Goal: Task Accomplishment & Management: Use online tool/utility

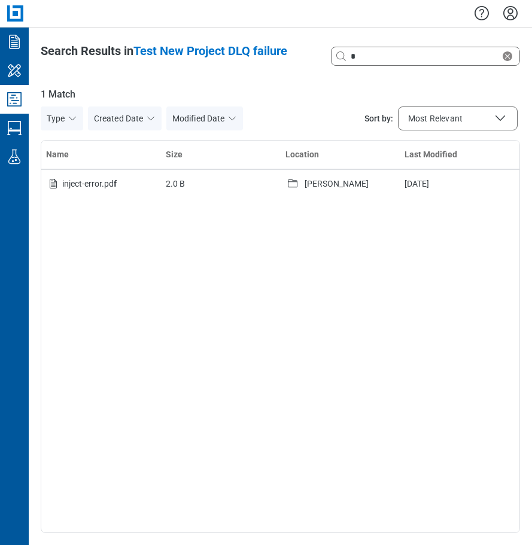
select select "**********"
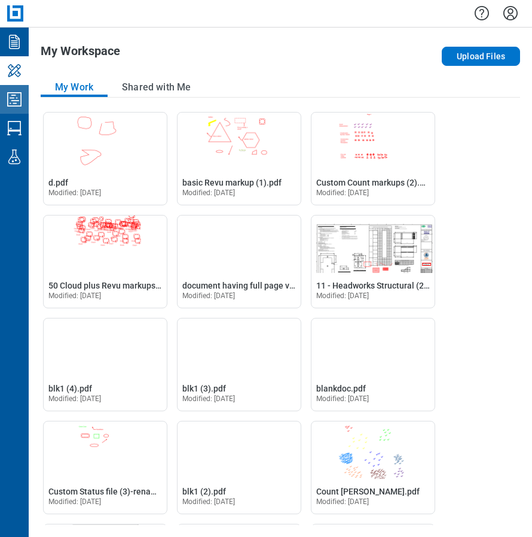
click at [17, 102] on icon "Studio Projects" at bounding box center [14, 99] width 19 height 19
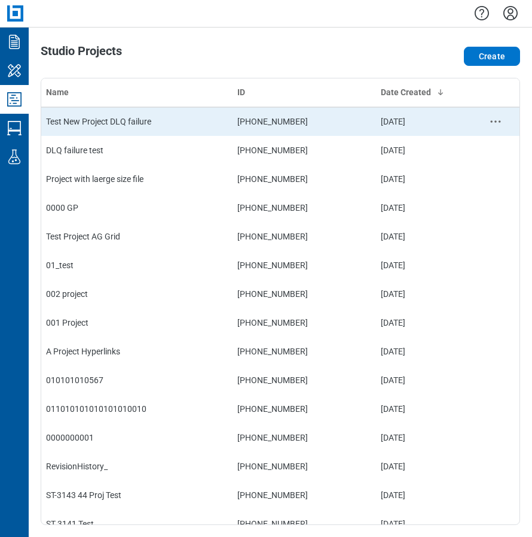
click at [144, 118] on td "Test New Project DLQ failure" at bounding box center [136, 121] width 191 height 29
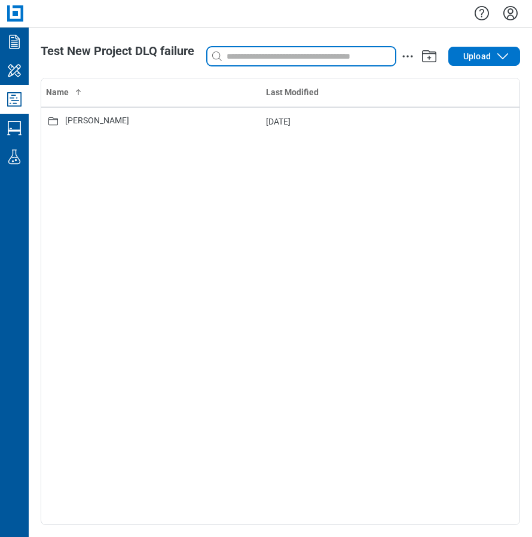
click at [242, 56] on input at bounding box center [309, 56] width 171 height 13
type input "*"
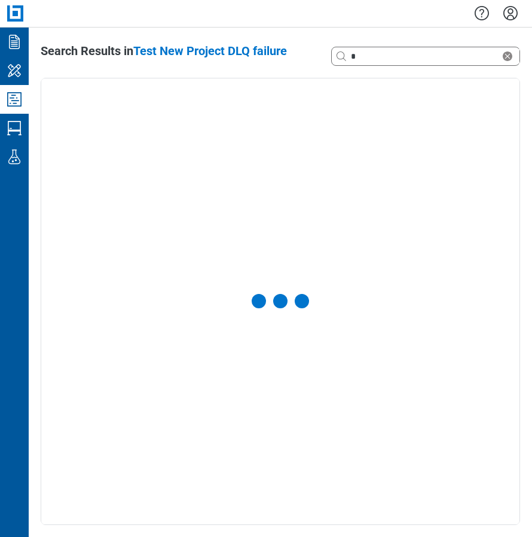
select select "**********"
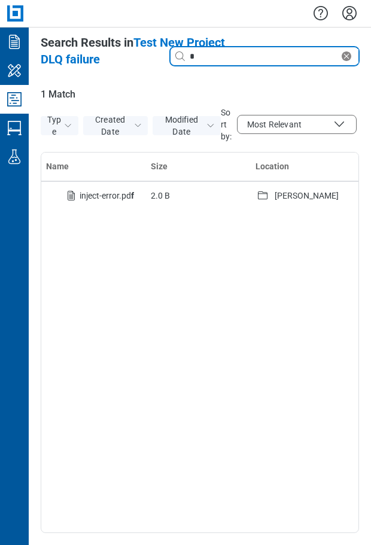
click at [219, 55] on input "*" at bounding box center [263, 56] width 152 height 13
type input "**"
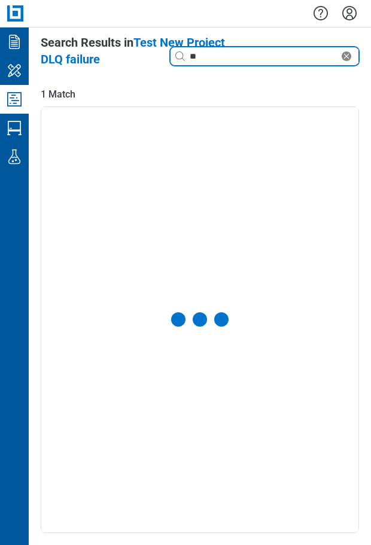
select select "**********"
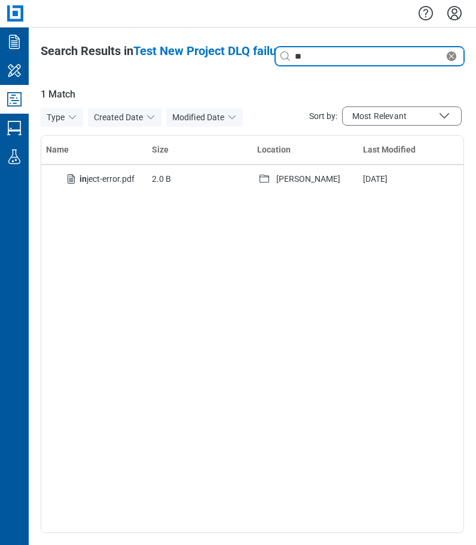
click at [450, 54] on icon "Clear search" at bounding box center [451, 56] width 14 height 14
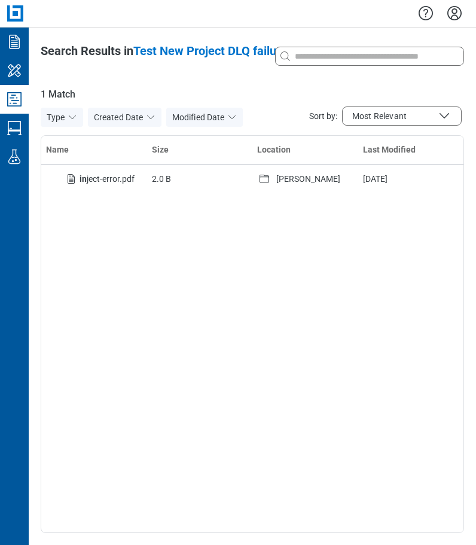
click at [19, 99] on icon "Studio Projects" at bounding box center [14, 99] width 19 height 19
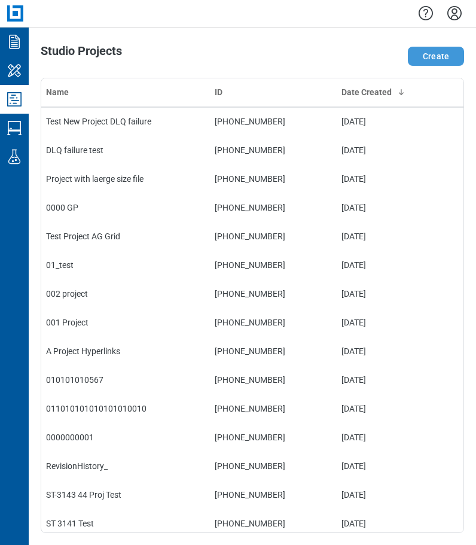
click at [447, 60] on button "Create" at bounding box center [436, 56] width 56 height 19
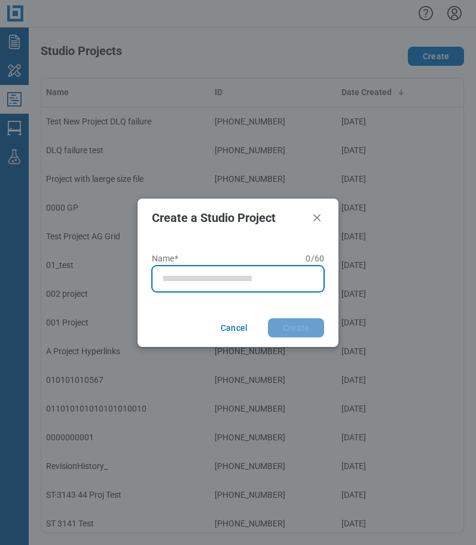
click at [192, 275] on input "Name* 0 of 60 characters 0 / 60" at bounding box center [240, 279] width 157 height 14
type input "**********"
click at [268, 318] on button "Create" at bounding box center [296, 327] width 56 height 19
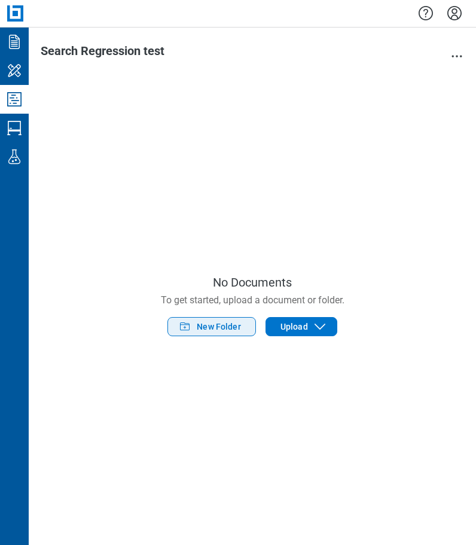
click at [229, 333] on span "New Folder" at bounding box center [219, 327] width 44 height 12
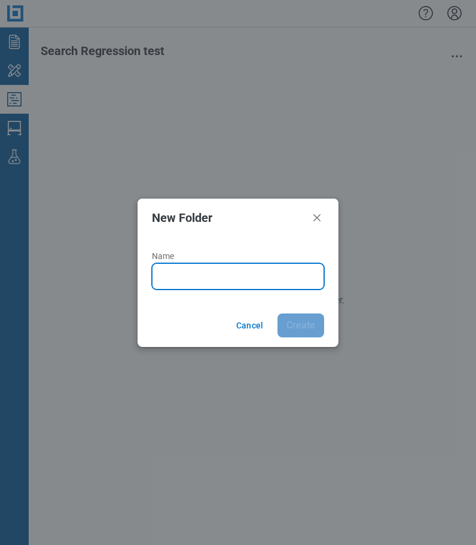
click at [197, 273] on input "Name" at bounding box center [240, 276] width 157 height 14
type input "*******"
click at [278, 313] on button "Create" at bounding box center [301, 325] width 47 height 24
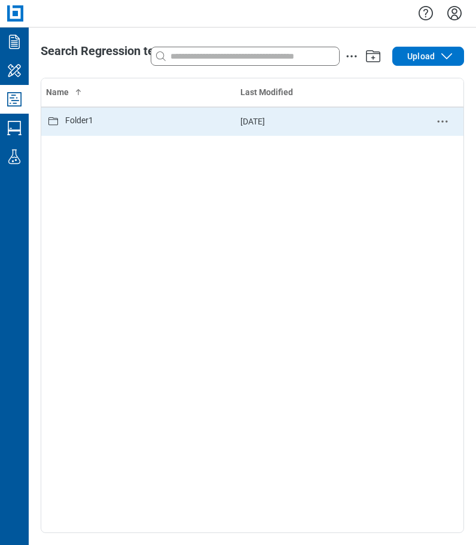
click at [87, 129] on td "Folder1" at bounding box center [138, 121] width 194 height 29
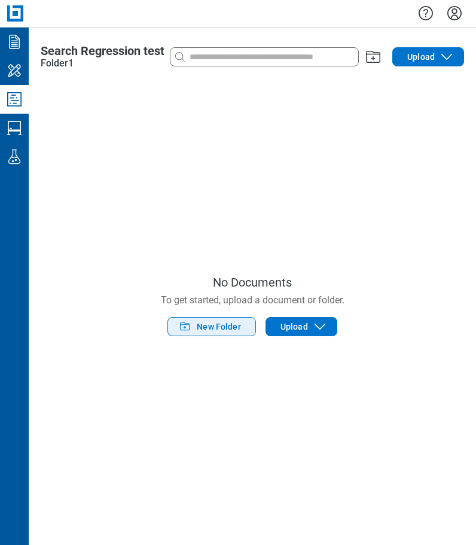
click at [233, 324] on span "New Folder" at bounding box center [219, 327] width 44 height 12
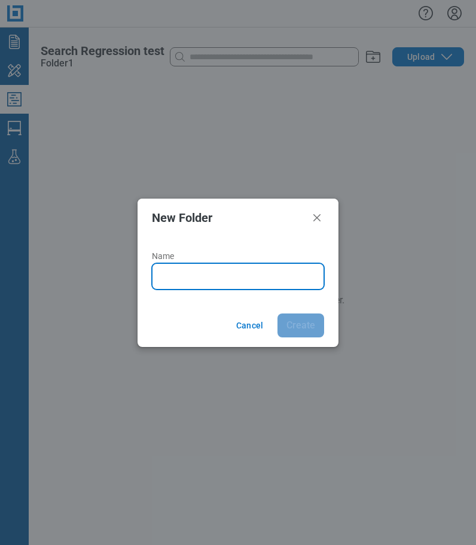
click at [203, 273] on input "Name" at bounding box center [240, 276] width 157 height 14
type input "**********"
click at [278, 313] on button "Create" at bounding box center [301, 325] width 47 height 24
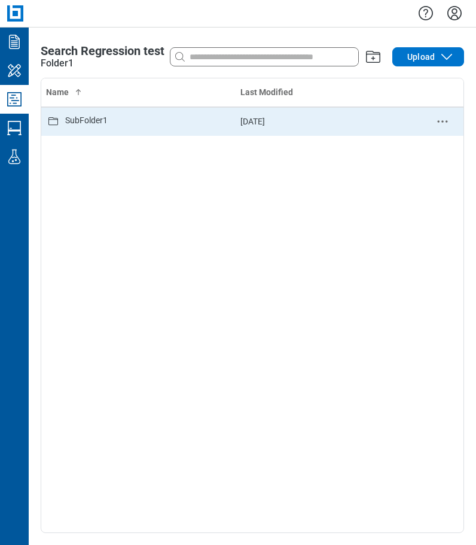
click at [87, 120] on div "SubFolder1" at bounding box center [86, 121] width 42 height 14
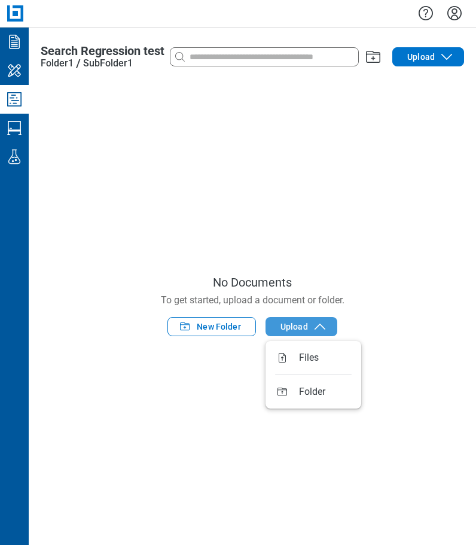
click at [301, 324] on span "Upload" at bounding box center [295, 327] width 28 height 12
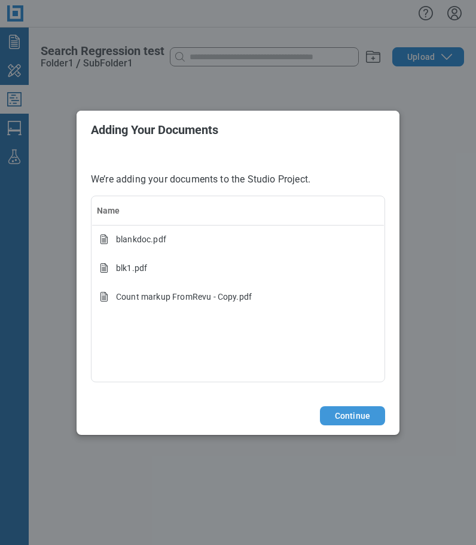
click at [366, 414] on button "Continue" at bounding box center [352, 415] width 65 height 19
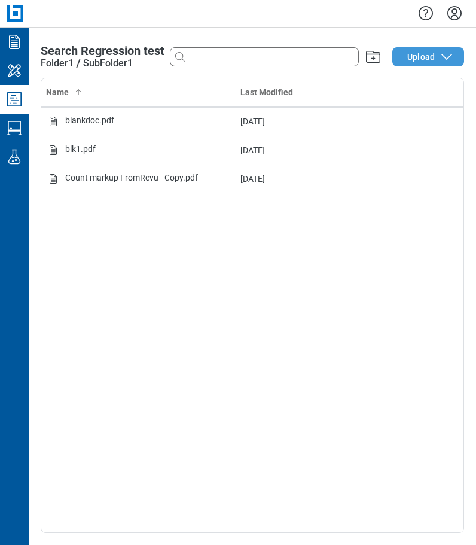
click at [420, 61] on span "Upload" at bounding box center [421, 57] width 28 height 12
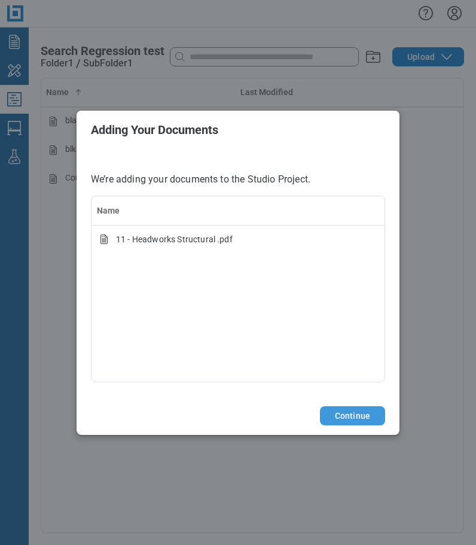
click at [341, 415] on button "Continue" at bounding box center [352, 415] width 65 height 19
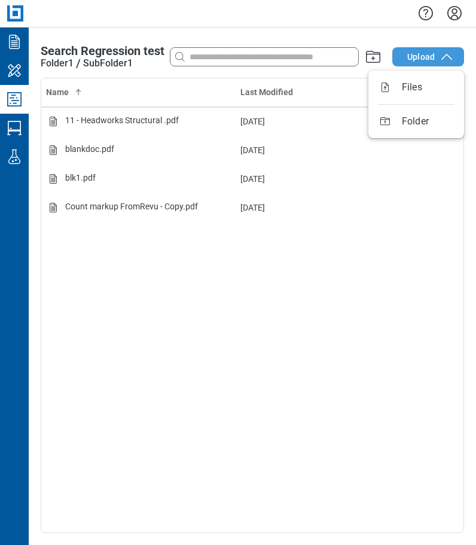
click at [413, 53] on span "Upload" at bounding box center [421, 57] width 28 height 12
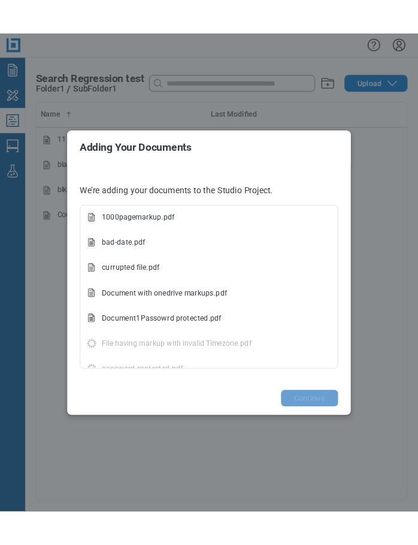
scroll to position [45, 0]
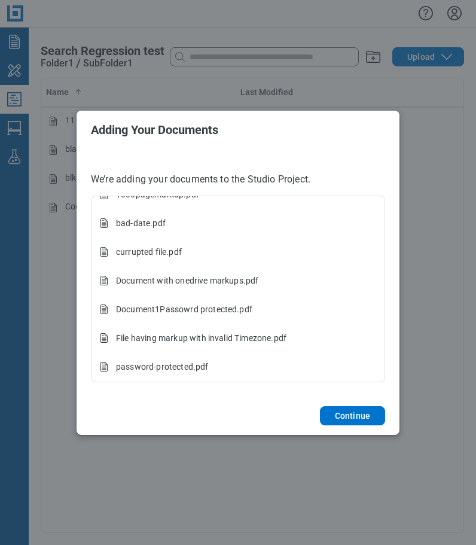
drag, startPoint x: 340, startPoint y: 418, endPoint x: 469, endPoint y: 438, distance: 130.8
click at [340, 418] on button "Continue" at bounding box center [352, 415] width 65 height 19
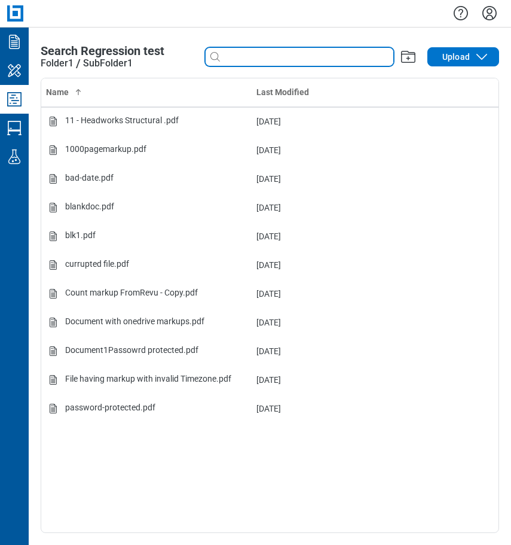
click at [274, 59] on input at bounding box center [308, 56] width 171 height 13
type input "*"
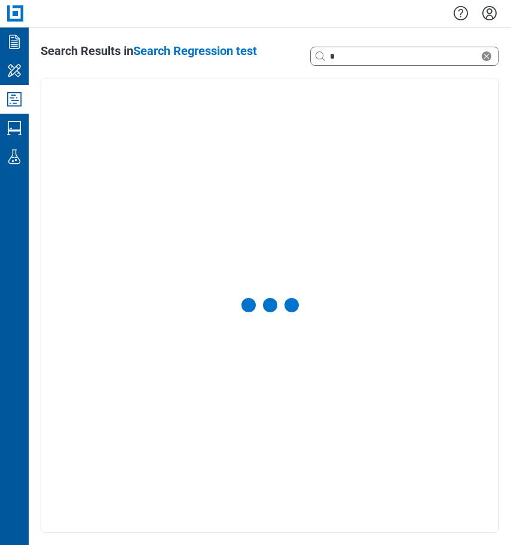
select select "**********"
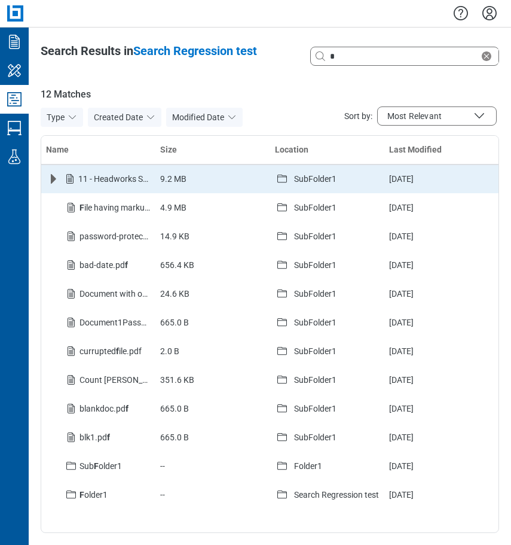
click at [54, 179] on icon "Expand row" at bounding box center [53, 179] width 5 height 10
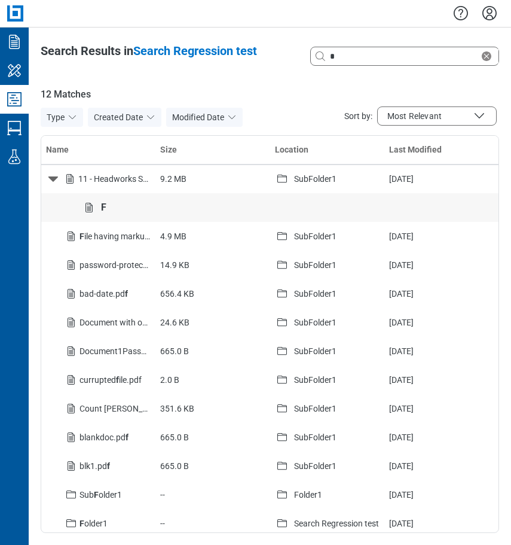
click at [14, 105] on icon "Studio Projects" at bounding box center [14, 99] width 19 height 19
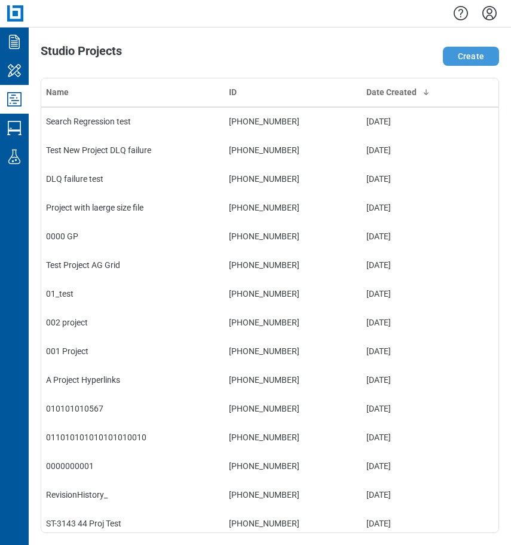
click at [472, 61] on button "Create" at bounding box center [471, 56] width 56 height 19
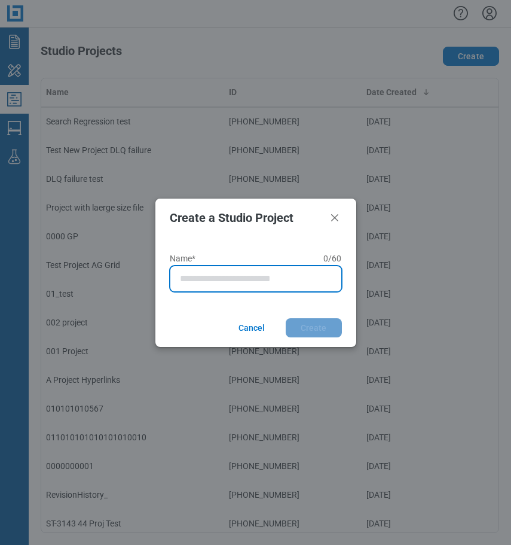
click at [210, 281] on input "Name* 0 of 60 characters 0 / 60" at bounding box center [258, 279] width 157 height 14
click at [286, 318] on button "Create" at bounding box center [314, 327] width 56 height 19
type input "**********"
click at [286, 318] on button "Create" at bounding box center [314, 327] width 56 height 19
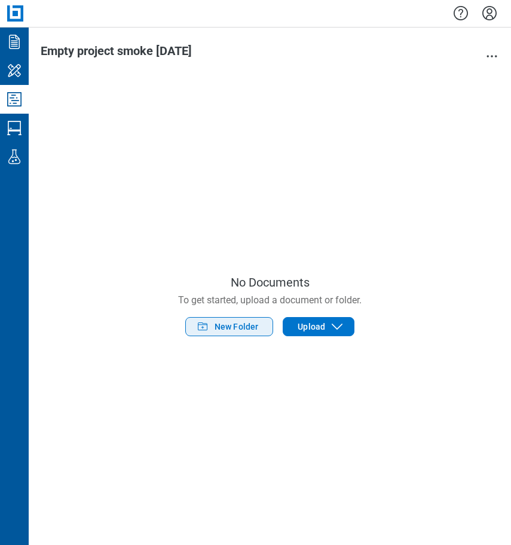
click at [235, 325] on span "New Folder" at bounding box center [237, 327] width 44 height 12
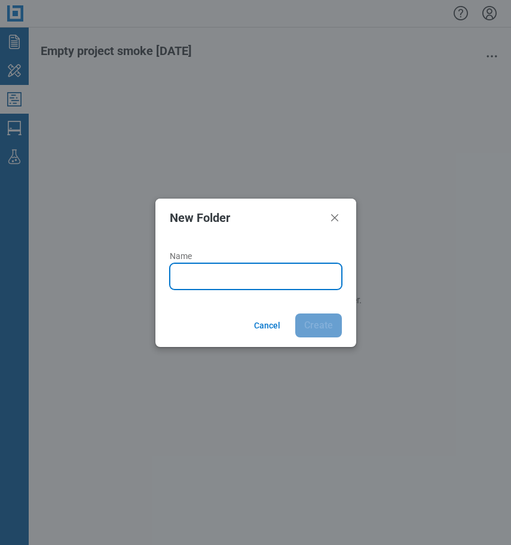
click at [236, 276] on input "Name" at bounding box center [258, 276] width 157 height 14
type input "*******"
click at [296, 313] on button "Create" at bounding box center [319, 325] width 47 height 24
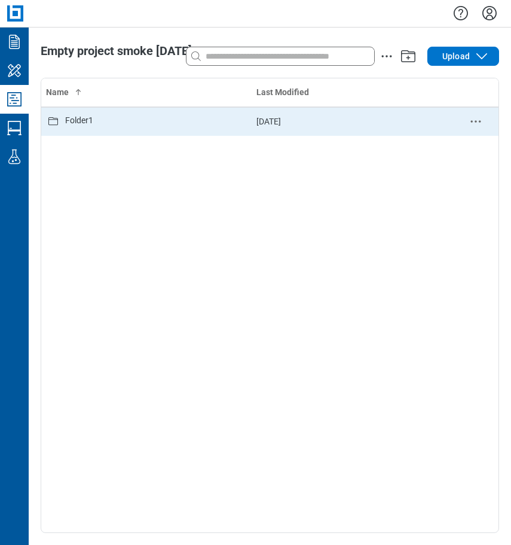
click at [103, 119] on div "Folder1" at bounding box center [146, 121] width 201 height 14
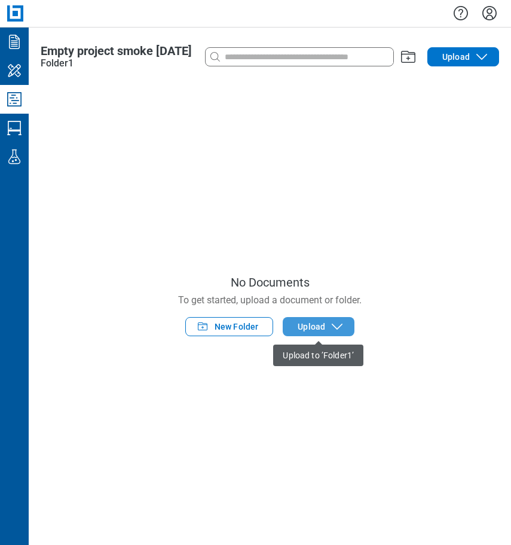
click at [319, 327] on span "Upload" at bounding box center [312, 327] width 28 height 12
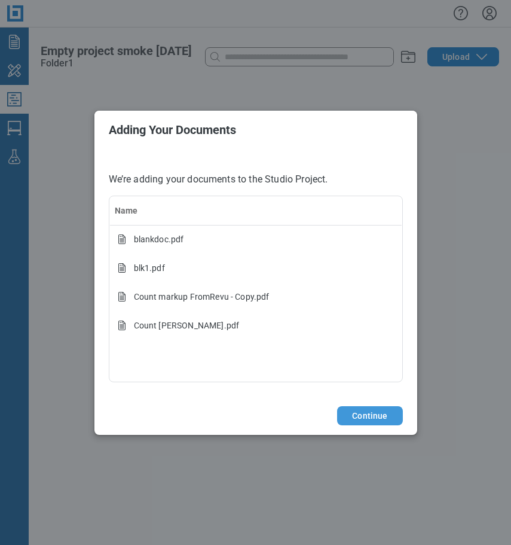
click at [378, 417] on button "Continue" at bounding box center [369, 415] width 65 height 19
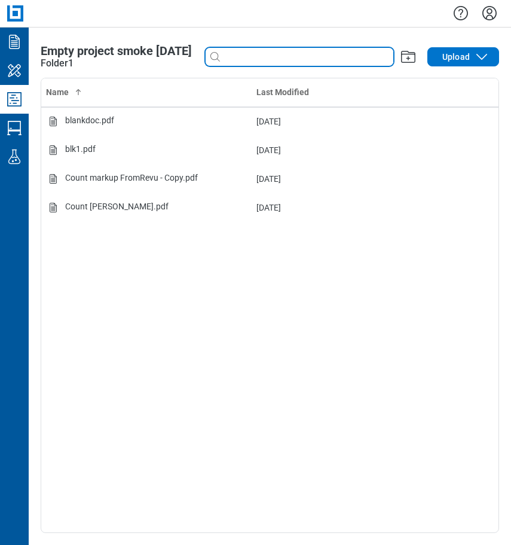
click at [239, 62] on input at bounding box center [308, 56] width 171 height 13
type input "*"
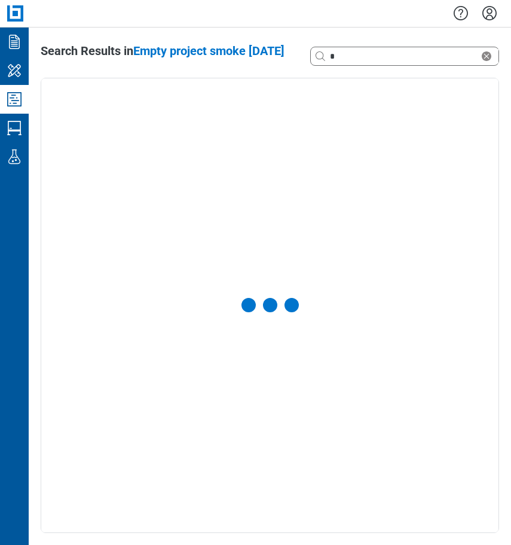
select select "**********"
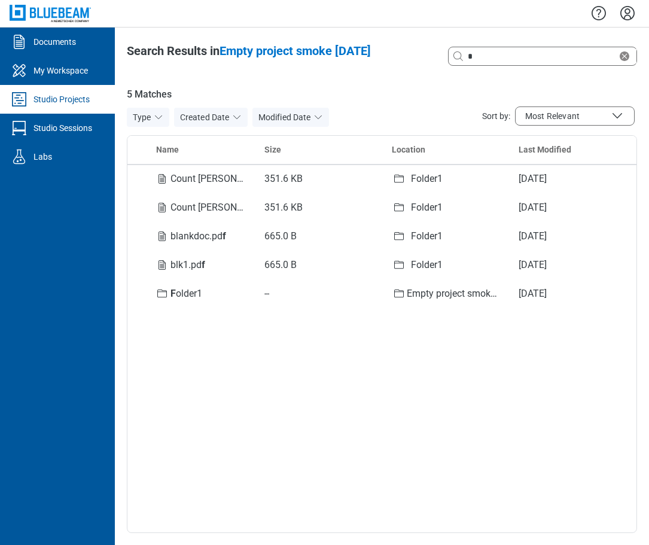
click at [76, 102] on div "Studio Projects" at bounding box center [61, 99] width 56 height 12
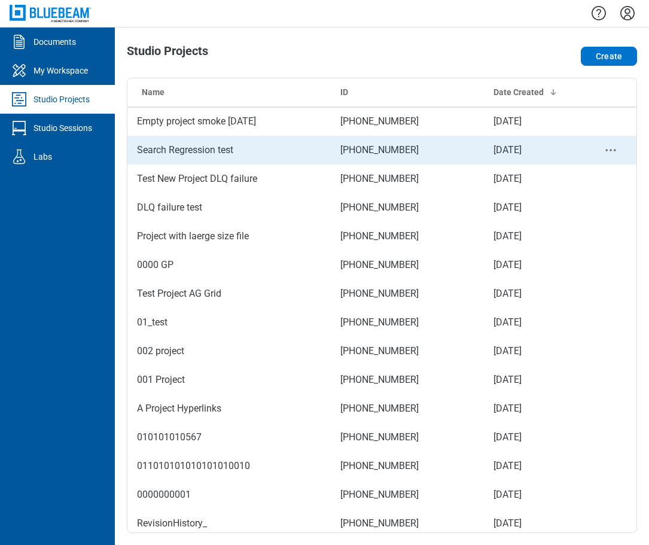
click at [191, 148] on td "Search Regression test" at bounding box center [228, 150] width 203 height 29
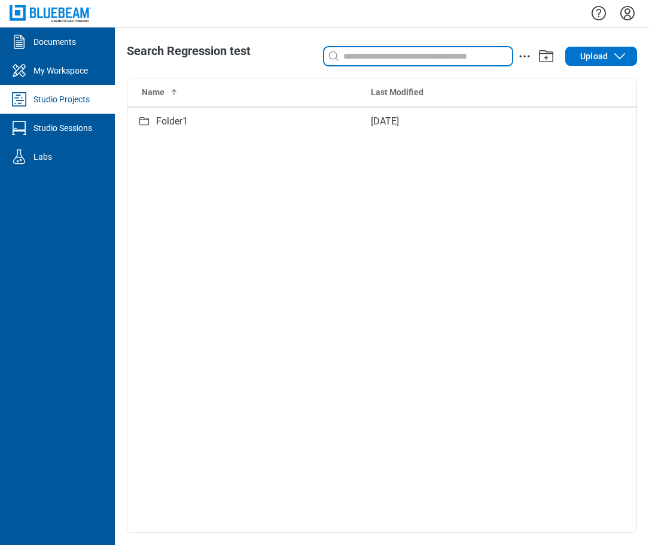
click at [373, 59] on input at bounding box center [426, 56] width 171 height 13
type input "*"
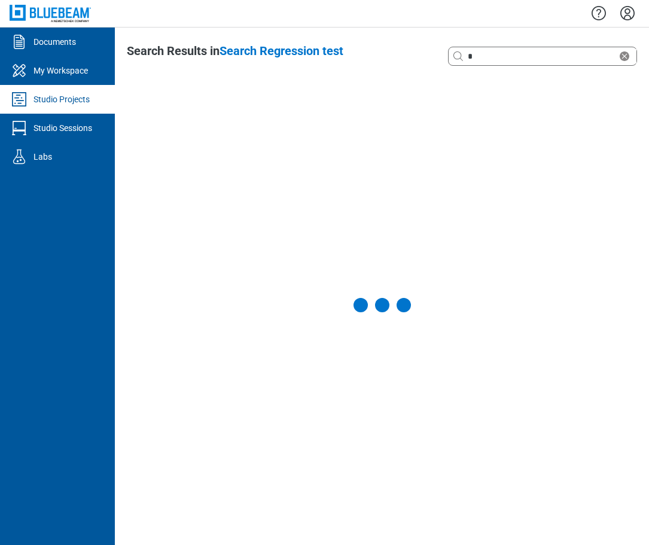
select select "**********"
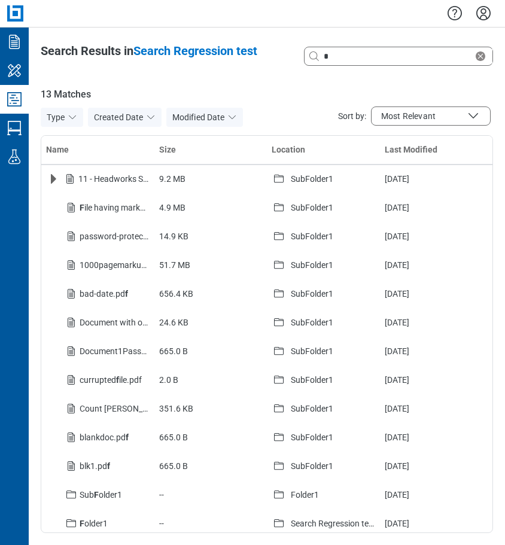
click at [59, 116] on button "Type" at bounding box center [62, 117] width 42 height 19
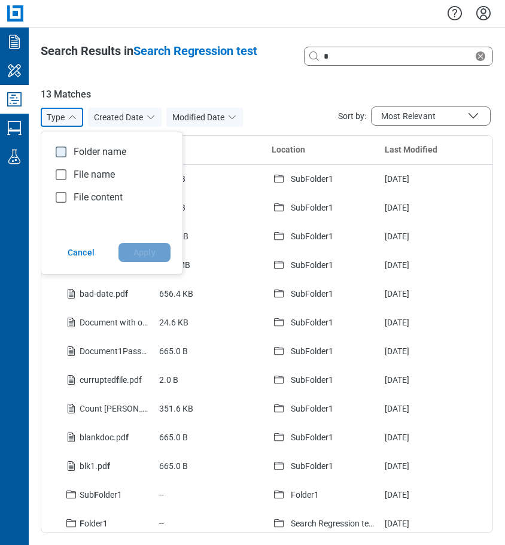
click at [58, 150] on rect "checkbox" at bounding box center [61, 152] width 10 height 10
click at [129, 251] on button "Apply" at bounding box center [144, 252] width 52 height 19
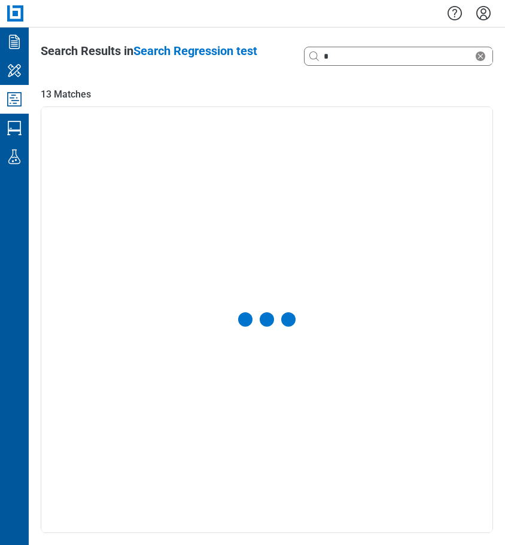
select select "**********"
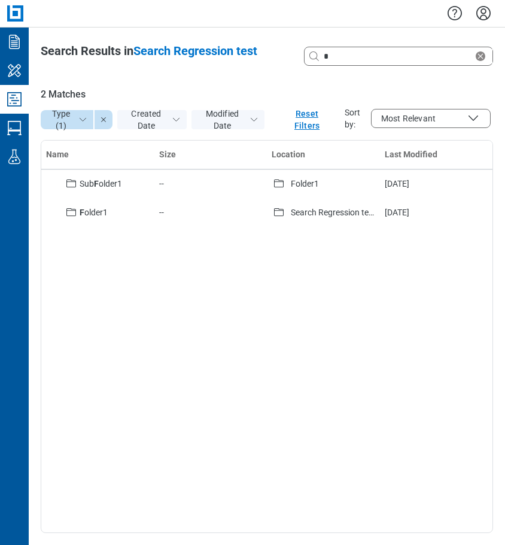
click at [307, 120] on button "Reset Filters" at bounding box center [307, 119] width 76 height 26
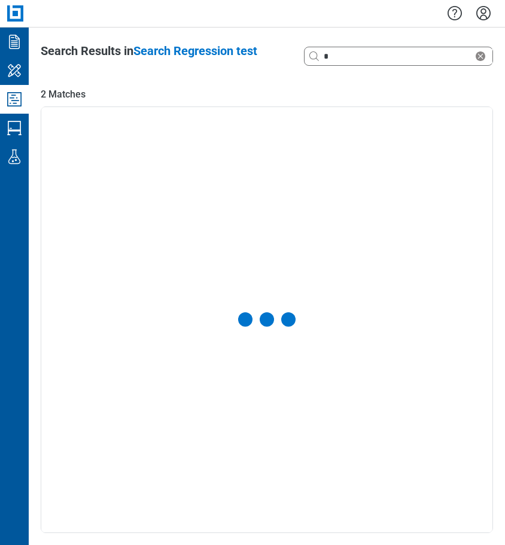
select select "**********"
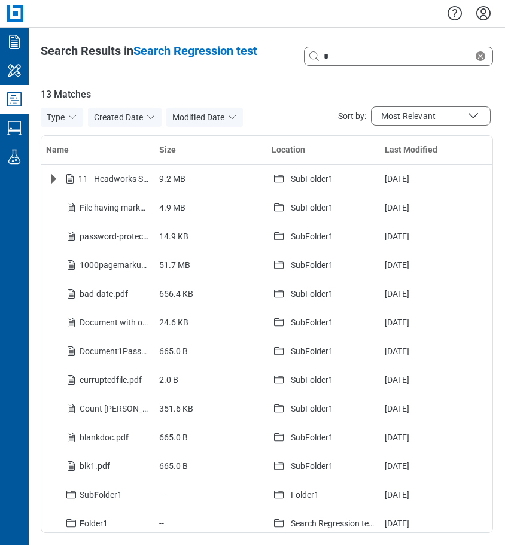
click at [71, 120] on icon "button" at bounding box center [73, 117] width 10 height 10
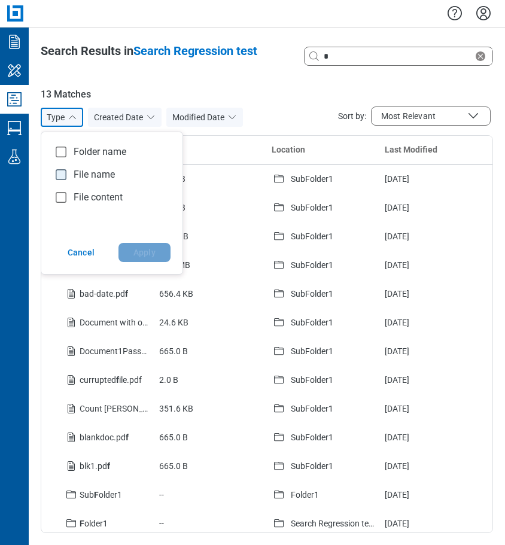
click at [62, 171] on rect "checkbox" at bounding box center [61, 174] width 10 height 10
click at [152, 254] on button "Apply" at bounding box center [144, 252] width 52 height 19
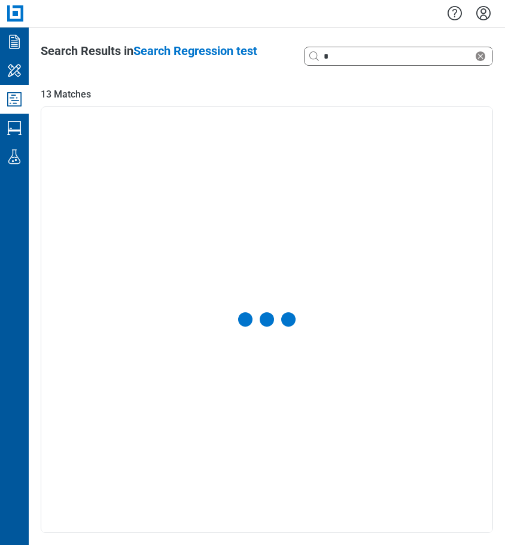
select select "**********"
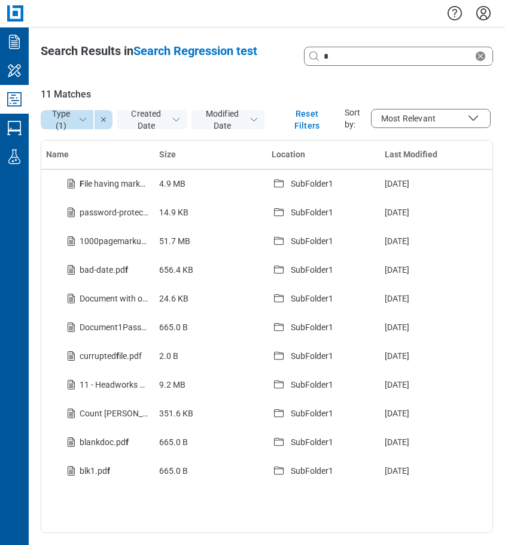
click at [103, 120] on icon "button" at bounding box center [103, 119] width 5 height 5
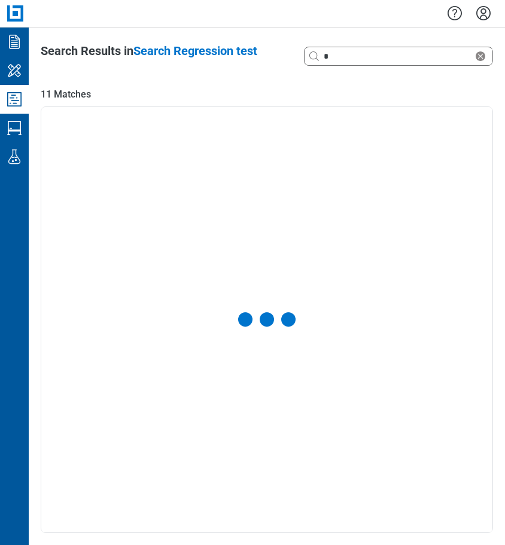
select select "**********"
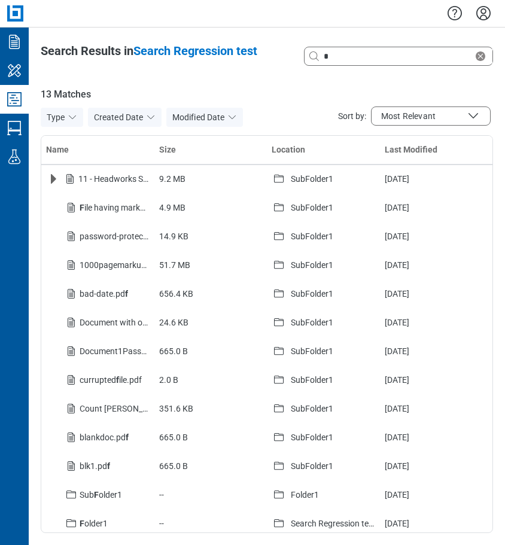
click at [68, 118] on icon "button" at bounding box center [73, 117] width 10 height 10
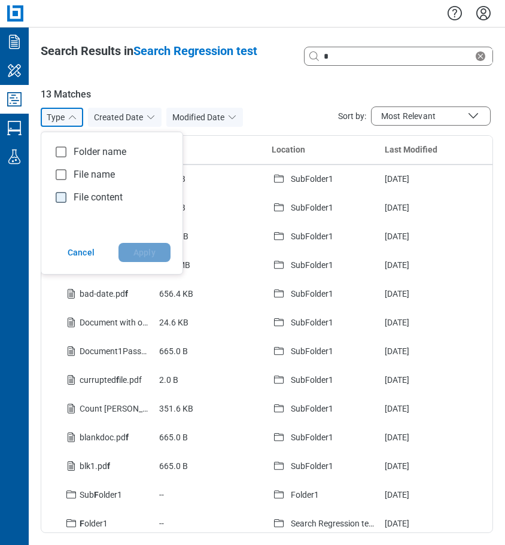
click at [60, 196] on rect "checkbox" at bounding box center [61, 197] width 10 height 10
click at [147, 256] on button "Apply" at bounding box center [144, 252] width 52 height 19
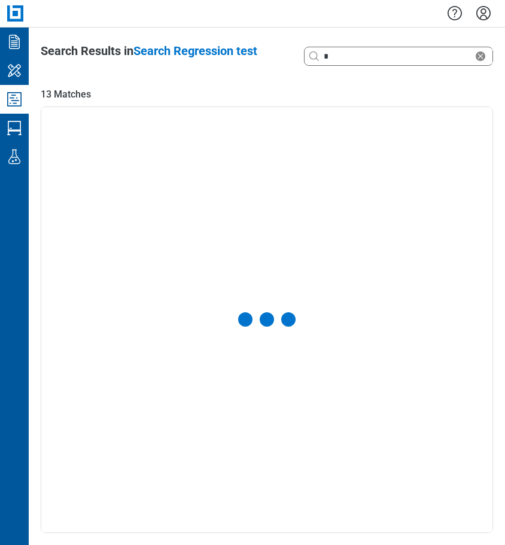
select select "**********"
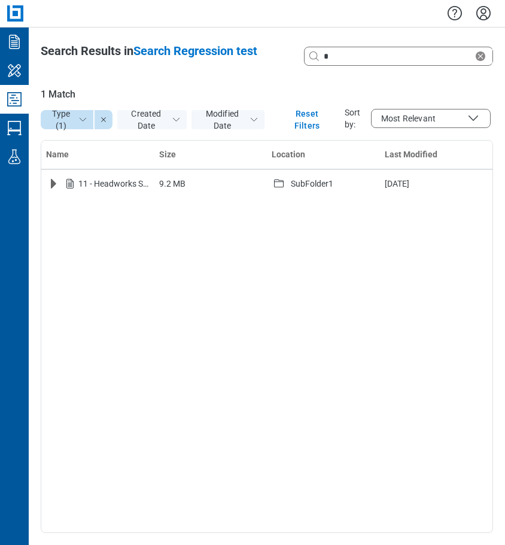
click at [106, 123] on icon "button" at bounding box center [104, 120] width 10 height 10
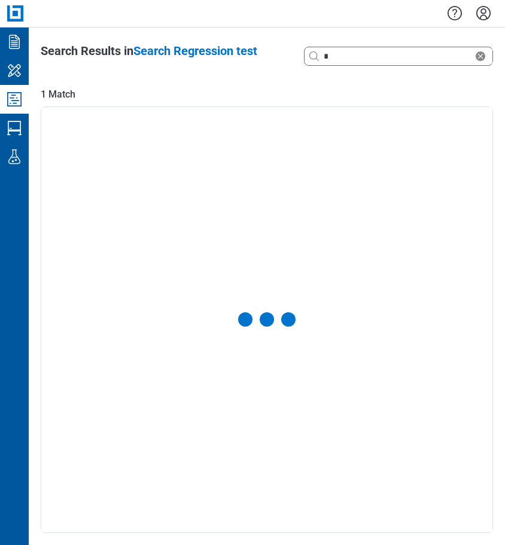
select select "**********"
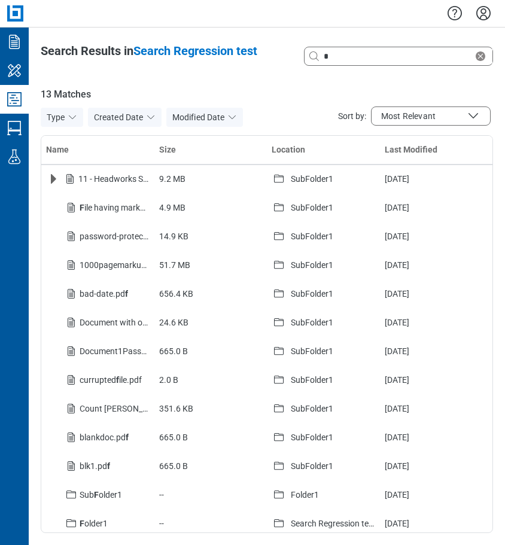
click at [14, 100] on icon "Studio Projects" at bounding box center [14, 99] width 14 height 14
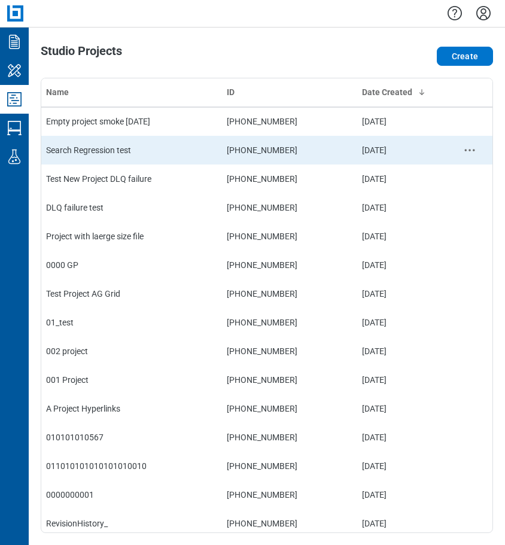
click at [103, 147] on td "Search Regression test" at bounding box center [131, 150] width 181 height 29
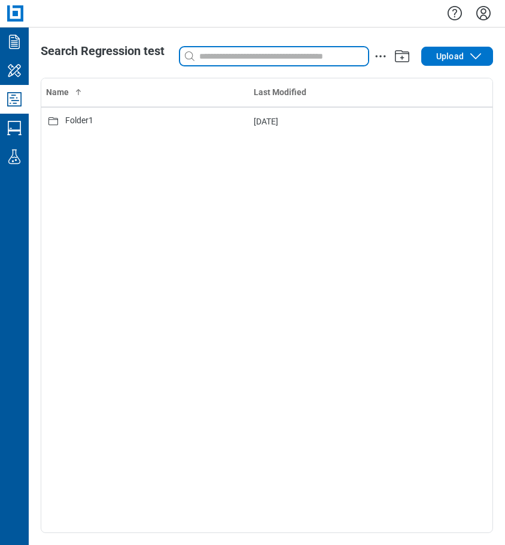
click at [212, 60] on input at bounding box center [282, 56] width 171 height 13
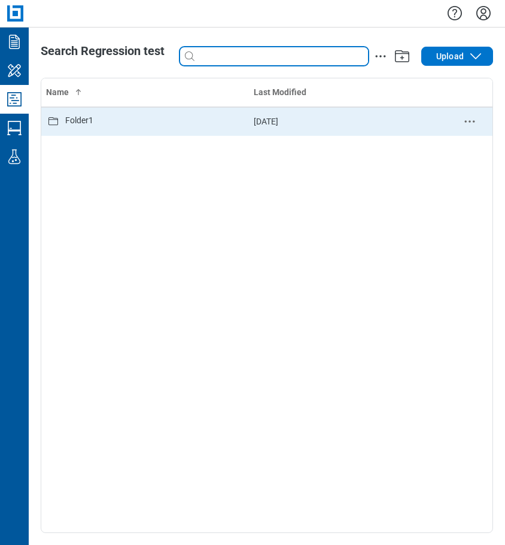
type input "*"
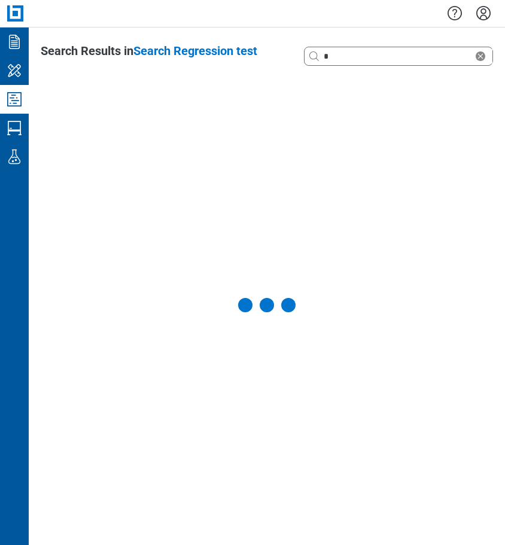
select select "**********"
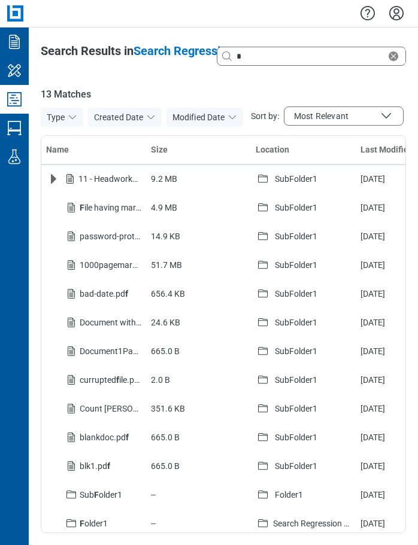
click at [10, 95] on icon "Studio Projects" at bounding box center [14, 99] width 19 height 19
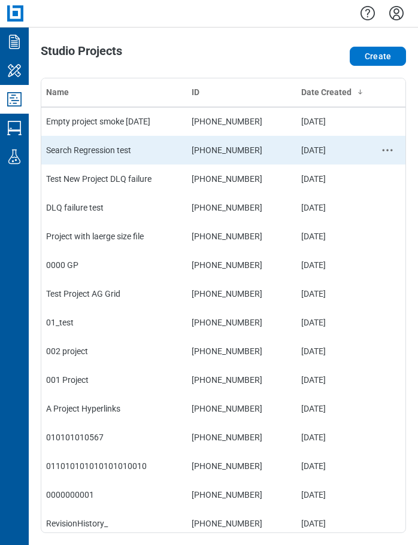
click at [113, 147] on td "Search Regression test" at bounding box center [113, 150] width 145 height 29
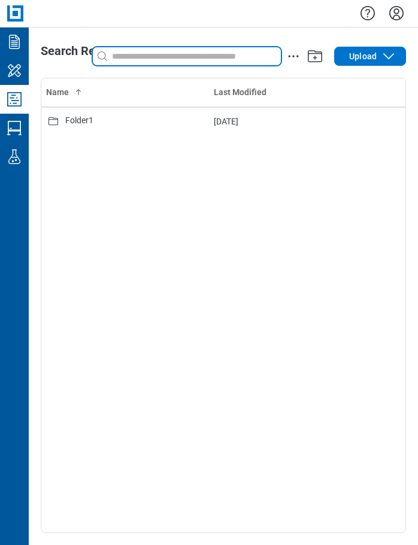
click at [149, 56] on input at bounding box center [194, 56] width 171 height 13
type input "***"
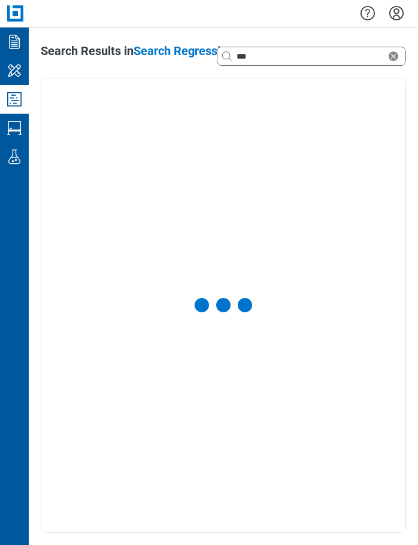
select select "**********"
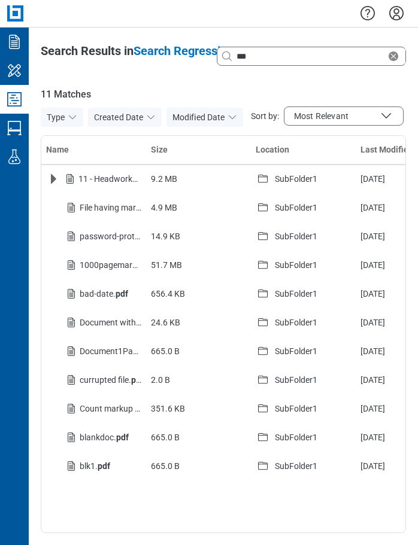
click at [343, 118] on span "Most Relevant" at bounding box center [321, 116] width 54 height 12
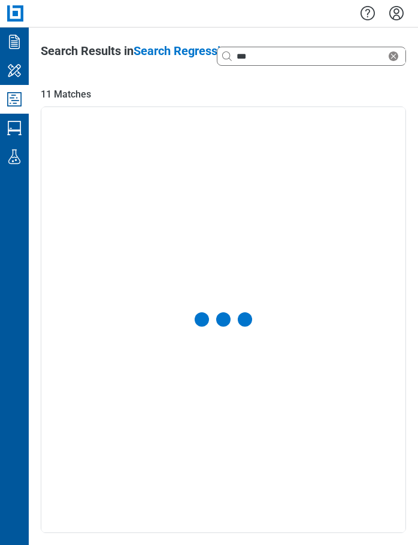
select select "******"
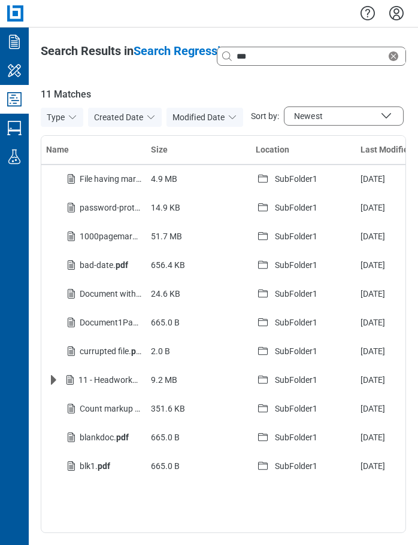
click at [328, 116] on span "Newest" at bounding box center [343, 116] width 99 height 10
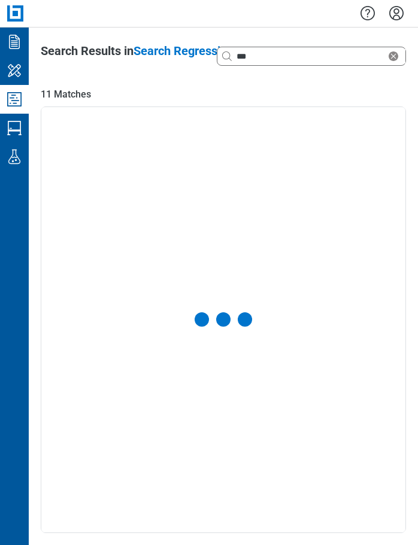
select select "******"
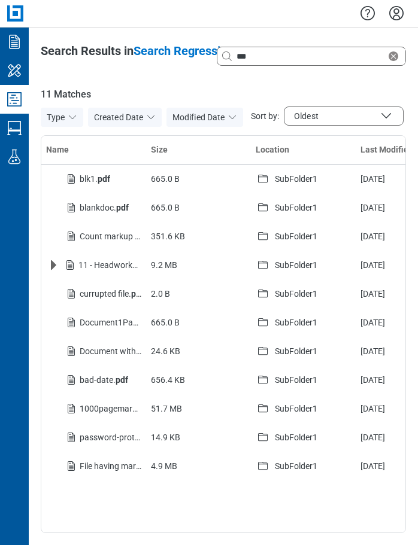
click at [145, 119] on button "Created Date" at bounding box center [125, 117] width 74 height 19
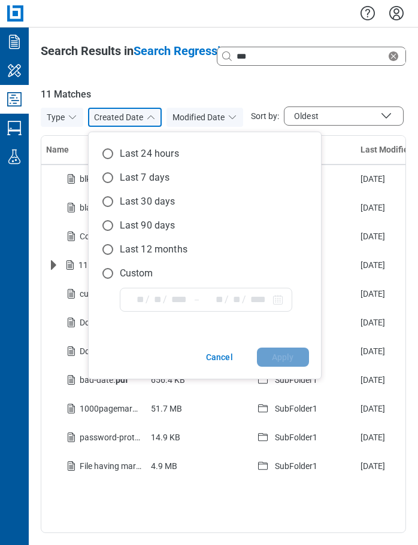
click at [108, 151] on circle at bounding box center [108, 154] width 10 height 10
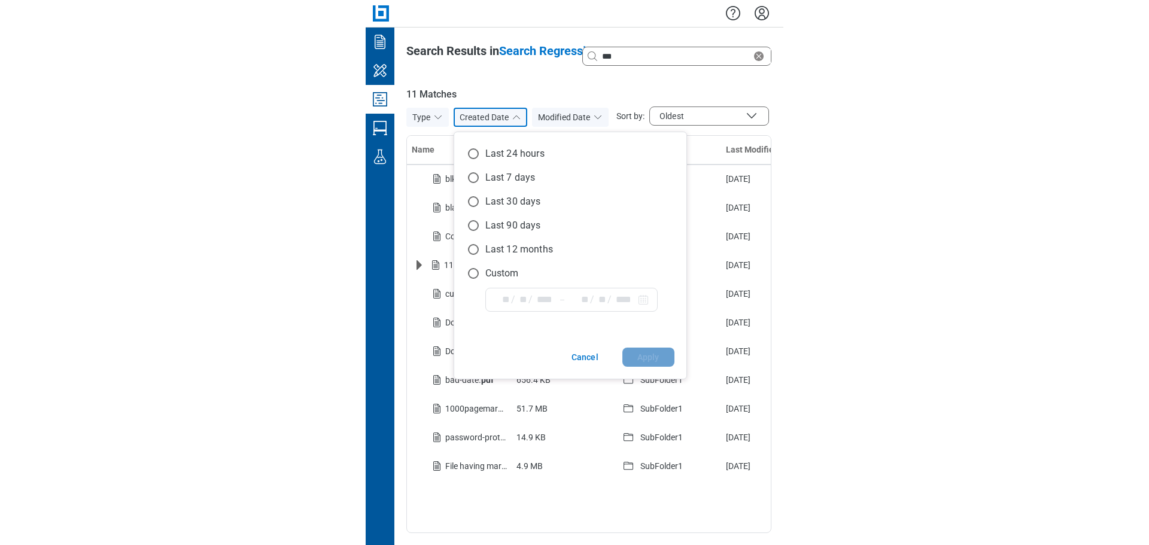
scroll to position [4, 0]
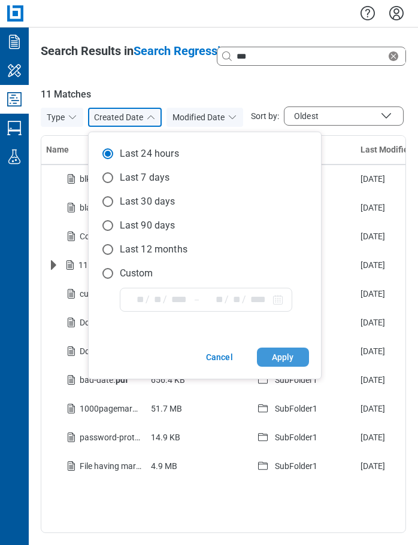
click at [275, 361] on button "Apply" at bounding box center [283, 357] width 52 height 19
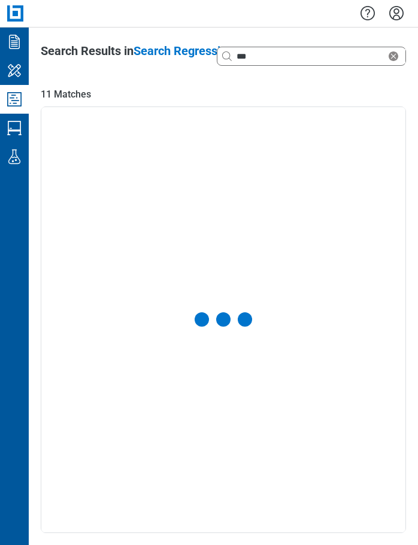
select select "******"
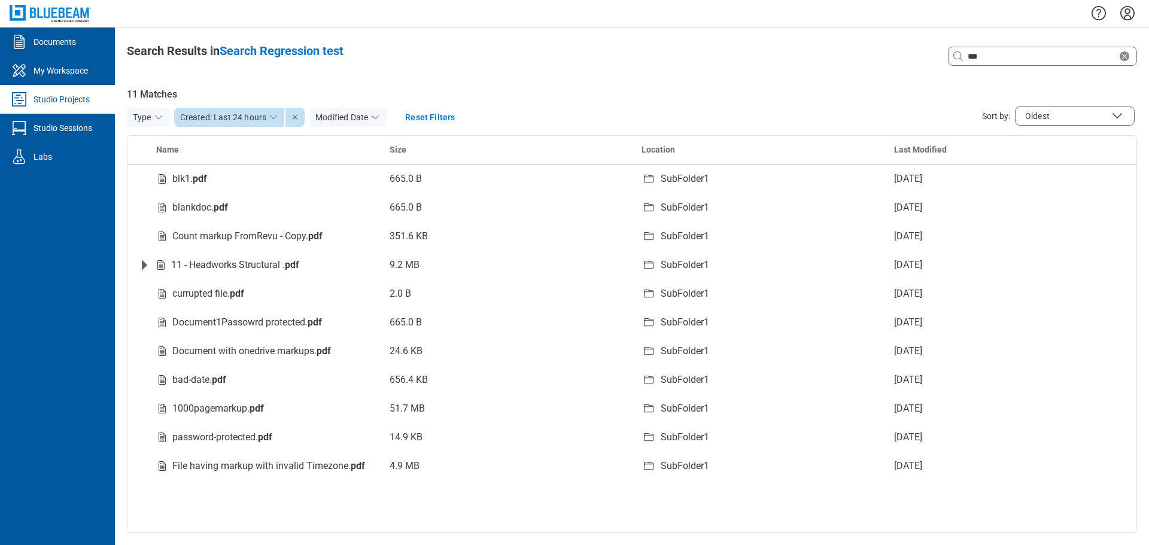
click at [294, 119] on icon "button" at bounding box center [295, 117] width 10 height 10
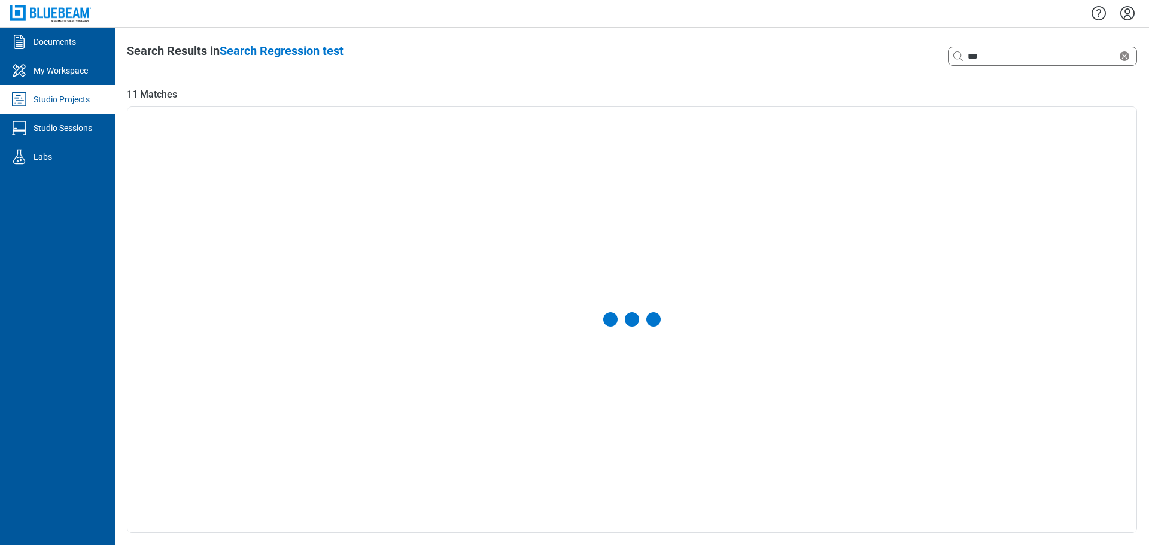
select select "******"
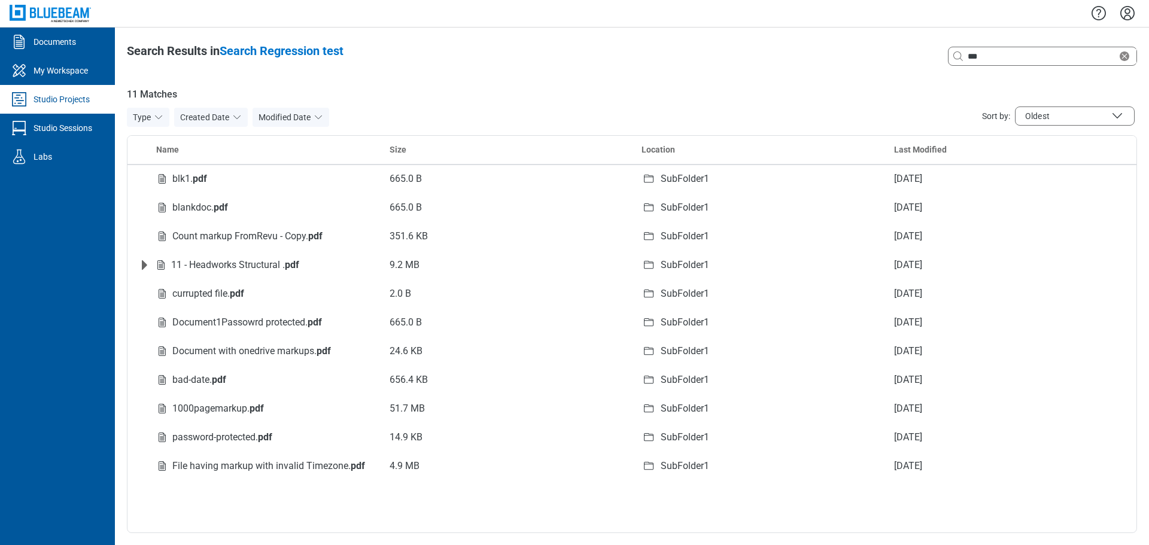
click at [310, 118] on button "Modified Date" at bounding box center [290, 117] width 77 height 19
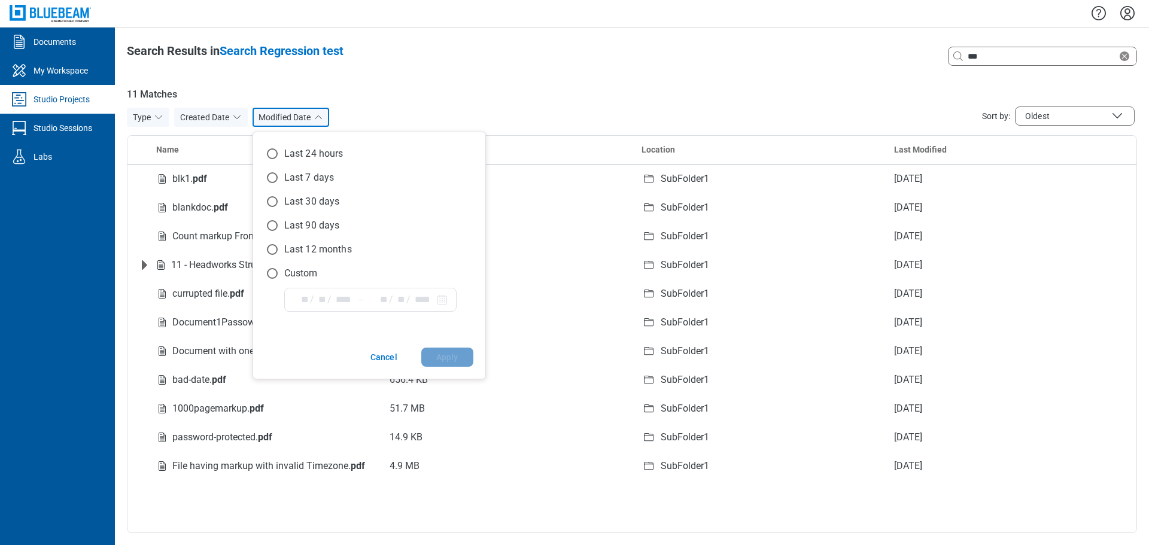
click at [270, 151] on circle at bounding box center [272, 154] width 10 height 10
click at [417, 353] on button "Apply" at bounding box center [447, 357] width 52 height 19
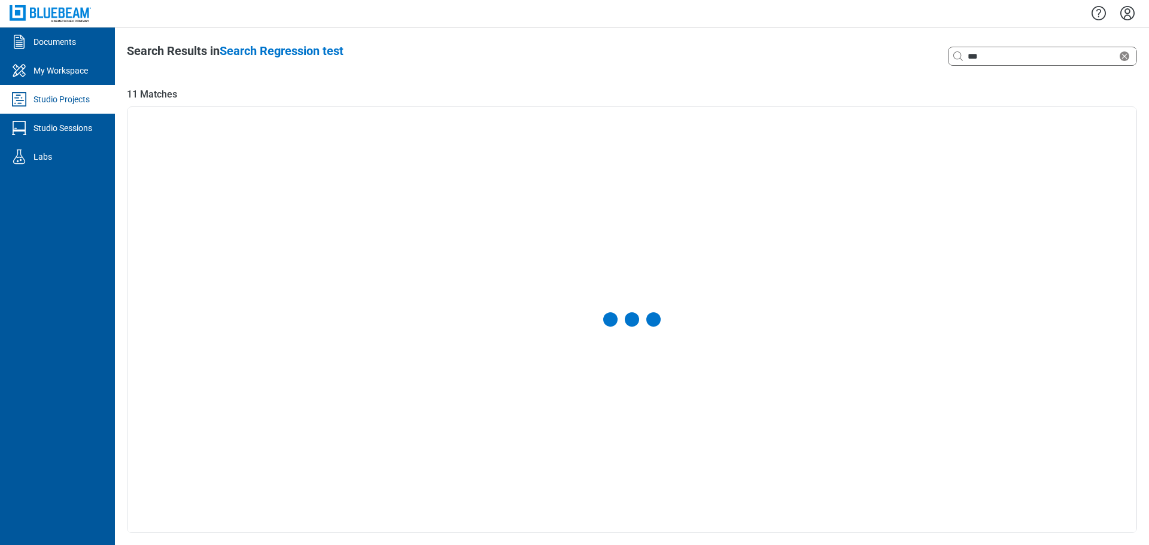
select select "******"
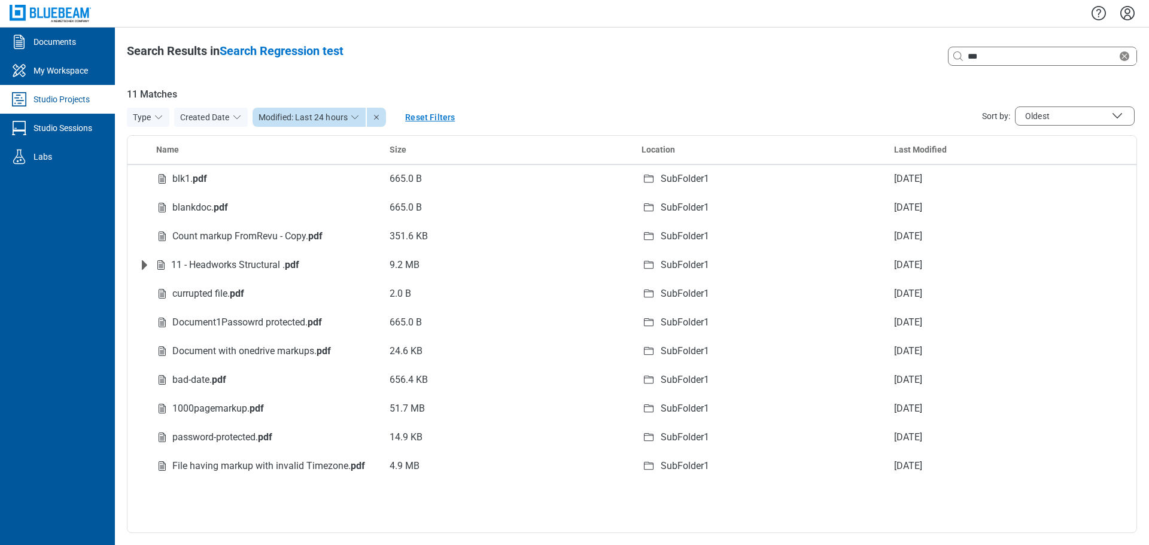
click at [417, 118] on button "Reset Filters" at bounding box center [430, 117] width 78 height 22
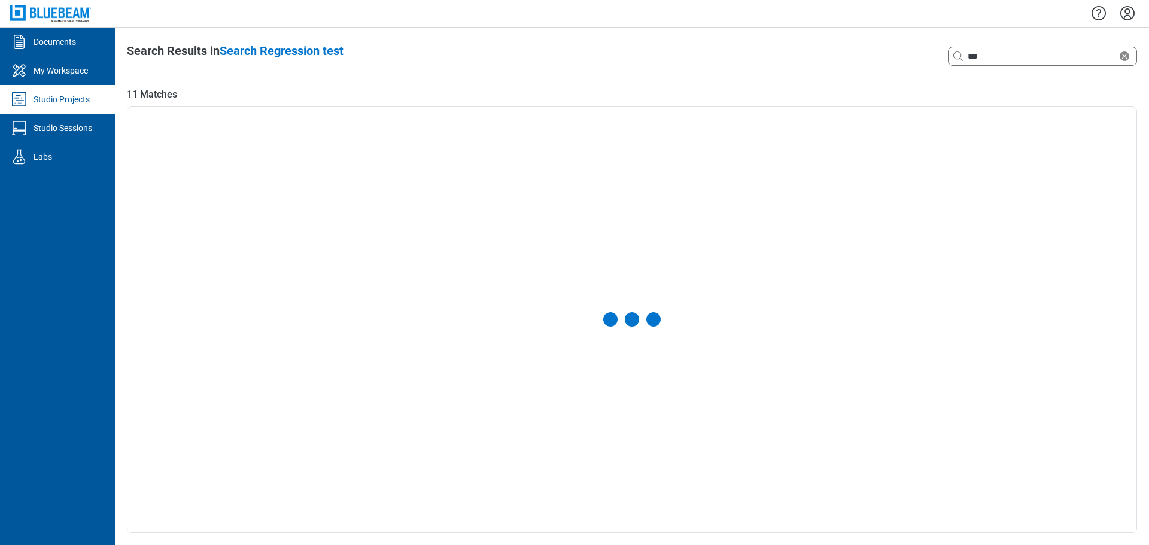
select select "******"
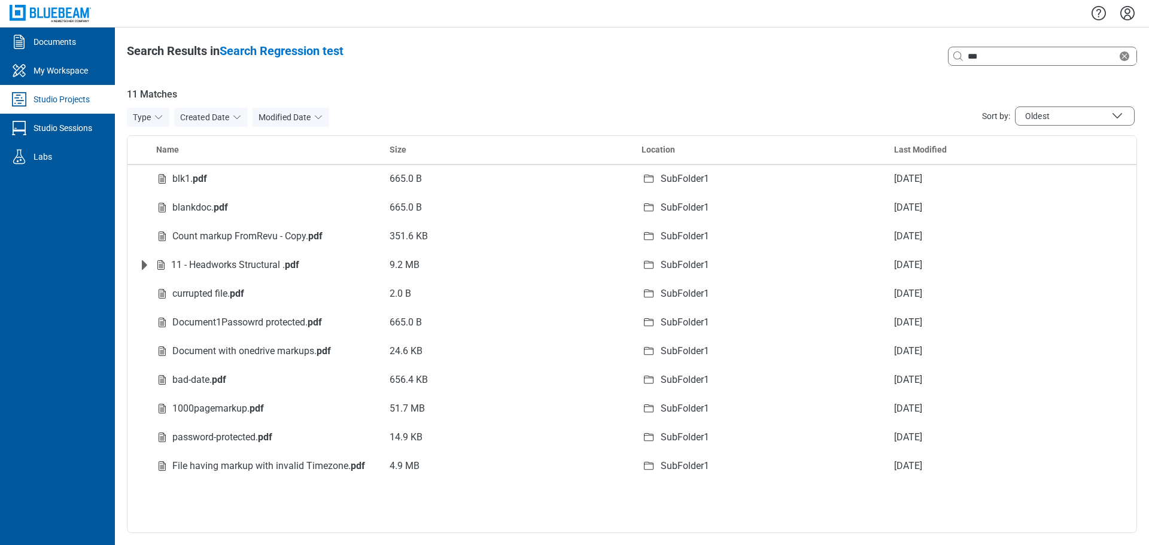
click at [63, 98] on div "Studio Projects" at bounding box center [61, 99] width 56 height 12
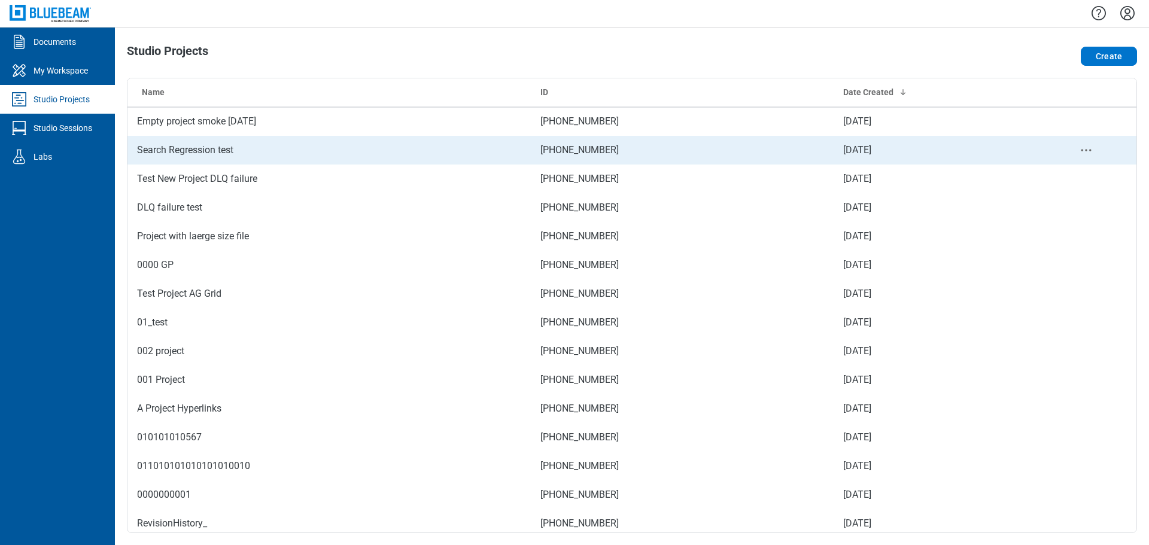
click at [182, 150] on td "Search Regression test" at bounding box center [328, 150] width 403 height 29
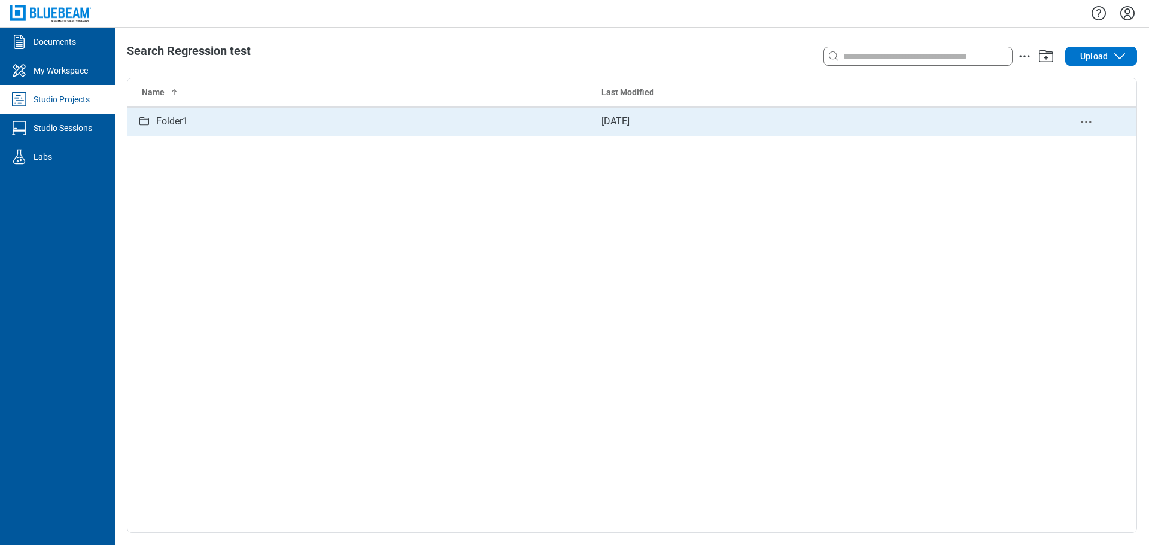
click at [163, 123] on div "Folder1" at bounding box center [172, 121] width 32 height 15
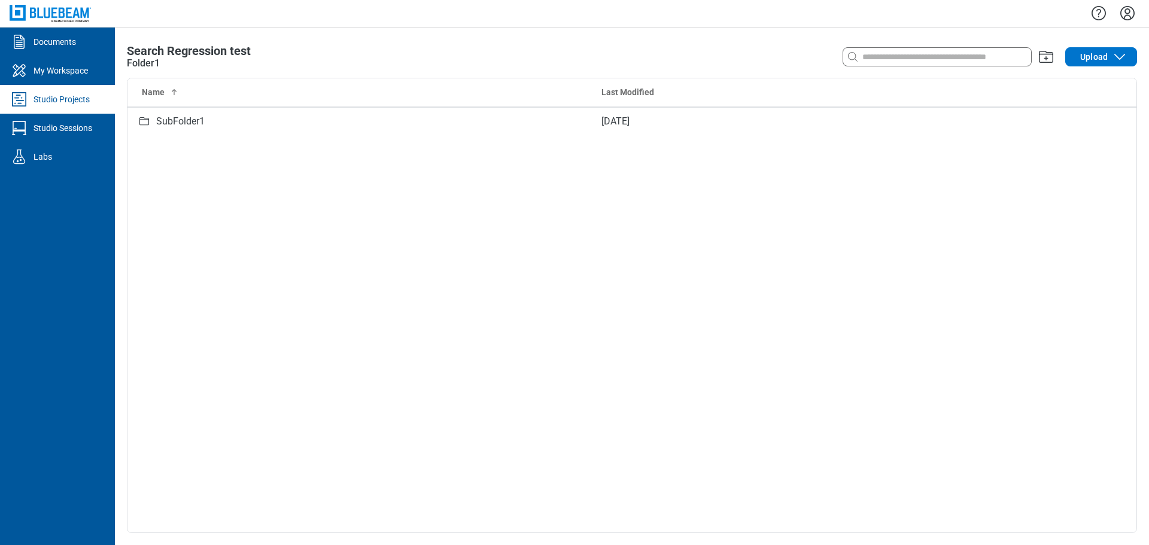
click at [137, 65] on div "Folder1" at bounding box center [143, 63] width 33 height 14
click at [165, 54] on span "Search Regression test" at bounding box center [189, 51] width 124 height 14
click at [417, 61] on input at bounding box center [925, 56] width 171 height 13
type input "***"
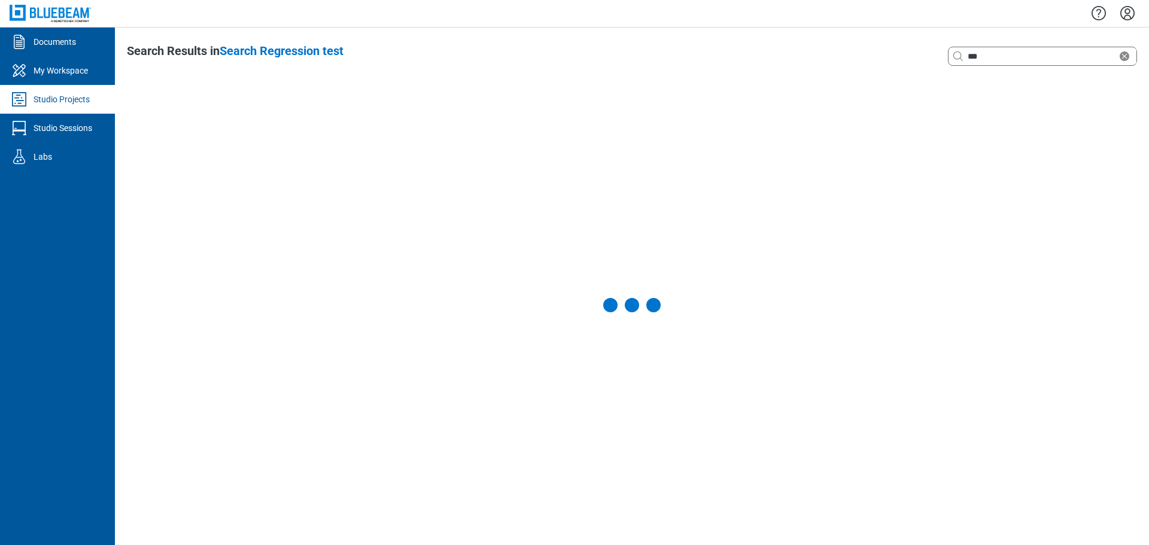
select select "**********"
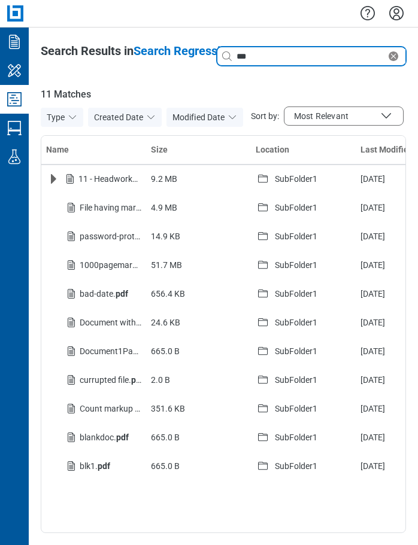
click at [273, 59] on input "***" at bounding box center [310, 56] width 152 height 13
drag, startPoint x: 243, startPoint y: 59, endPoint x: 228, endPoint y: 59, distance: 15.0
click at [228, 59] on div "***" at bounding box center [311, 56] width 188 height 19
type input "********"
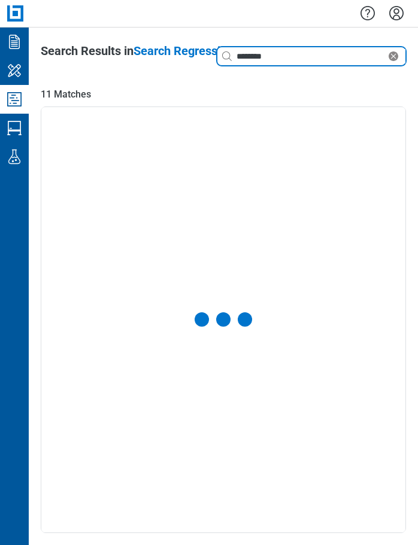
select select "**********"
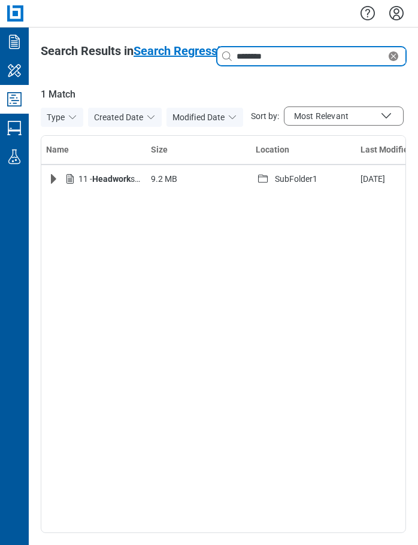
drag, startPoint x: 297, startPoint y: 51, endPoint x: 214, endPoint y: 42, distance: 83.7
click at [214, 44] on header "Search Results in Search Regression test Search with a keyword or natural langu…" at bounding box center [223, 56] width 365 height 24
type input "*********"
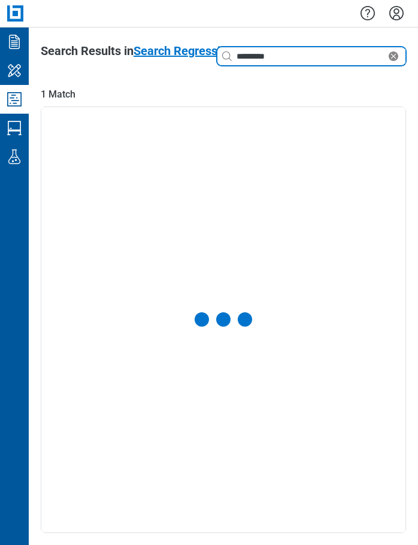
select select "**********"
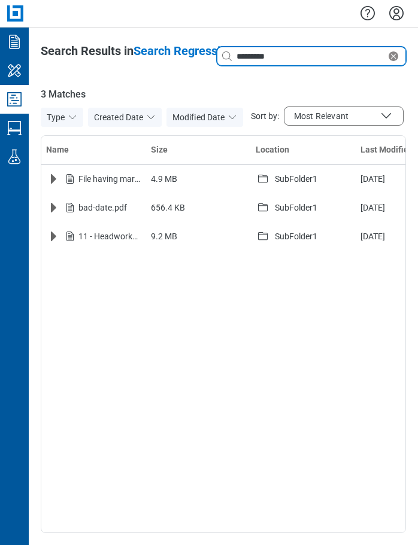
click at [289, 54] on input "*********" at bounding box center [310, 56] width 152 height 13
type input "*"
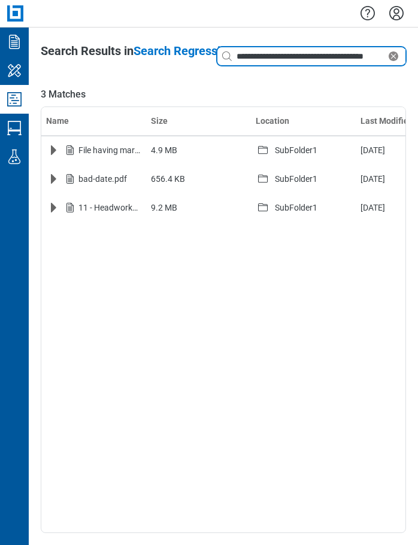
type input "**********"
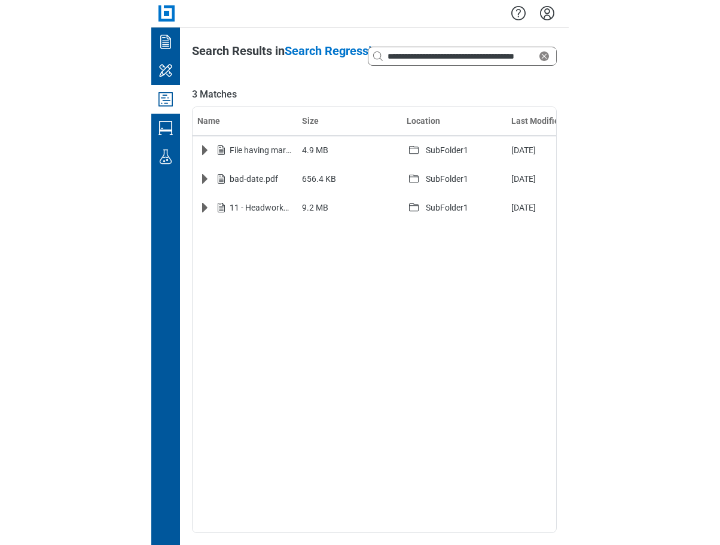
scroll to position [0, 0]
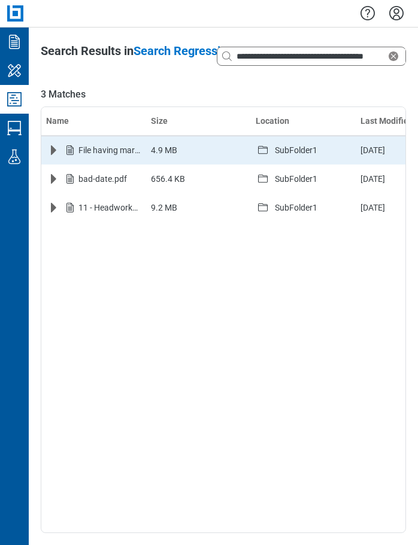
click at [47, 147] on icon "Expand row" at bounding box center [53, 150] width 14 height 14
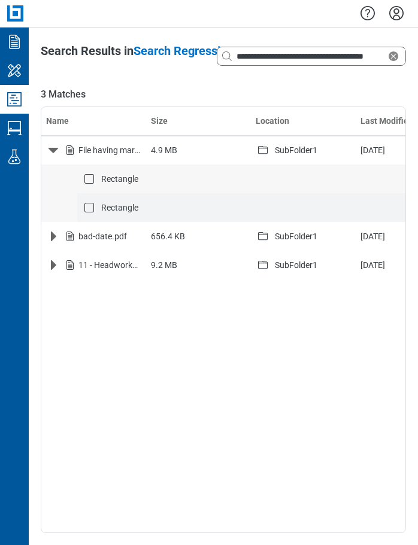
click at [124, 208] on span "Rectangle" at bounding box center [119, 208] width 37 height 10
drag, startPoint x: 110, startPoint y: 206, endPoint x: 119, endPoint y: 208, distance: 9.3
click at [110, 206] on span "Rectangle" at bounding box center [119, 208] width 37 height 10
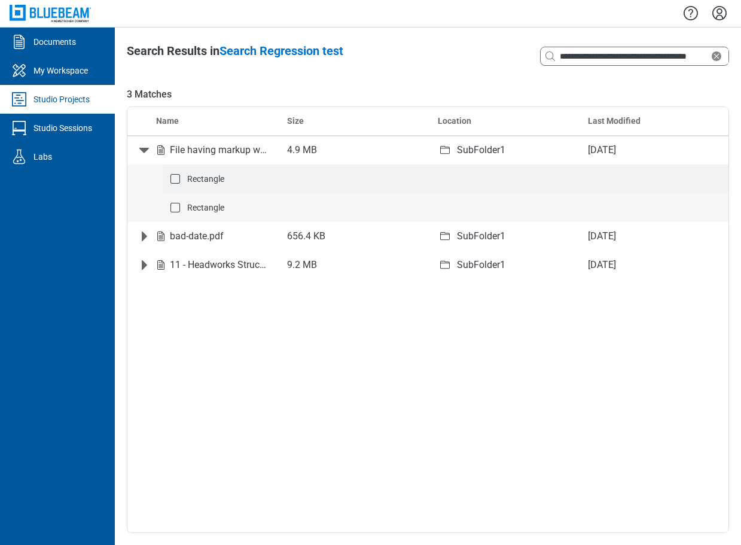
click at [207, 179] on span "Rectangle" at bounding box center [205, 179] width 37 height 10
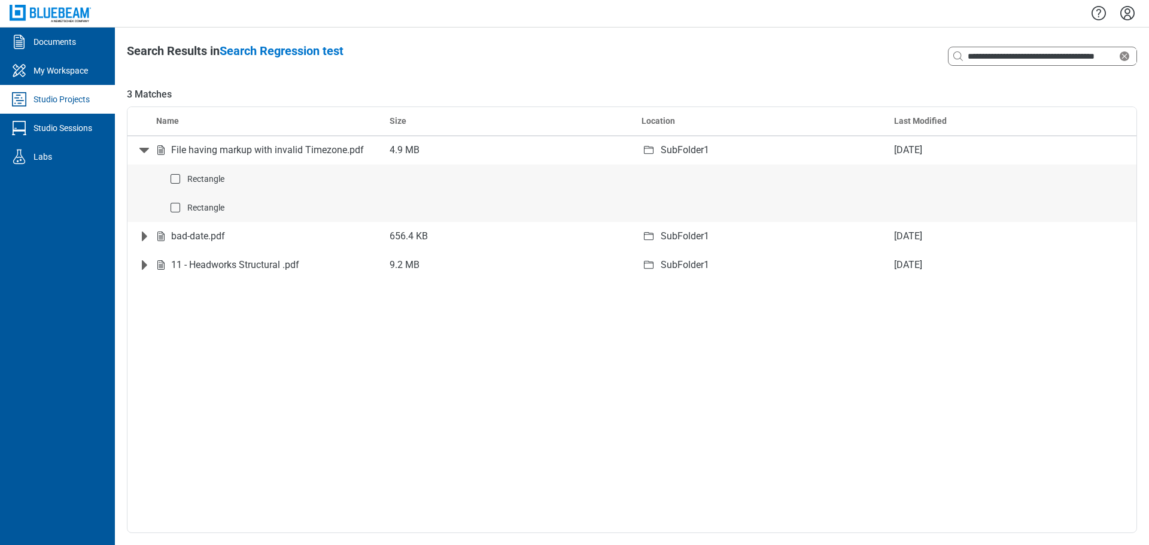
click at [299, 434] on div "Name Size Location Last Modified File having markup with invalid Timezone.pdf 4…" at bounding box center [632, 319] width 1010 height 427
click at [209, 211] on span "Rectangle" at bounding box center [205, 208] width 37 height 10
drag, startPoint x: 300, startPoint y: 376, endPoint x: 297, endPoint y: 362, distance: 14.7
click at [300, 371] on div "Name Size Location Last Modified File having markup with invalid Timezone.pdf 4…" at bounding box center [632, 319] width 1010 height 427
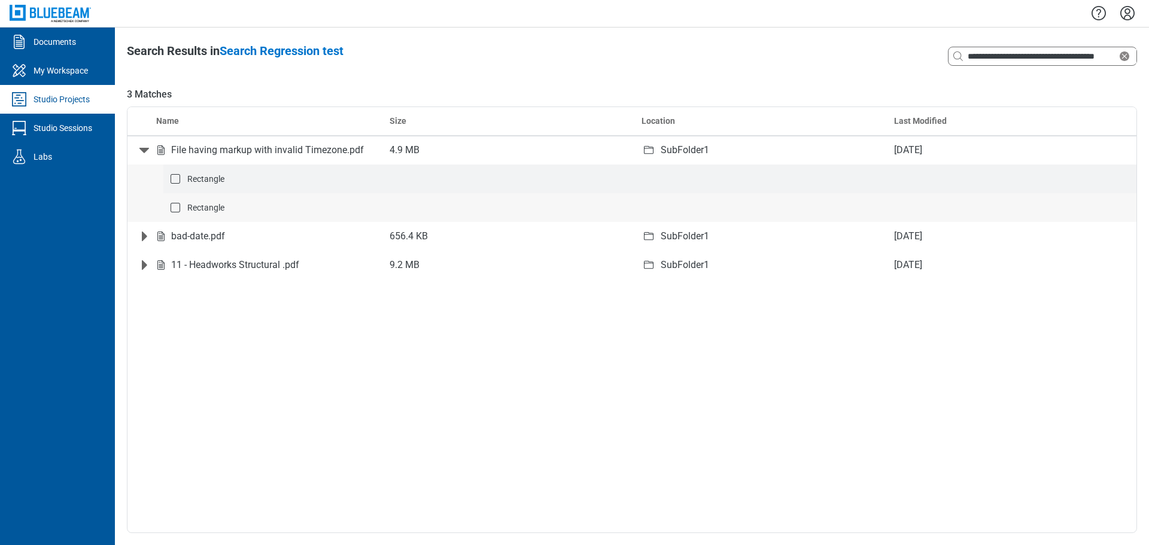
click at [208, 179] on span "Rectangle" at bounding box center [205, 179] width 37 height 10
click at [211, 177] on span "Rectangle" at bounding box center [205, 179] width 37 height 10
click at [212, 178] on span "Rectangle" at bounding box center [205, 179] width 37 height 10
click at [206, 184] on div "Rectangle" at bounding box center [656, 179] width 949 height 12
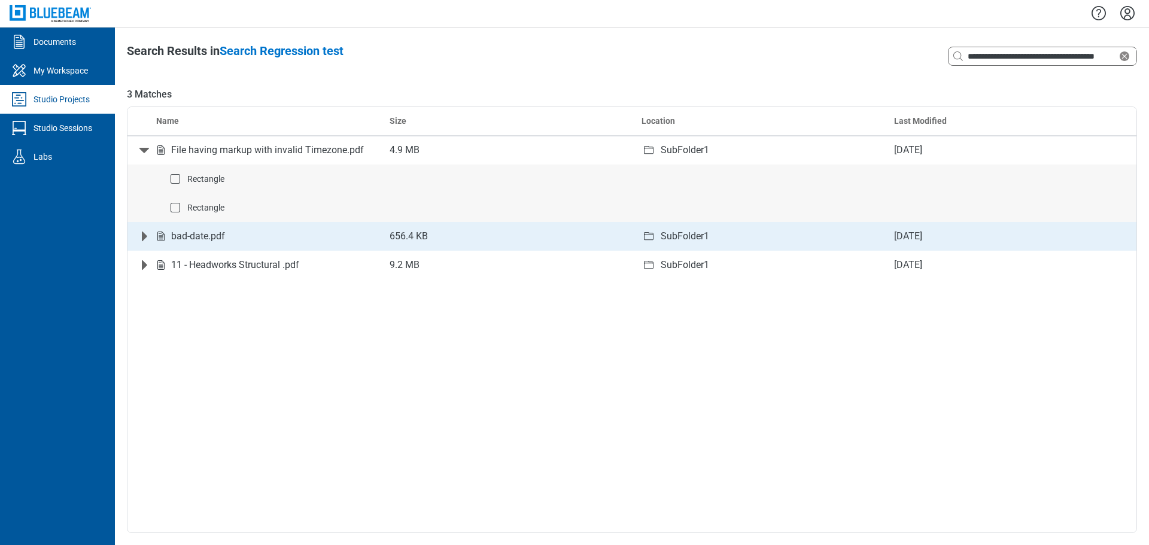
click at [144, 235] on icon "Expand row" at bounding box center [144, 237] width 5 height 10
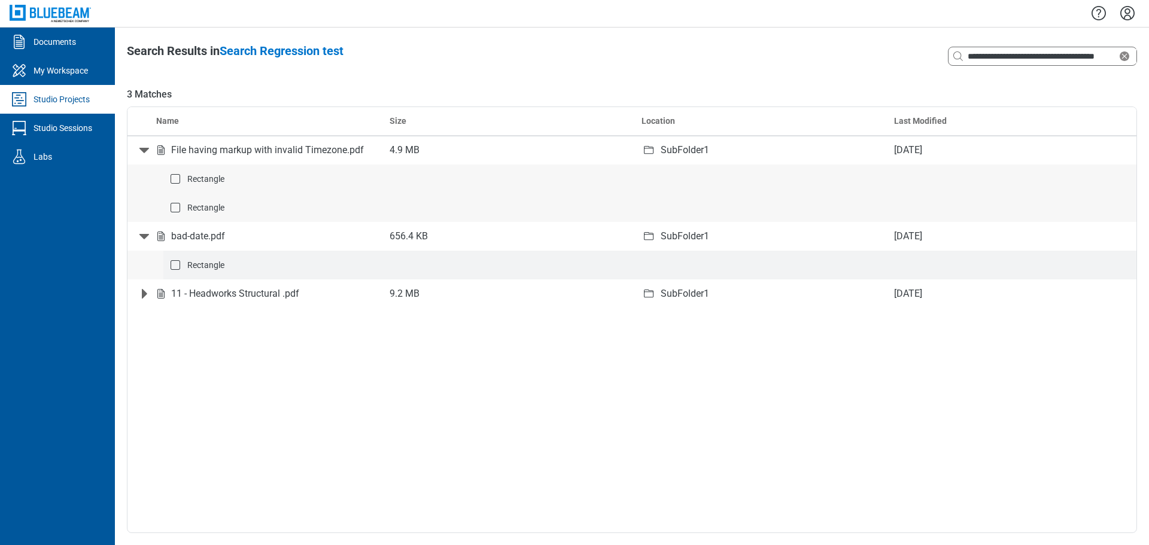
click at [211, 262] on span "Rectangle" at bounding box center [205, 265] width 37 height 10
click at [304, 403] on div "Name Size Location Last Modified File having markup with invalid Timezone.pdf 4…" at bounding box center [632, 319] width 1010 height 427
click at [228, 181] on div "Rectangle" at bounding box center [656, 179] width 949 height 12
click at [199, 177] on span "Rectangle" at bounding box center [205, 179] width 37 height 10
click at [200, 177] on span "Rectangle" at bounding box center [205, 179] width 37 height 10
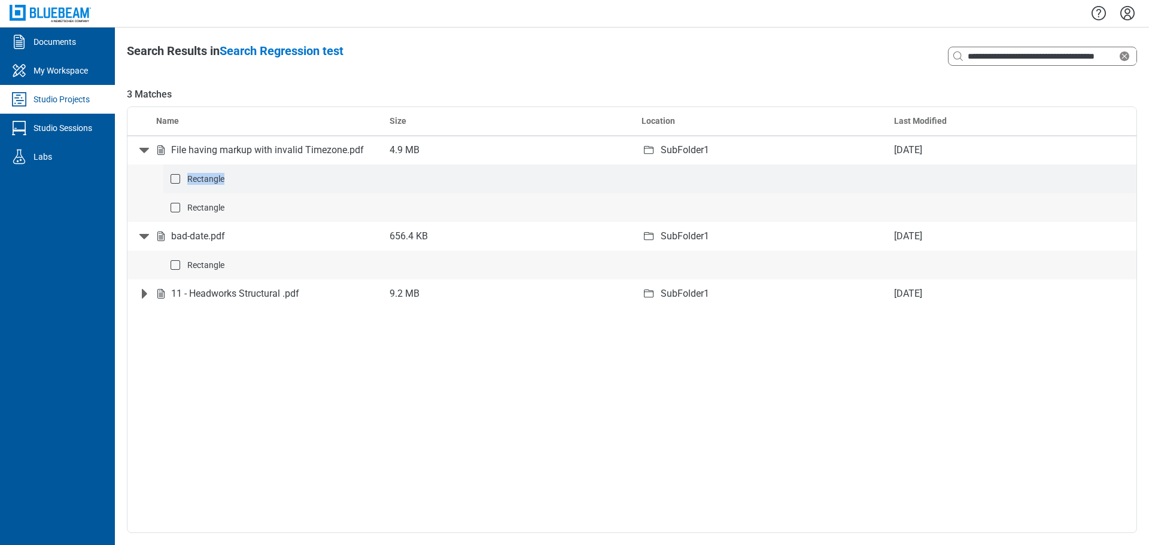
click at [202, 177] on span "Rectangle" at bounding box center [205, 179] width 37 height 10
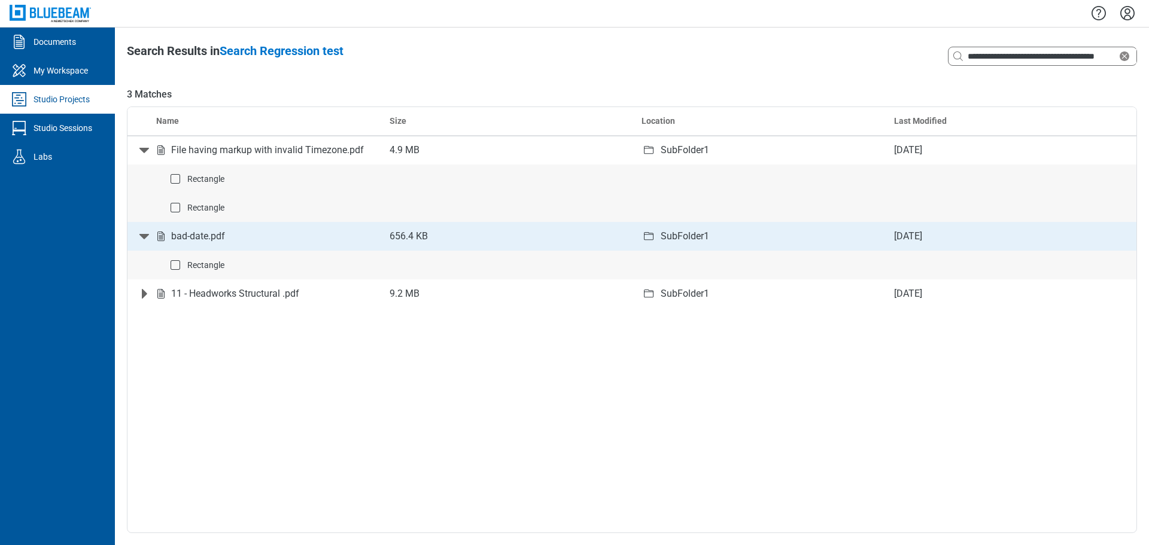
drag, startPoint x: 282, startPoint y: 406, endPoint x: 208, endPoint y: 243, distance: 178.3
click at [282, 400] on div "Name Size Location Last Modified File having markup with invalid Timezone.pdf 4…" at bounding box center [632, 319] width 1010 height 427
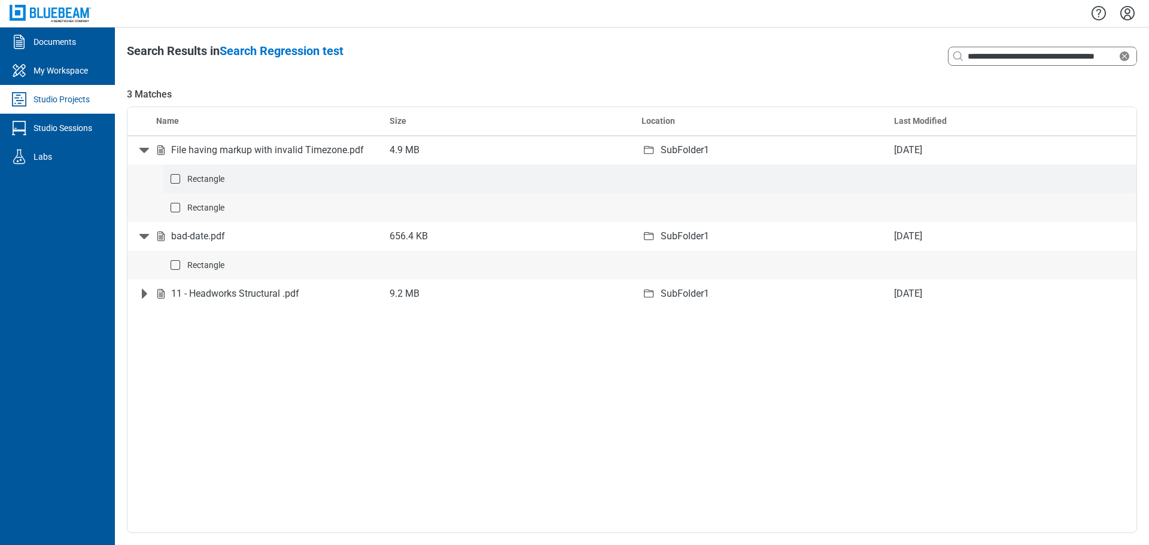
click at [203, 178] on span "Rectangle" at bounding box center [205, 179] width 37 height 10
click at [205, 178] on span "Rectangle" at bounding box center [205, 179] width 37 height 10
click at [208, 208] on span "Rectangle" at bounding box center [205, 208] width 37 height 10
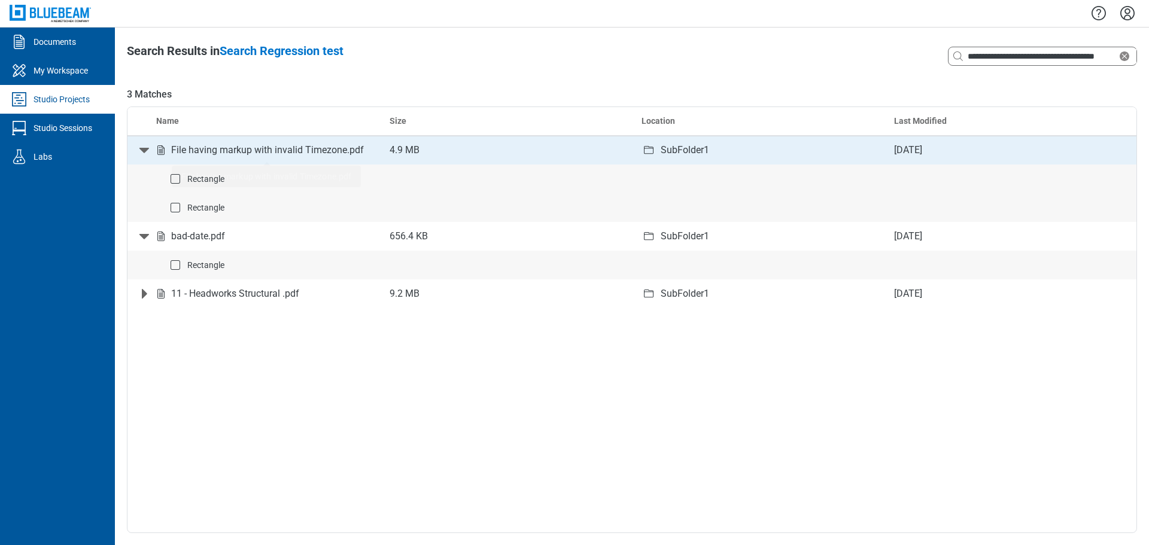
click at [261, 154] on div "File having markup with invalid Timezone.pdf" at bounding box center [267, 150] width 193 height 14
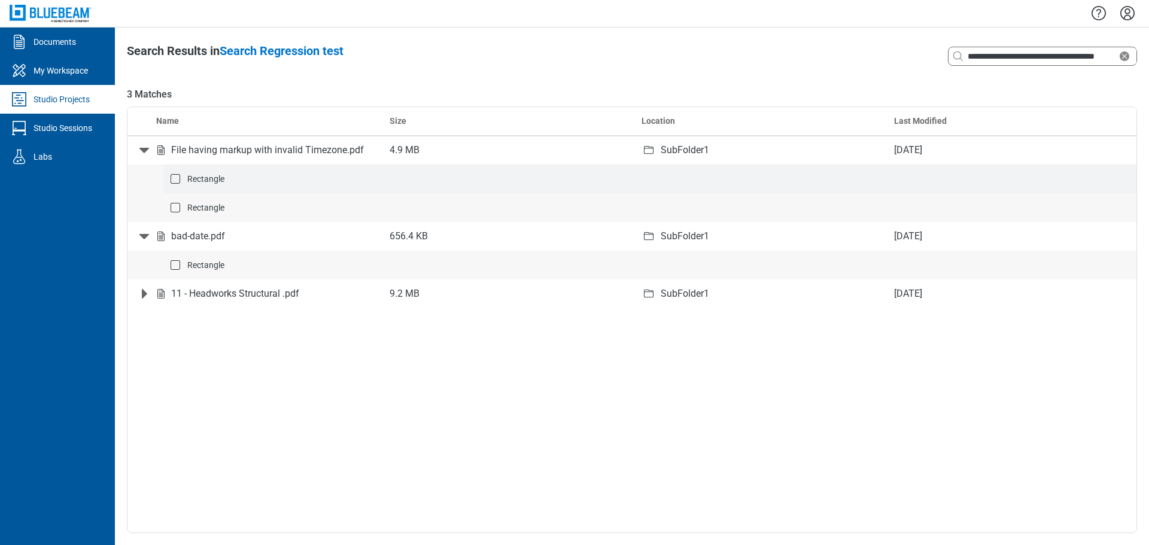
click at [199, 178] on span "Rectangle" at bounding box center [205, 179] width 37 height 10
click at [209, 178] on span "Rectangle" at bounding box center [205, 179] width 37 height 10
click at [221, 208] on span "Rectangle" at bounding box center [205, 208] width 37 height 10
click at [417, 57] on icon "Clear search" at bounding box center [1124, 56] width 10 height 10
click at [417, 54] on input at bounding box center [1050, 56] width 171 height 13
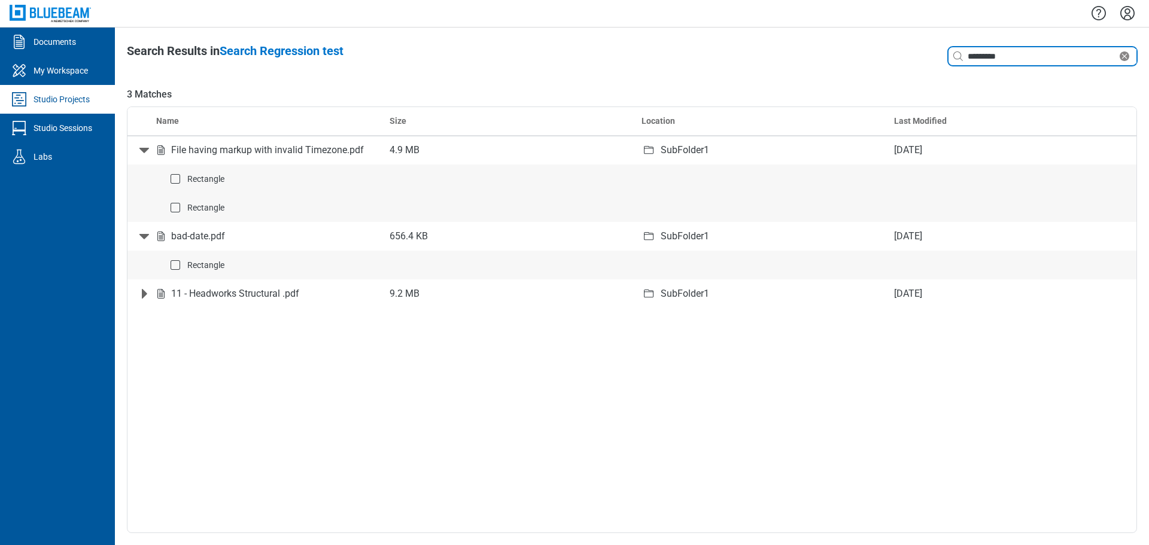
type input "*********"
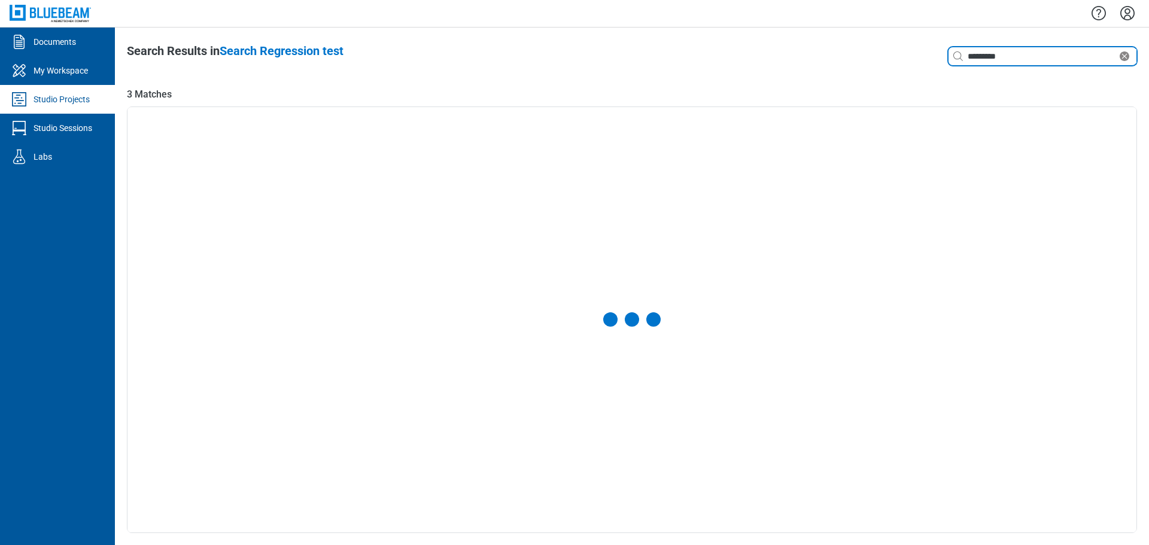
select select "**********"
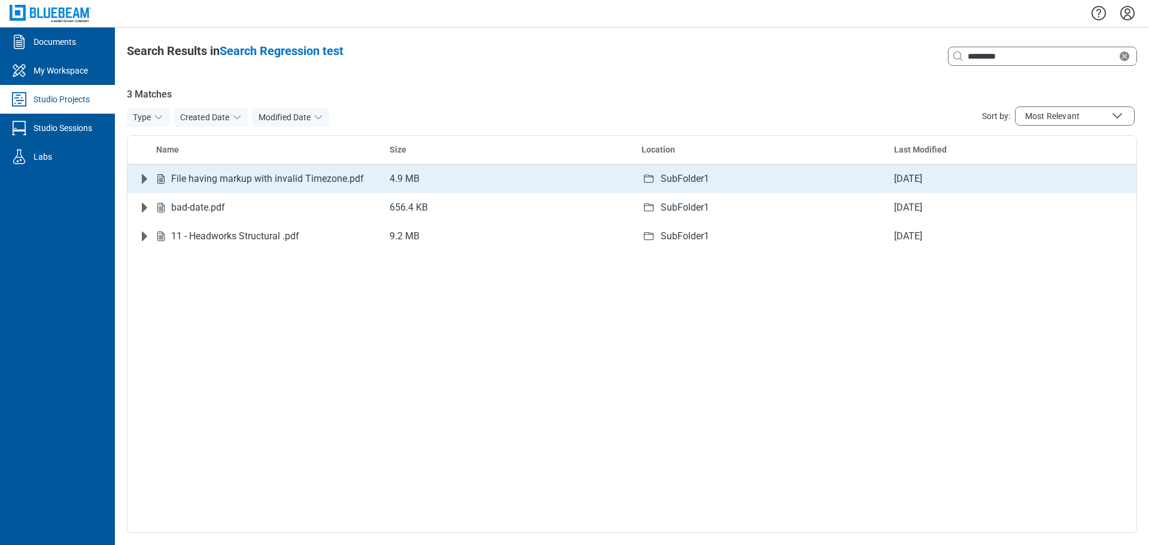
click at [143, 179] on icon "Expand row" at bounding box center [144, 179] width 5 height 10
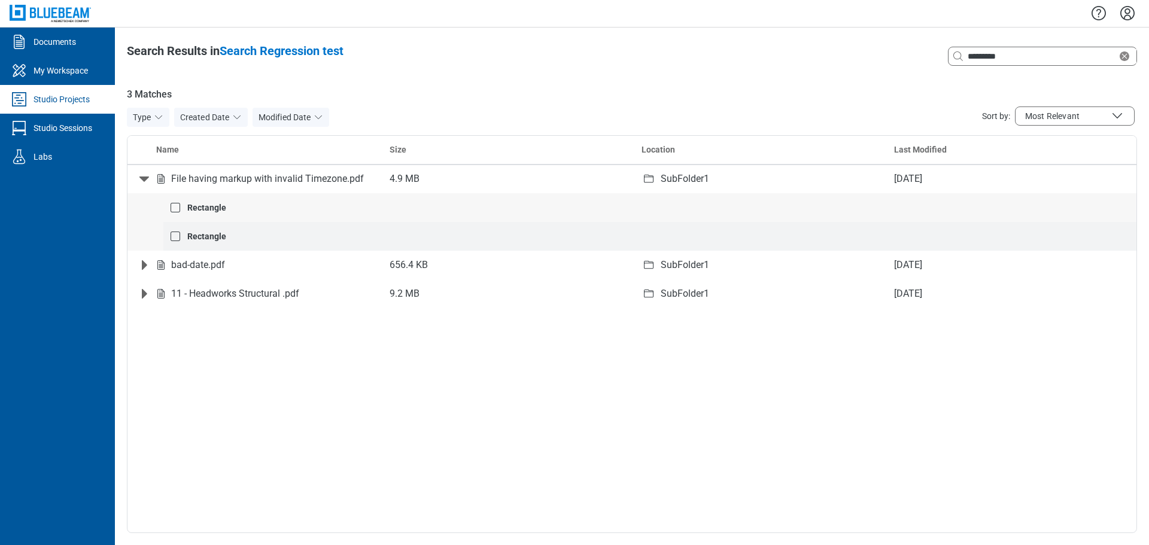
click at [215, 238] on strong "Rectangle" at bounding box center [206, 237] width 39 height 10
click at [226, 234] on div "Rectangle" at bounding box center [656, 236] width 949 height 12
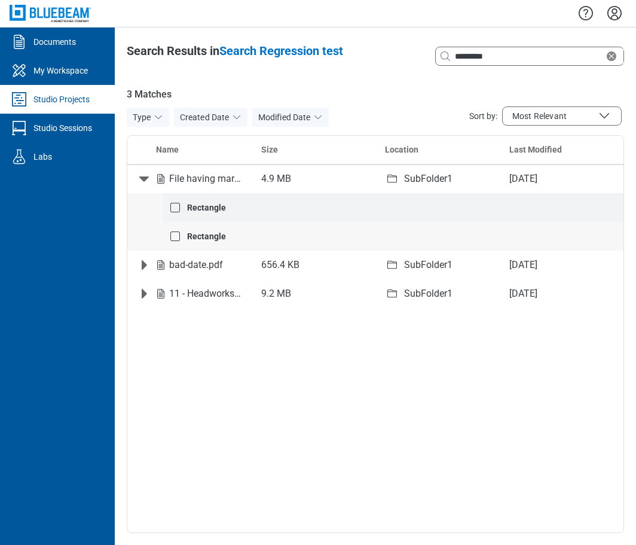
click at [204, 202] on div "Rectangle" at bounding box center [400, 208] width 437 height 12
click at [204, 203] on strong "Rectangle" at bounding box center [206, 208] width 39 height 10
click at [225, 209] on strong "Rectangle" at bounding box center [206, 208] width 39 height 10
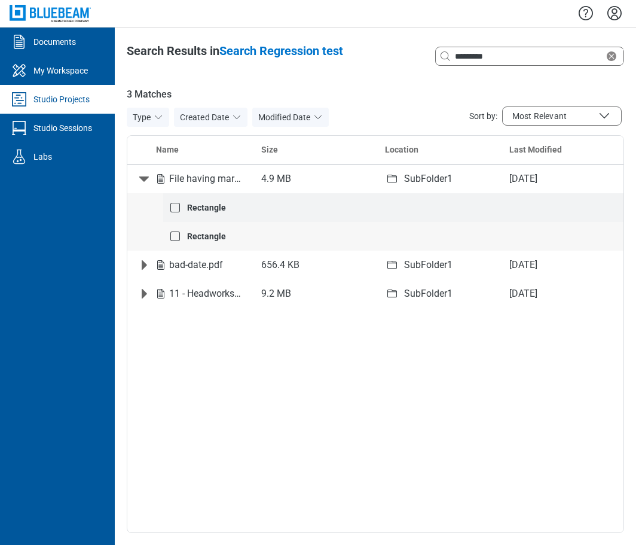
click at [217, 208] on strong "Rectangle" at bounding box center [206, 208] width 39 height 10
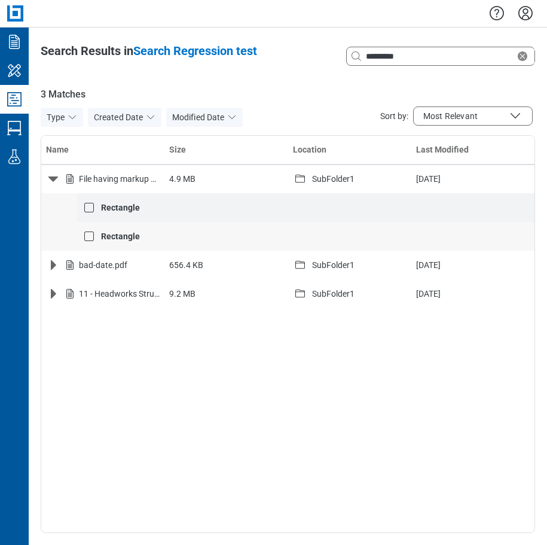
click at [141, 204] on div "Rectangle" at bounding box center [313, 208] width 434 height 12
click at [137, 206] on strong "Rectangle" at bounding box center [120, 208] width 39 height 10
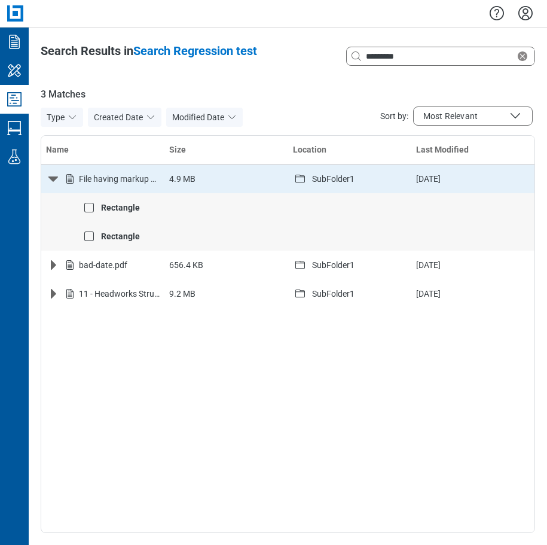
click at [105, 180] on div "File having markup with invalid Timezone.pdf" at bounding box center [119, 179] width 81 height 12
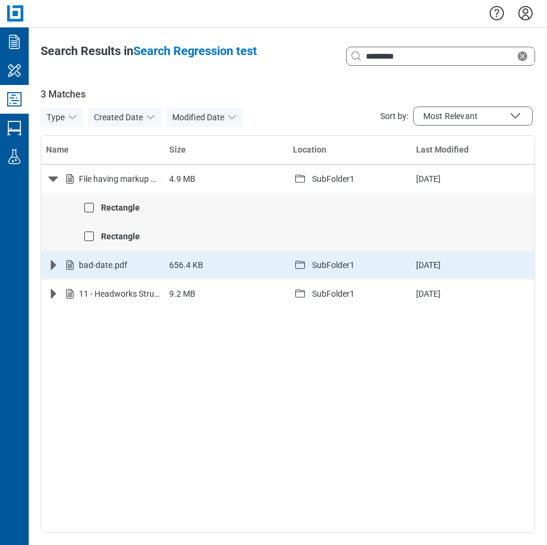
click at [93, 267] on div "bad-date.pdf" at bounding box center [103, 265] width 48 height 12
click at [54, 269] on icon "Expand row" at bounding box center [53, 265] width 14 height 14
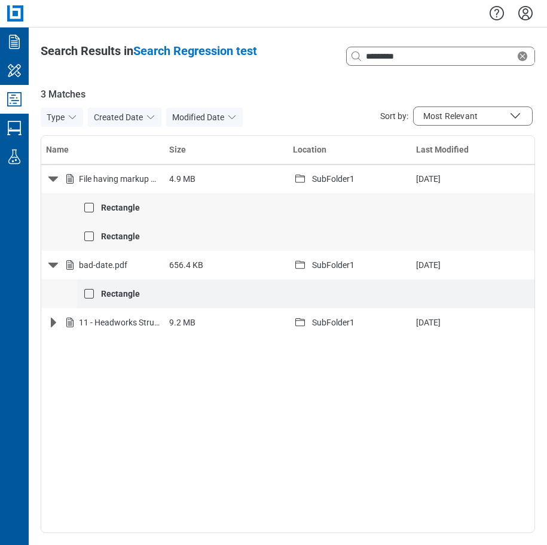
click at [113, 296] on strong "Rectangle" at bounding box center [120, 294] width 39 height 10
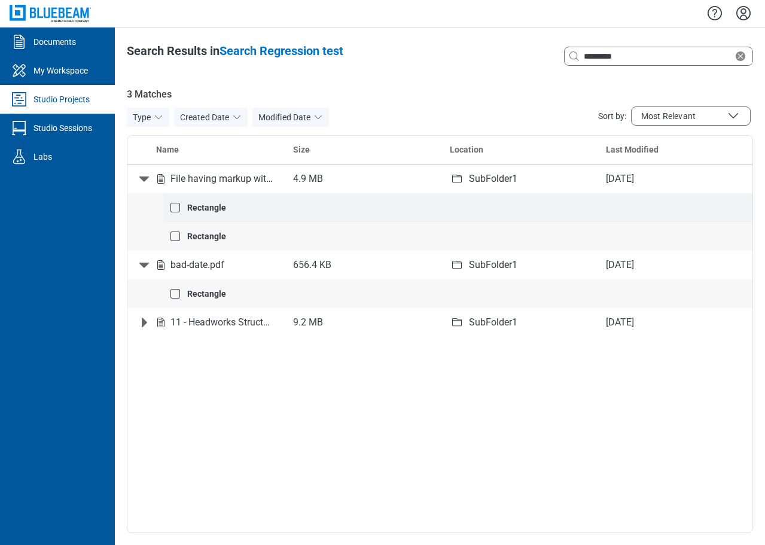
click at [194, 206] on strong "Rectangle" at bounding box center [206, 208] width 39 height 10
click at [202, 232] on strong "Rectangle" at bounding box center [206, 237] width 39 height 10
click at [212, 209] on strong "Rectangle" at bounding box center [206, 208] width 39 height 10
click at [214, 209] on strong "Rectangle" at bounding box center [206, 208] width 39 height 10
click at [226, 239] on div "Rectangle" at bounding box center [464, 236] width 565 height 12
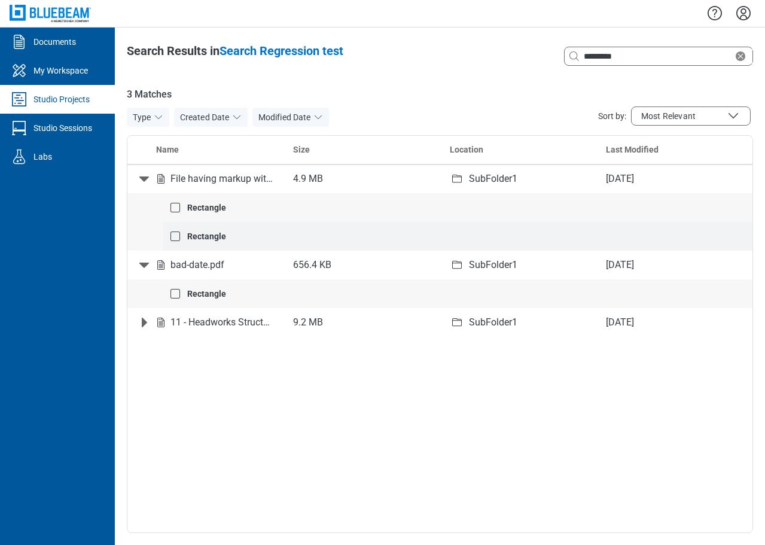
click at [226, 239] on div "Rectangle" at bounding box center [464, 236] width 565 height 12
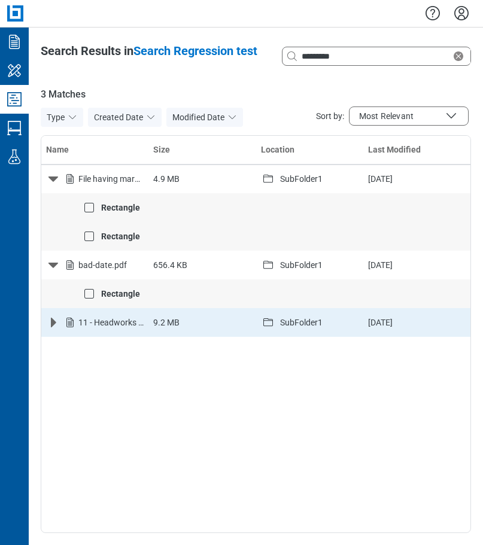
drag, startPoint x: 203, startPoint y: 371, endPoint x: 187, endPoint y: 324, distance: 50.1
click at [204, 371] on div "Name Size Location Last Modified File having markup with invalid Timezone.pdf 4…" at bounding box center [256, 334] width 430 height 398
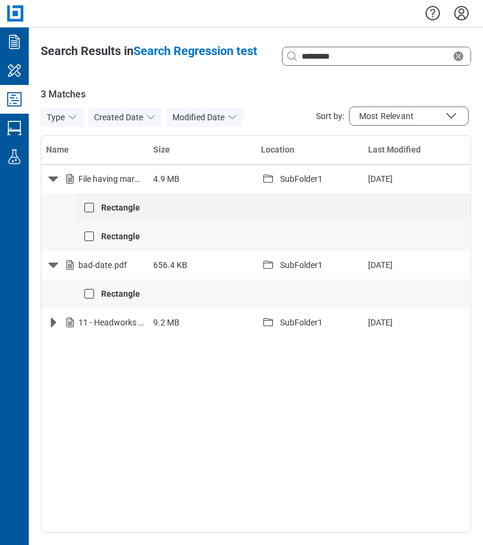
click at [117, 203] on strong "Rectangle" at bounding box center [120, 208] width 39 height 10
click at [367, 60] on input "*********" at bounding box center [375, 56] width 152 height 13
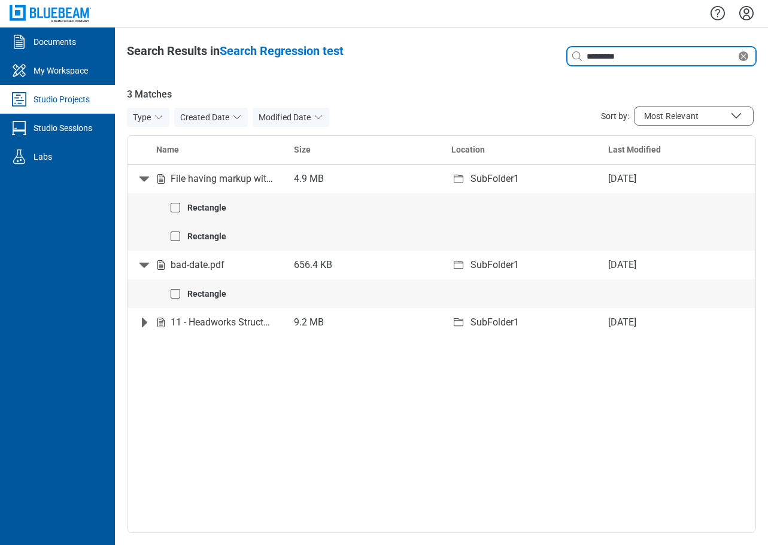
click at [417, 56] on input "*********" at bounding box center [660, 56] width 152 height 13
type input "**********"
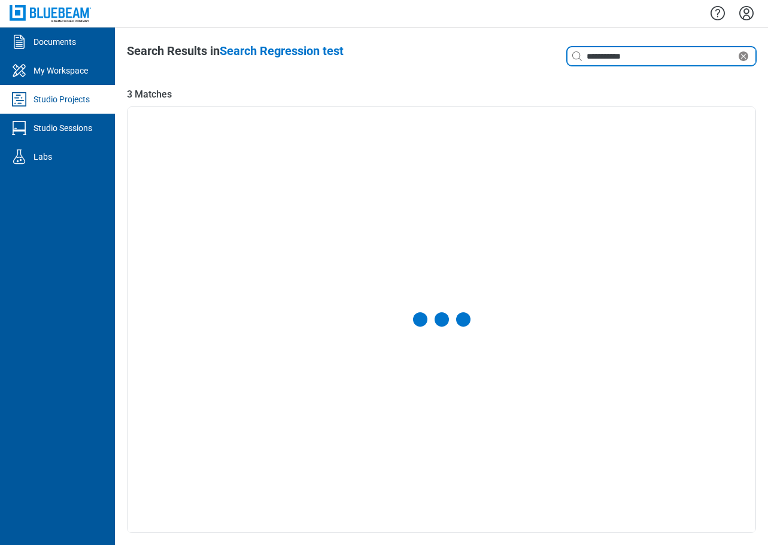
select select "**********"
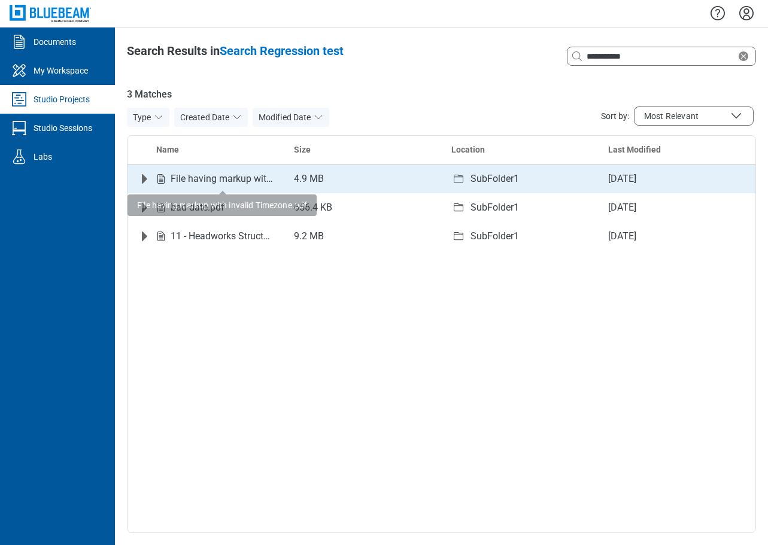
click at [139, 182] on icon "Expand row" at bounding box center [144, 179] width 14 height 14
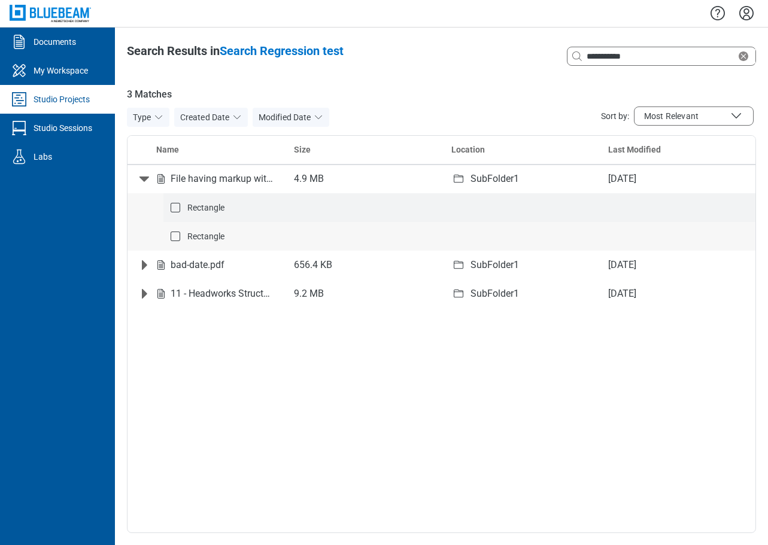
click at [215, 209] on span "Rectangle" at bounding box center [205, 208] width 37 height 10
click at [221, 210] on span "Rectangle" at bounding box center [205, 208] width 37 height 10
click at [211, 237] on span "Rectangle" at bounding box center [205, 237] width 37 height 10
click at [206, 238] on span "Rectangle" at bounding box center [205, 237] width 37 height 10
click at [206, 234] on span "Rectangle" at bounding box center [205, 237] width 37 height 10
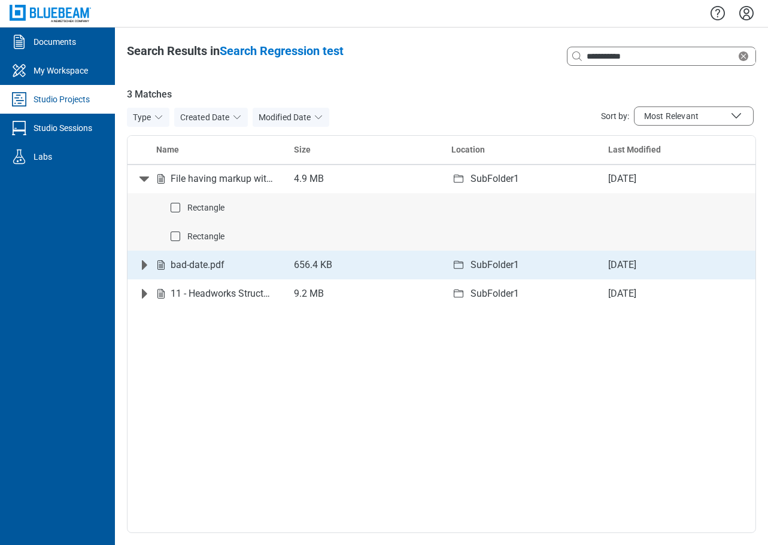
click at [141, 269] on icon "Expand row" at bounding box center [144, 265] width 14 height 14
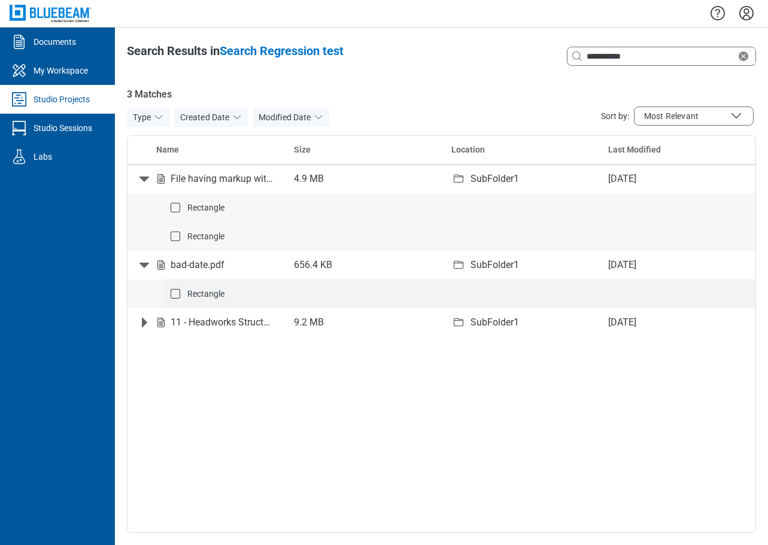
click at [208, 295] on span "Rectangle" at bounding box center [205, 294] width 37 height 10
click at [214, 208] on span "Rectangle" at bounding box center [205, 208] width 37 height 10
click at [212, 208] on span "Rectangle" at bounding box center [205, 208] width 37 height 10
click at [209, 239] on span "Rectangle" at bounding box center [205, 237] width 37 height 10
click at [213, 236] on span "Rectangle" at bounding box center [205, 237] width 37 height 10
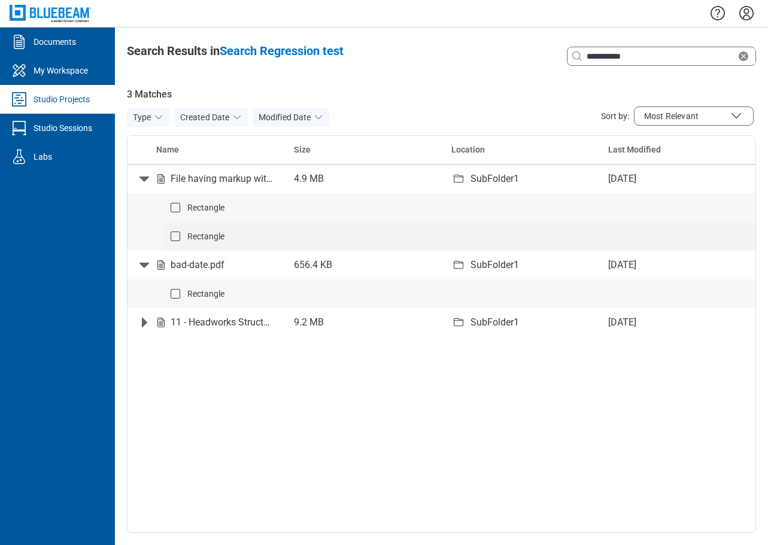
click at [209, 237] on span "Rectangle" at bounding box center [205, 237] width 37 height 10
click at [218, 206] on span "Rectangle" at bounding box center [205, 208] width 37 height 10
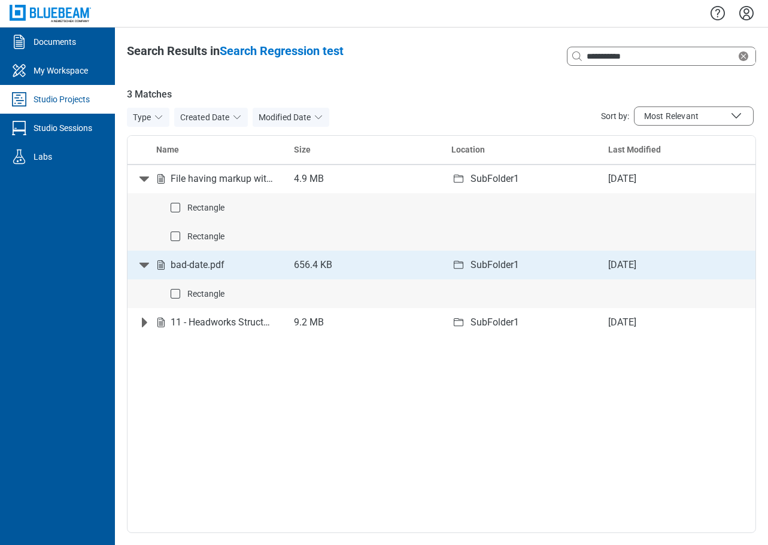
click at [226, 209] on div "Rectangle" at bounding box center [466, 208] width 568 height 12
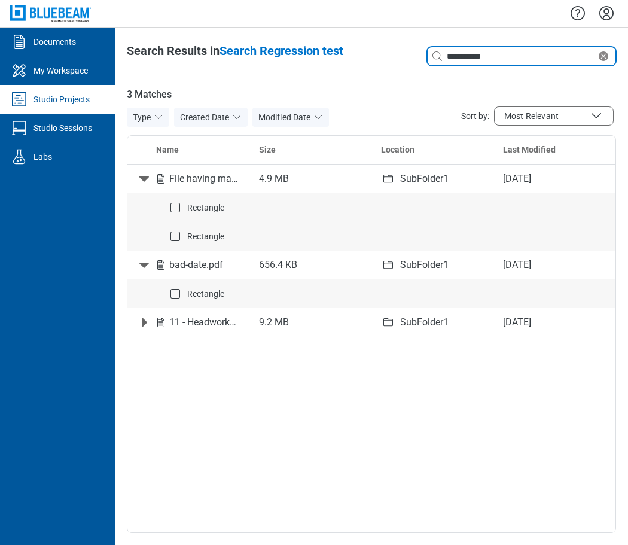
click at [417, 53] on input "**********" at bounding box center [520, 56] width 152 height 13
drag, startPoint x: 396, startPoint y: 51, endPoint x: 391, endPoint y: 44, distance: 8.5
click at [394, 51] on header "**********" at bounding box center [371, 56] width 489 height 24
type input "**********"
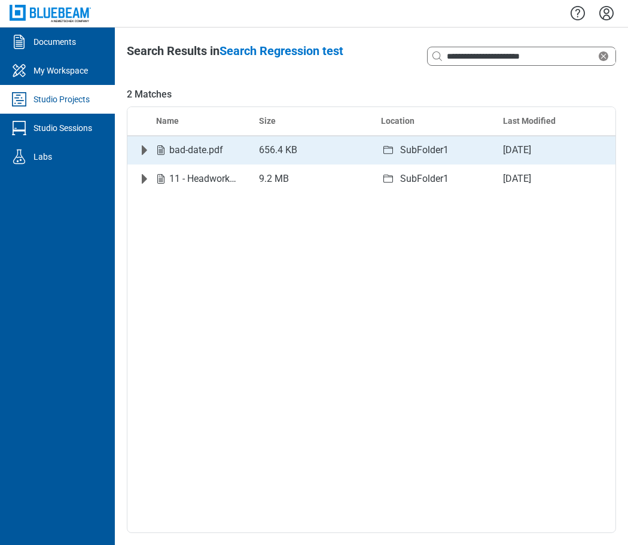
click at [148, 153] on icon "Expand row" at bounding box center [144, 150] width 14 height 14
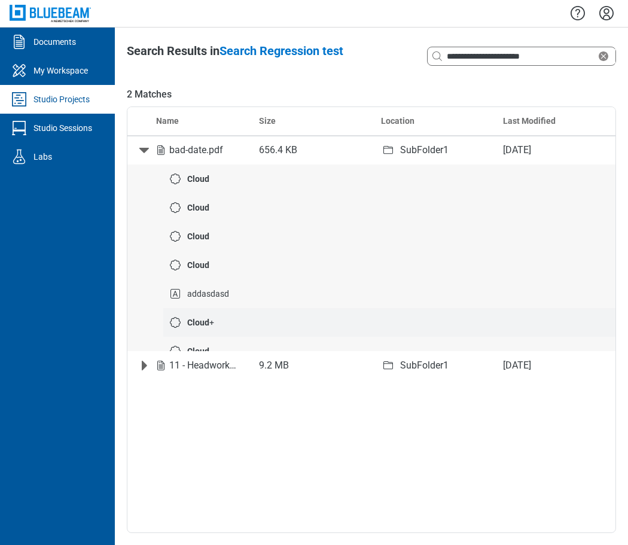
click at [209, 321] on span "Cloud +" at bounding box center [200, 323] width 27 height 10
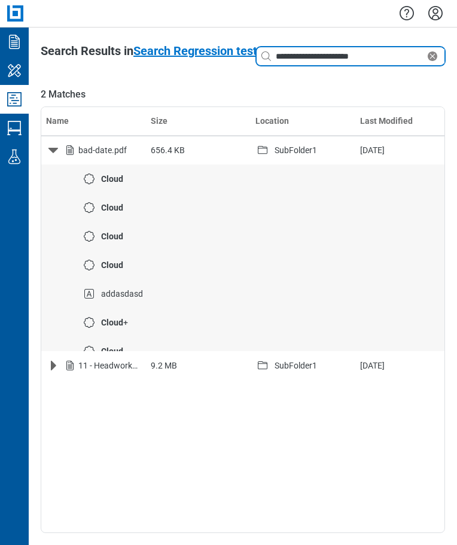
drag, startPoint x: 382, startPoint y: 56, endPoint x: 251, endPoint y: 51, distance: 130.5
click at [251, 51] on header "**********" at bounding box center [243, 56] width 404 height 24
type input "*******"
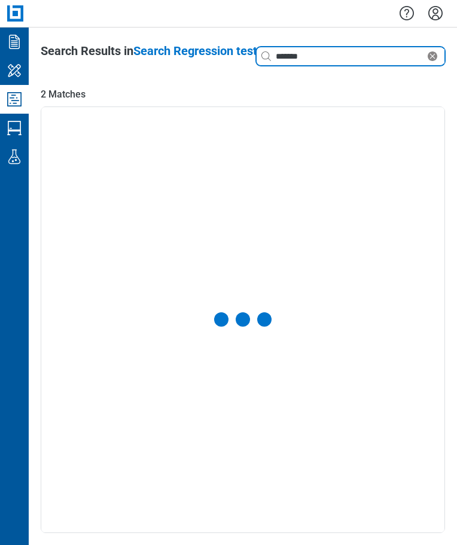
select select "**********"
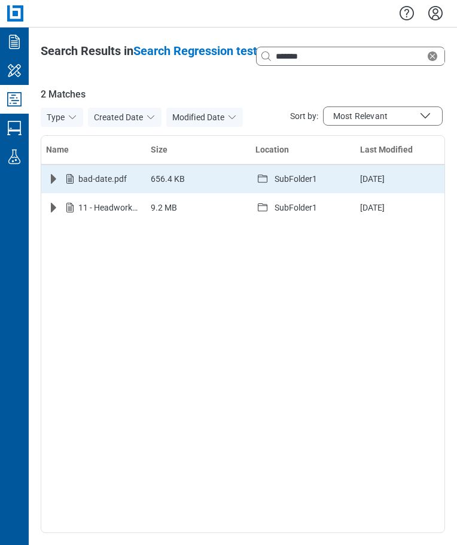
click at [53, 181] on icon "Expand row" at bounding box center [53, 179] width 5 height 10
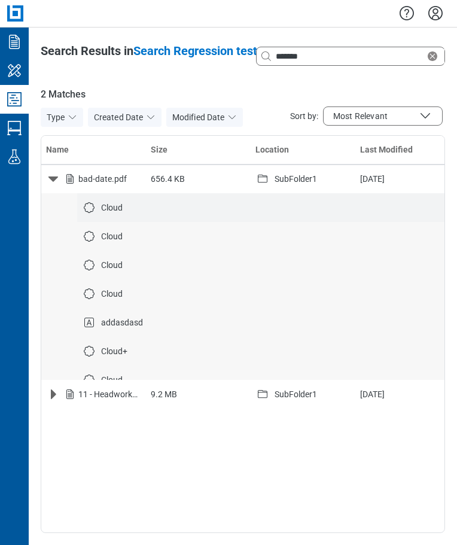
click at [122, 210] on span "Cloud" at bounding box center [112, 208] width 22 height 10
click at [18, 98] on icon "Studio Projects" at bounding box center [14, 99] width 19 height 19
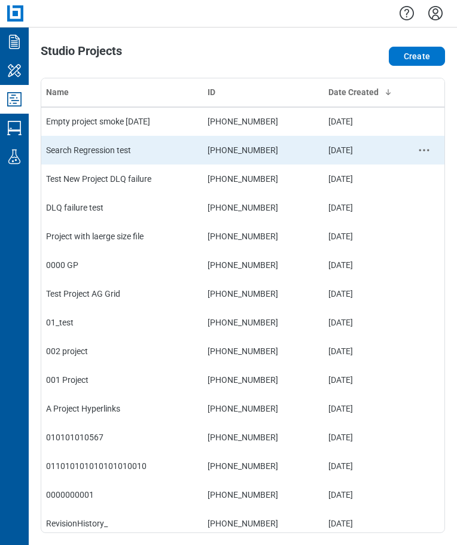
click at [104, 148] on td "Search Regression test" at bounding box center [122, 150] width 162 height 29
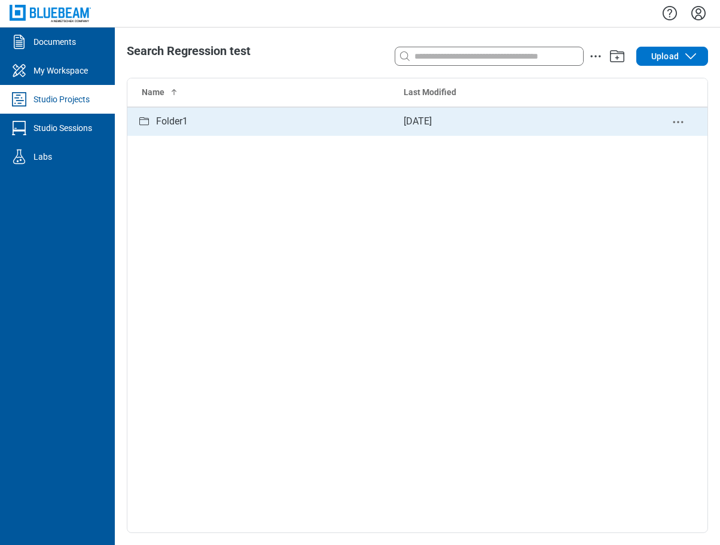
click at [185, 124] on div "Folder1" at bounding box center [172, 121] width 32 height 15
click at [193, 122] on div "SubFolder1" at bounding box center [180, 121] width 48 height 15
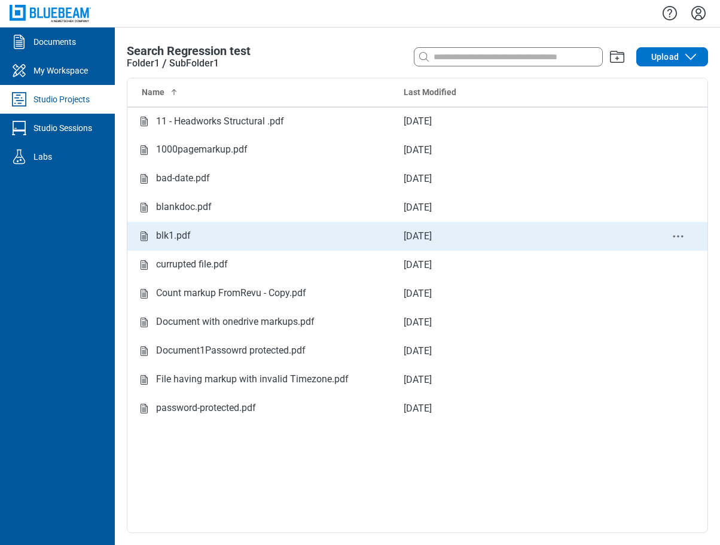
click at [172, 239] on div "blk1.pdf" at bounding box center [173, 236] width 35 height 15
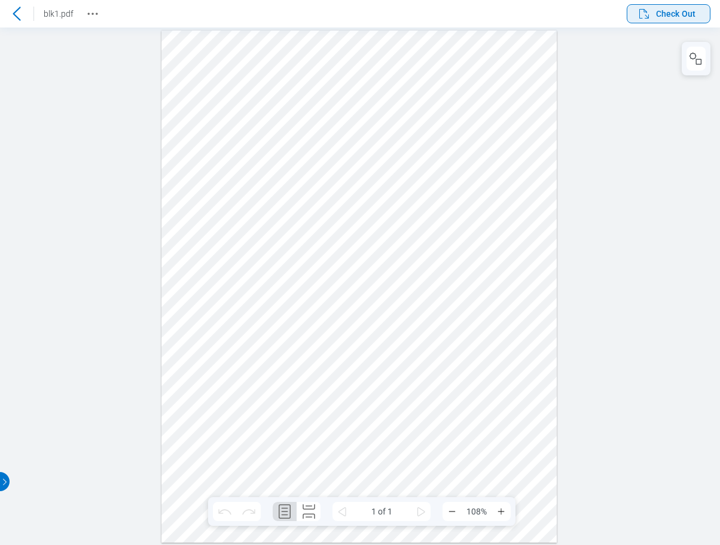
click at [417, 10] on span "Check Out" at bounding box center [675, 14] width 39 height 12
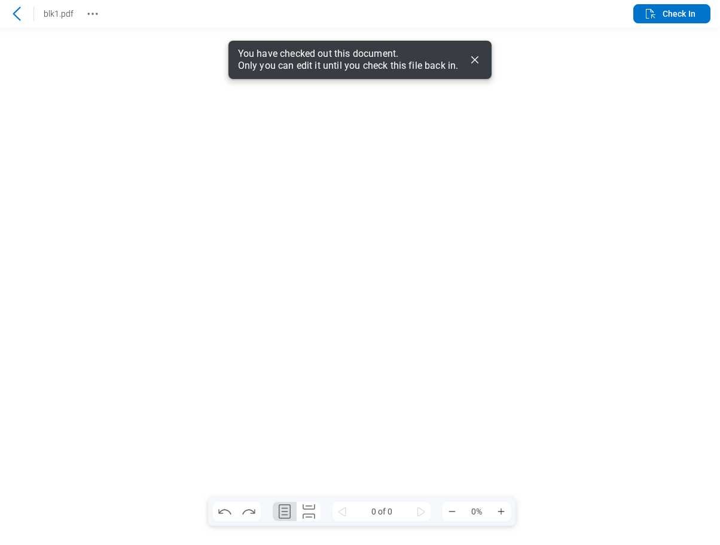
click at [417, 60] on icon "Dismiss" at bounding box center [475, 60] width 14 height 14
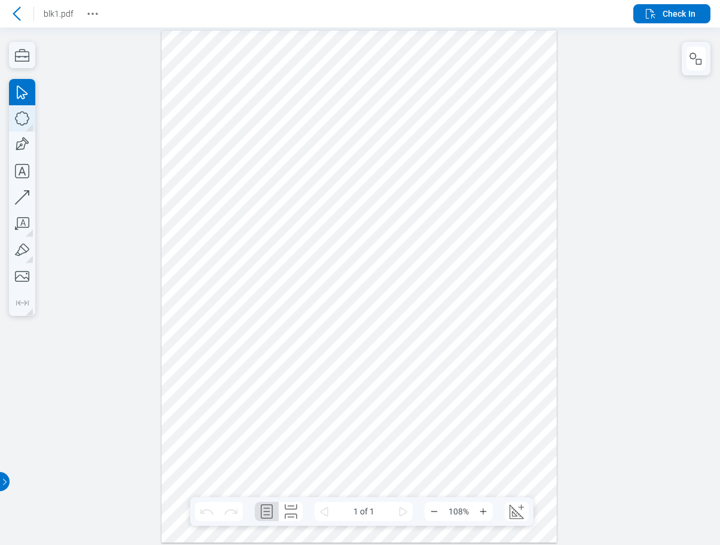
click at [22, 118] on icon "button" at bounding box center [22, 118] width 26 height 26
drag, startPoint x: 350, startPoint y: 204, endPoint x: 415, endPoint y: 258, distance: 84.1
click at [415, 258] on div at bounding box center [360, 286] width 396 height 512
click at [34, 191] on icon "button" at bounding box center [22, 197] width 26 height 26
drag, startPoint x: 287, startPoint y: 167, endPoint x: 252, endPoint y: 217, distance: 60.2
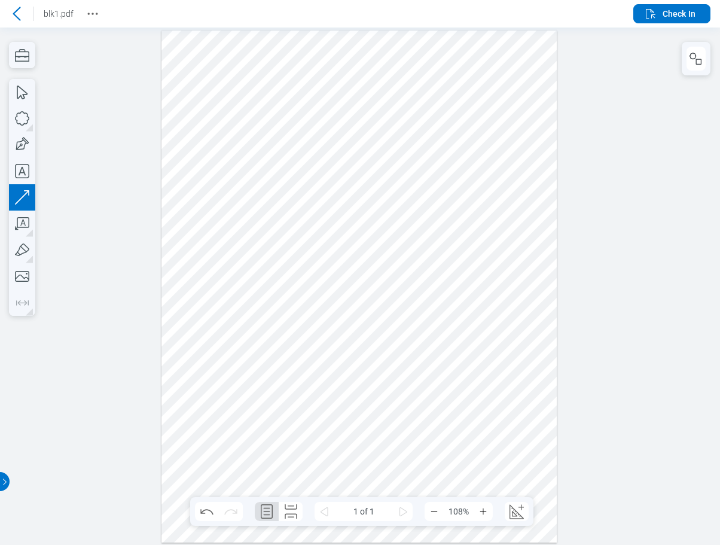
click at [252, 217] on div at bounding box center [360, 286] width 396 height 512
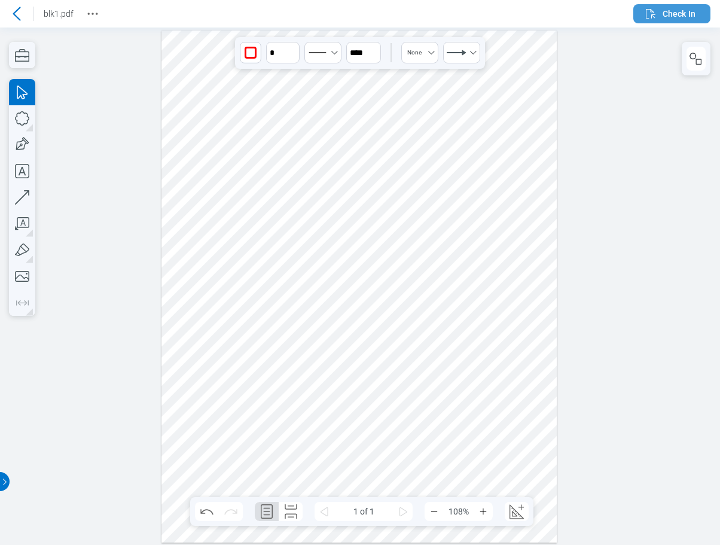
click at [417, 11] on span "Check In" at bounding box center [679, 14] width 33 height 12
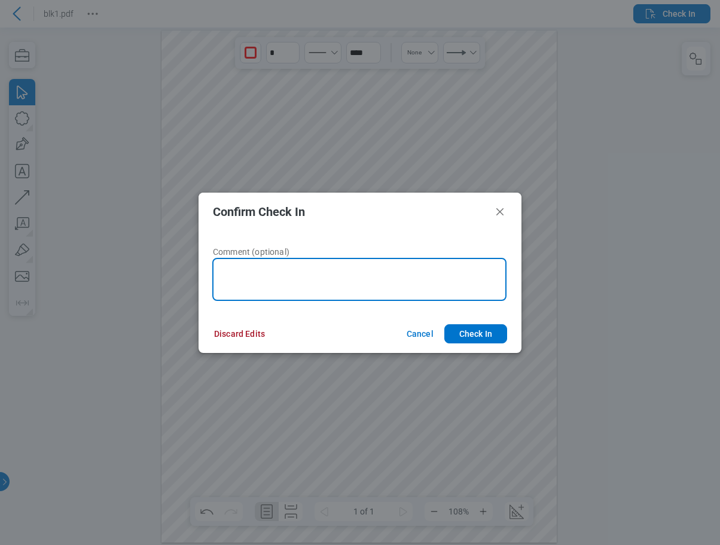
click at [385, 271] on textarea at bounding box center [359, 279] width 294 height 43
type textarea "*********"
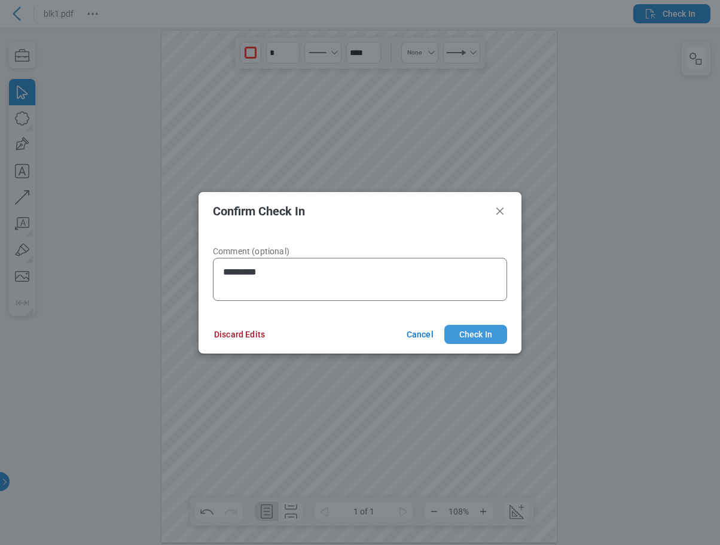
click at [417, 337] on button "Check In" at bounding box center [475, 334] width 63 height 19
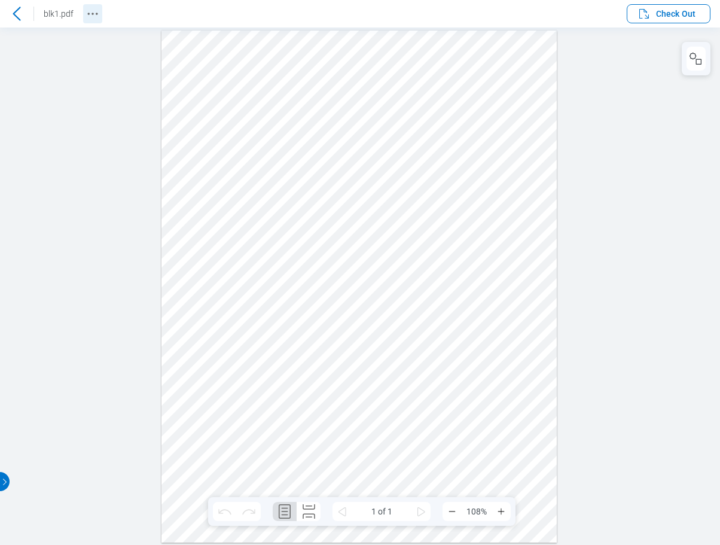
click at [93, 13] on icon "Revision History" at bounding box center [93, 14] width 14 height 14
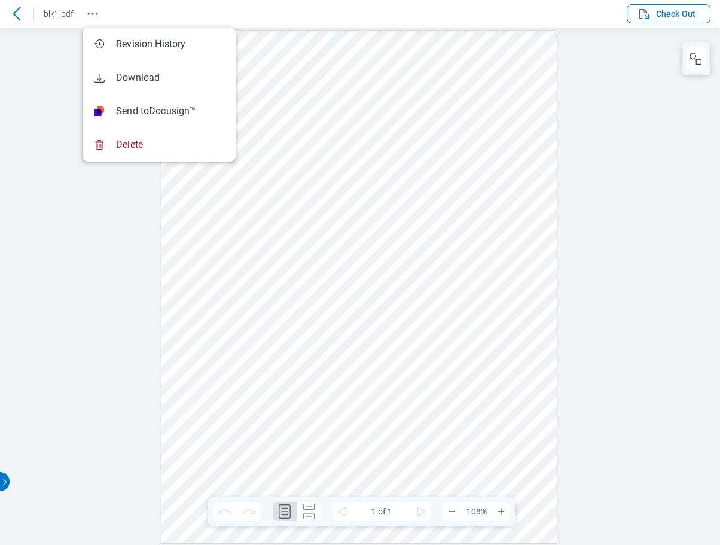
click at [417, 90] on div at bounding box center [360, 286] width 396 height 512
click at [417, 13] on span "Check Out" at bounding box center [675, 14] width 39 height 12
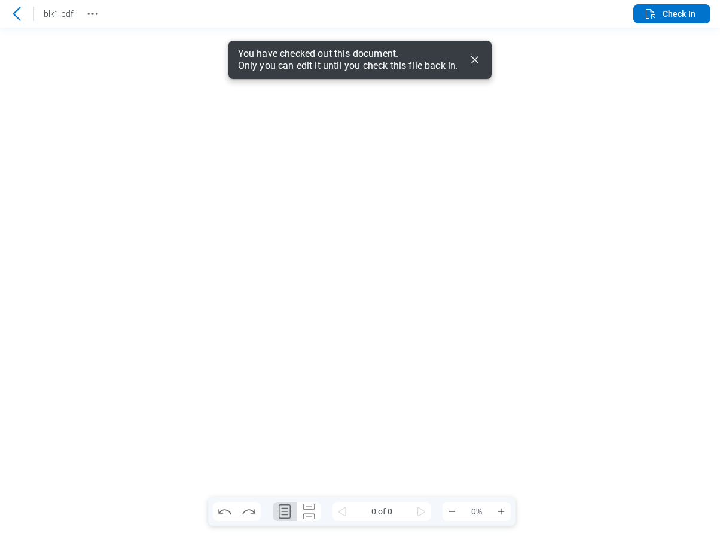
click at [417, 64] on icon "Dismiss" at bounding box center [475, 60] width 14 height 14
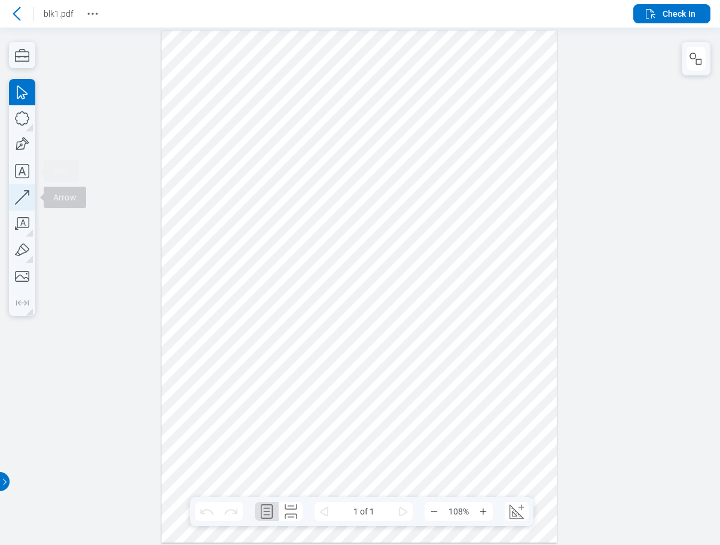
click at [26, 192] on icon "button" at bounding box center [22, 197] width 26 height 26
drag, startPoint x: 441, startPoint y: 138, endPoint x: 391, endPoint y: 160, distance: 55.2
click at [392, 159] on div at bounding box center [360, 286] width 396 height 512
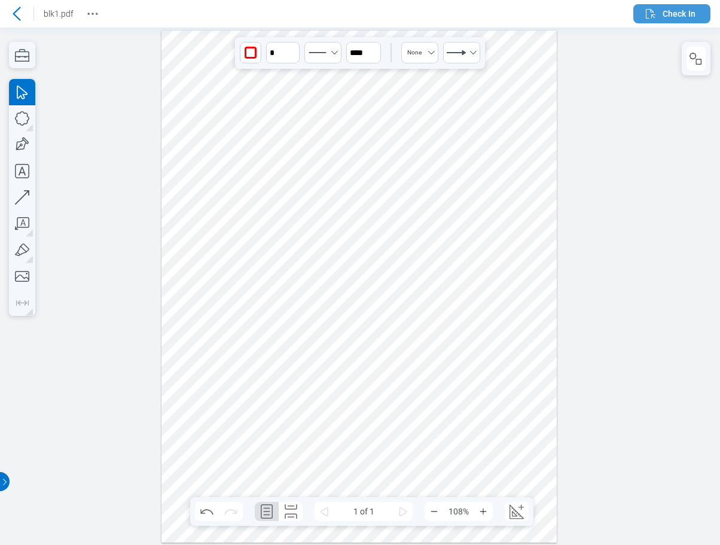
click at [417, 11] on span "Check In" at bounding box center [679, 14] width 33 height 12
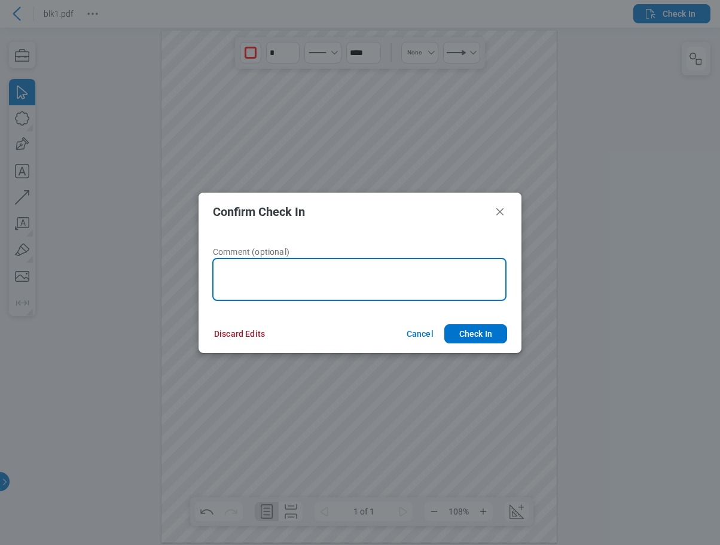
click at [345, 275] on textarea at bounding box center [359, 279] width 294 height 43
type textarea "*******"
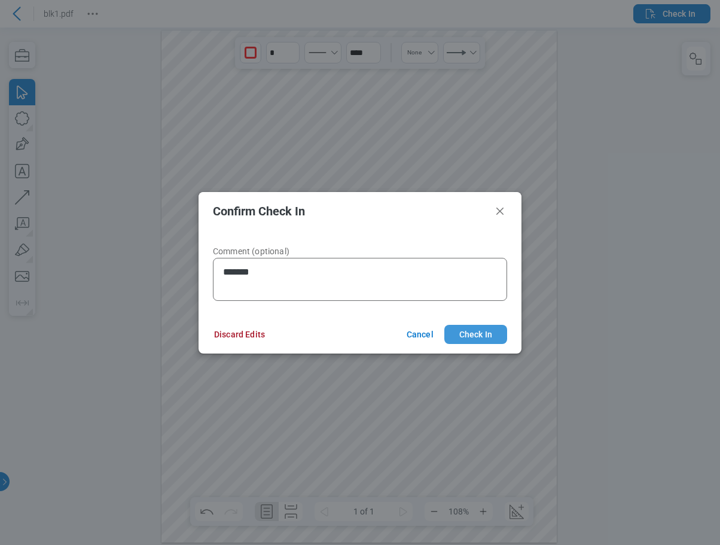
click at [417, 333] on button "Check In" at bounding box center [475, 334] width 63 height 19
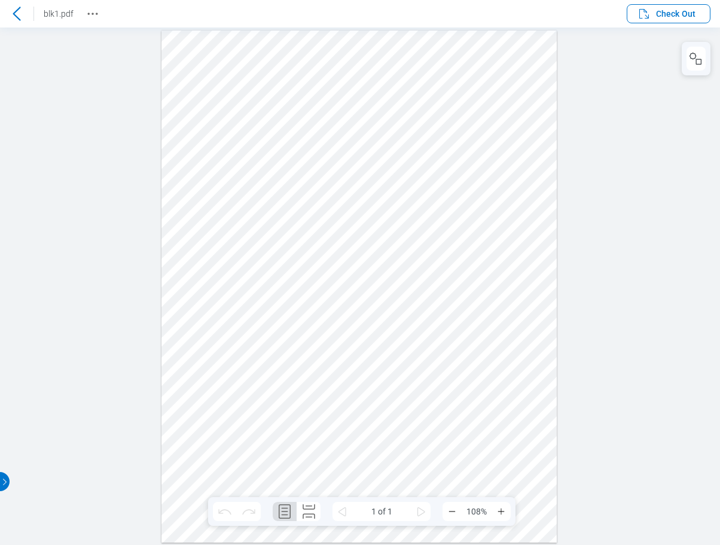
click at [17, 12] on icon at bounding box center [17, 14] width 14 height 14
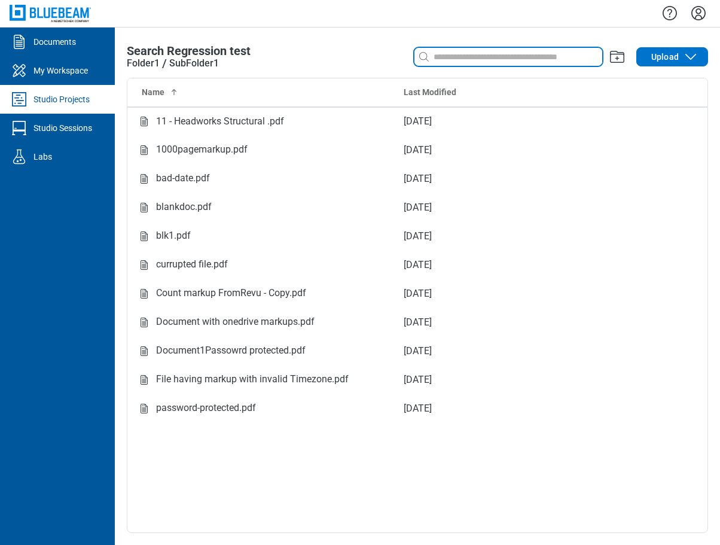
click at [417, 60] on input at bounding box center [516, 56] width 171 height 13
paste input "**********"
click at [417, 55] on input "**********" at bounding box center [504, 56] width 158 height 13
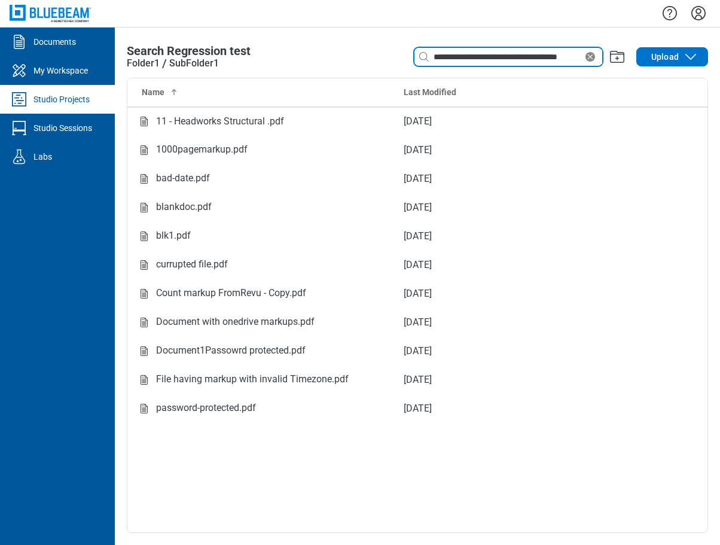
type input "**********"
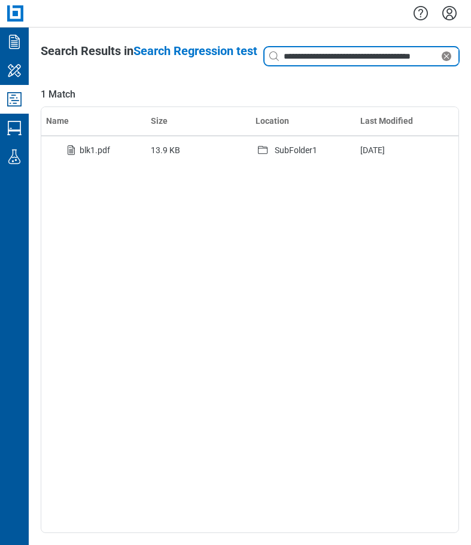
scroll to position [0, 10]
drag, startPoint x: 284, startPoint y: 57, endPoint x: 516, endPoint y: 55, distance: 232.1
click at [417, 55] on html "**********" at bounding box center [235, 272] width 471 height 545
paste input "**********"
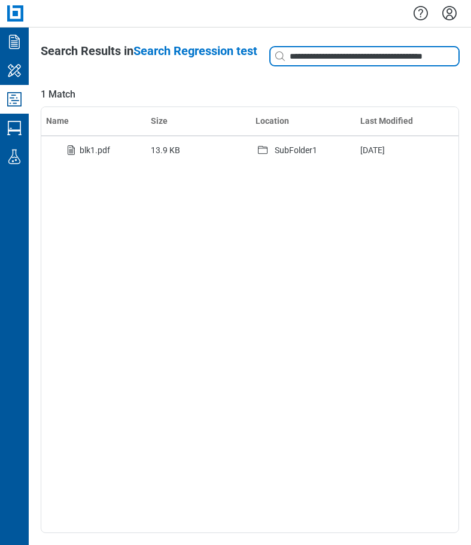
scroll to position [0, 10]
type input "**********"
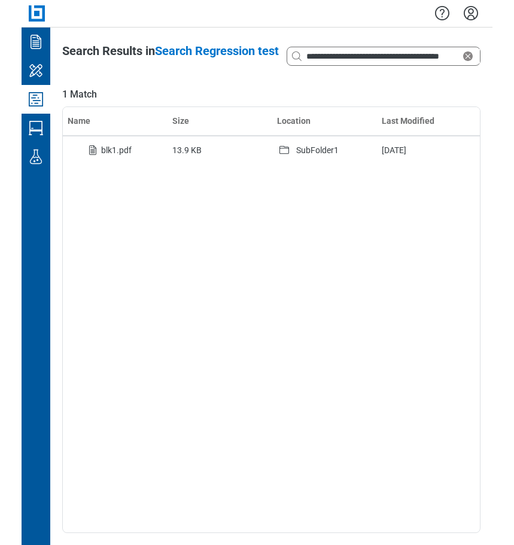
scroll to position [0, 0]
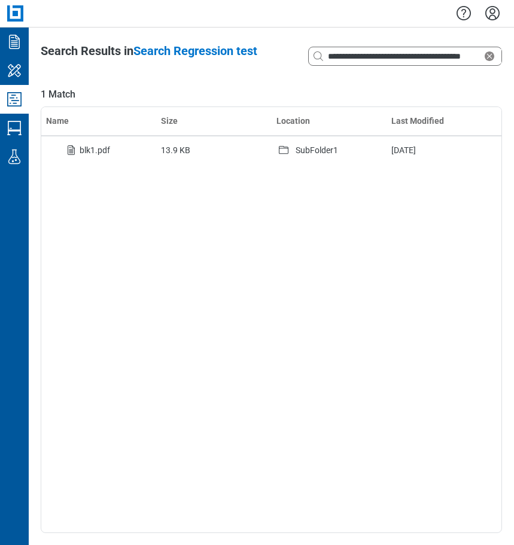
click at [15, 97] on icon "Studio Projects" at bounding box center [14, 99] width 19 height 19
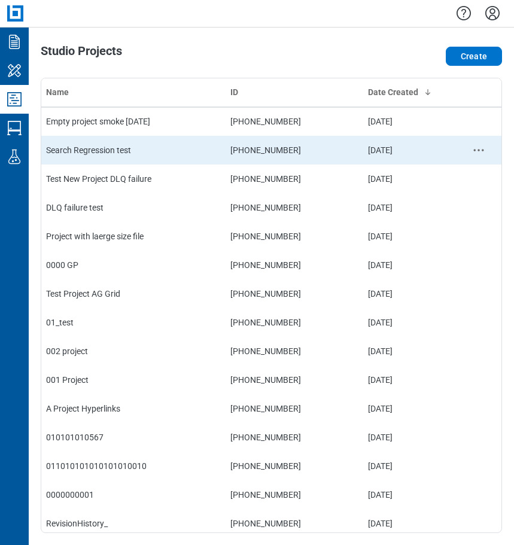
click at [102, 153] on td "Search Regression test" at bounding box center [133, 150] width 184 height 29
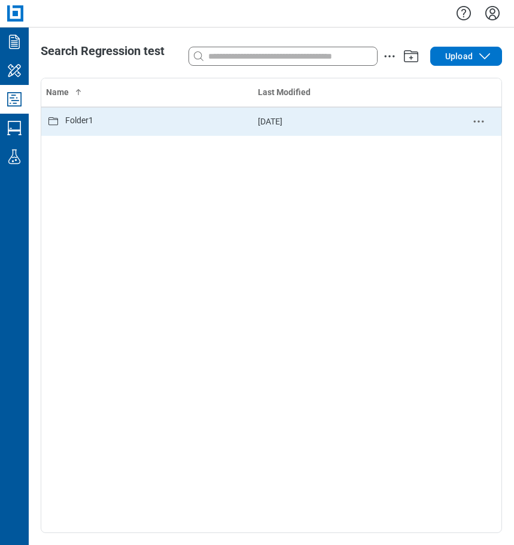
click at [73, 117] on div "Folder1" at bounding box center [79, 121] width 28 height 14
click at [78, 120] on div "SubFolder1" at bounding box center [86, 121] width 42 height 14
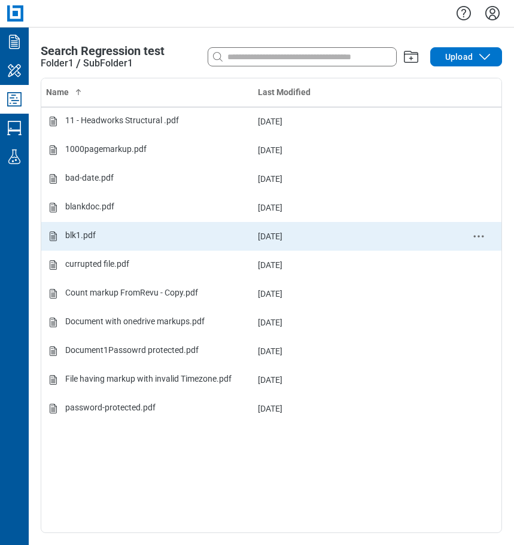
click at [86, 234] on div "blk1.pdf" at bounding box center [80, 236] width 31 height 14
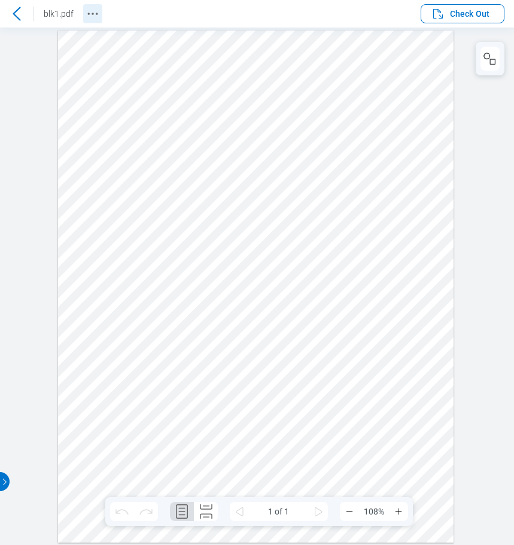
click at [98, 17] on icon "Revision History" at bounding box center [93, 14] width 14 height 14
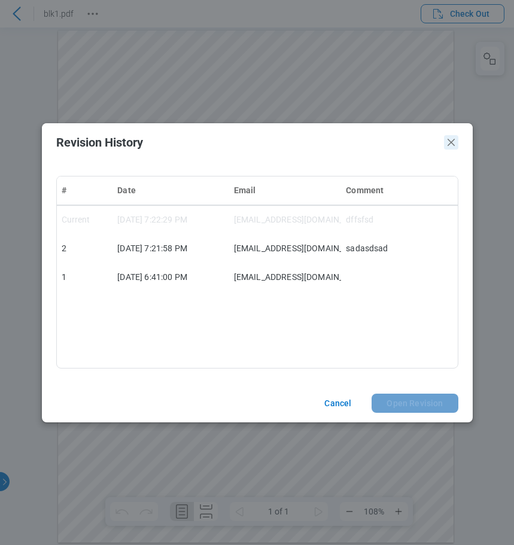
click at [417, 145] on icon "Close" at bounding box center [451, 142] width 14 height 14
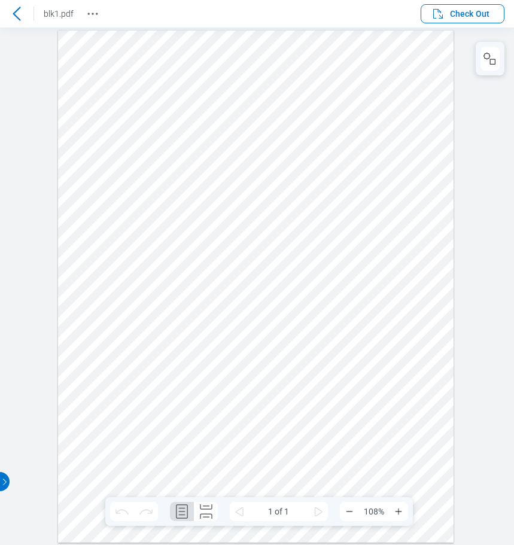
click at [17, 15] on icon at bounding box center [17, 14] width 14 height 14
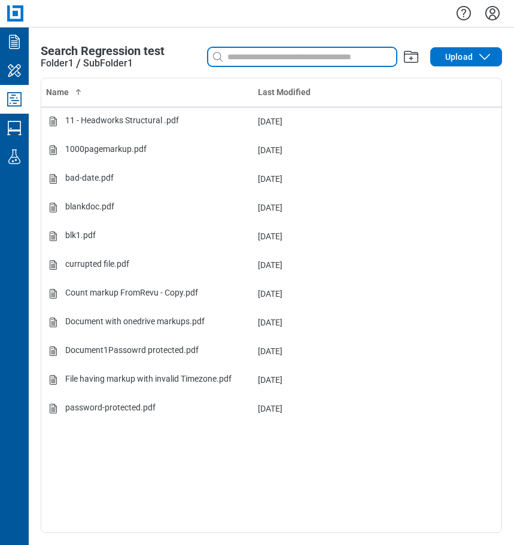
click at [320, 53] on input at bounding box center [310, 56] width 171 height 13
paste input "**********"
type input "**********"
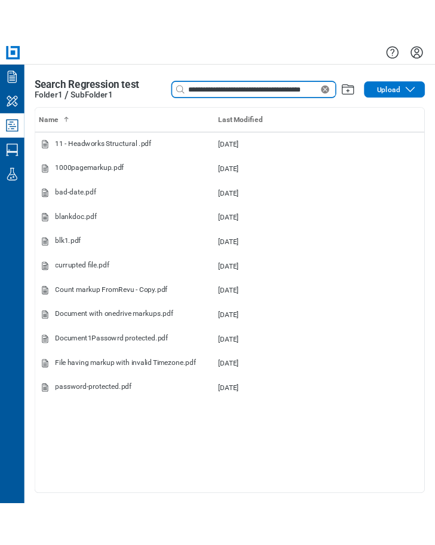
scroll to position [0, 10]
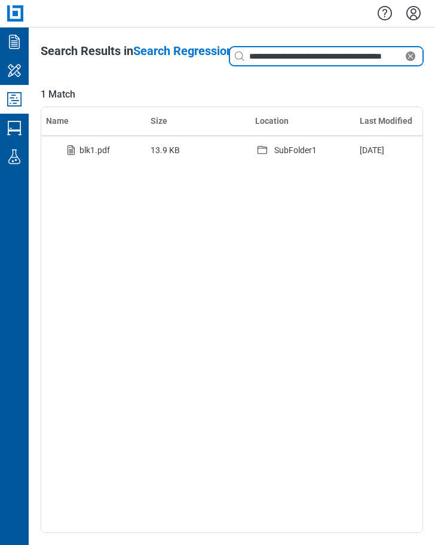
click at [271, 59] on input "**********" at bounding box center [325, 56] width 157 height 13
drag, startPoint x: 248, startPoint y: 53, endPoint x: 495, endPoint y: 53, distance: 247.1
click at [417, 53] on html "**********" at bounding box center [217, 272] width 435 height 545
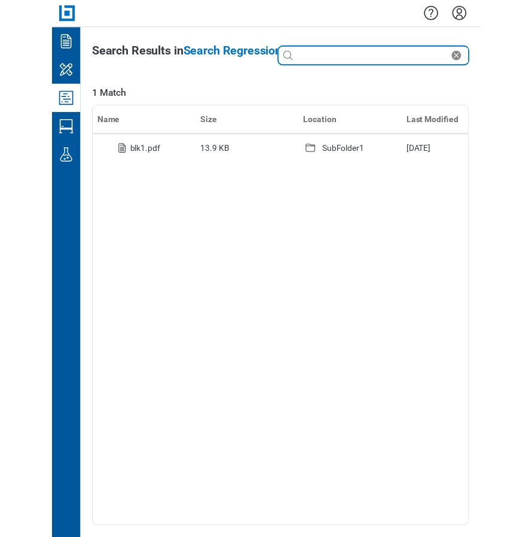
scroll to position [0, 0]
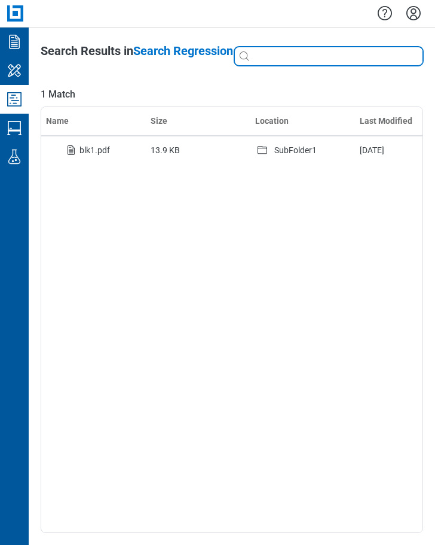
paste input "**********"
type input "**********"
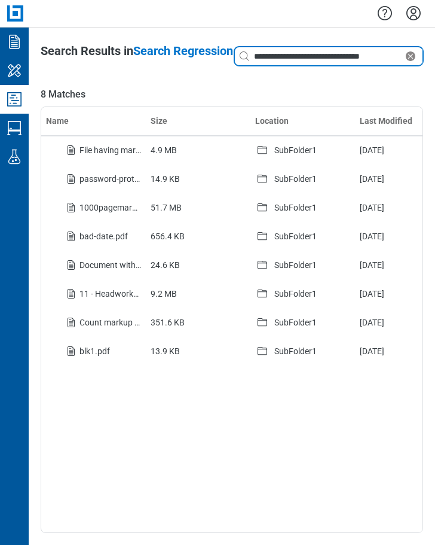
click at [396, 57] on input "**********" at bounding box center [328, 56] width 152 height 13
drag, startPoint x: 394, startPoint y: 56, endPoint x: 259, endPoint y: 45, distance: 135.6
click at [259, 45] on header "**********" at bounding box center [232, 56] width 383 height 24
paste input "**********"
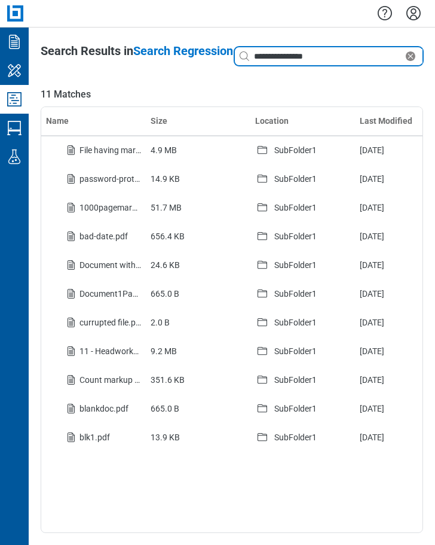
click at [325, 57] on input "**********" at bounding box center [328, 56] width 152 height 13
drag, startPoint x: 260, startPoint y: 55, endPoint x: 211, endPoint y: 55, distance: 49.7
click at [211, 55] on header "**********" at bounding box center [232, 56] width 383 height 24
paste input "********"
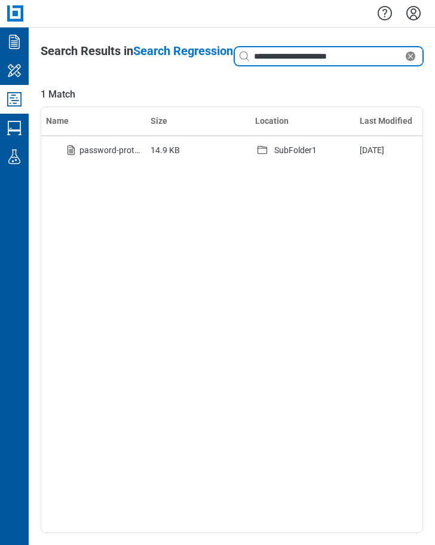
click at [371, 55] on input "**********" at bounding box center [328, 56] width 152 height 13
drag, startPoint x: 236, startPoint y: 51, endPoint x: 218, endPoint y: 51, distance: 17.9
click at [218, 51] on header "**********" at bounding box center [232, 56] width 383 height 24
paste input
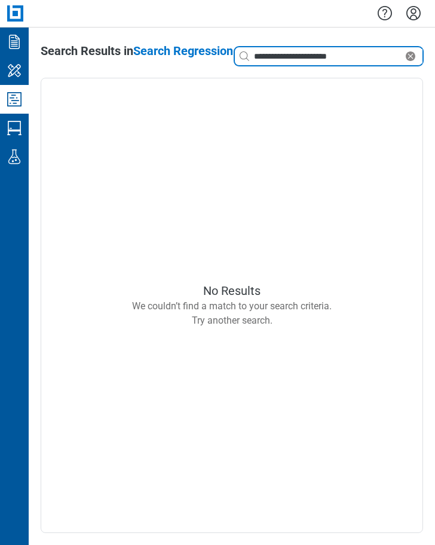
click at [326, 54] on input "**********" at bounding box center [328, 56] width 152 height 13
click at [333, 58] on input "**********" at bounding box center [328, 56] width 152 height 13
type input "**********"
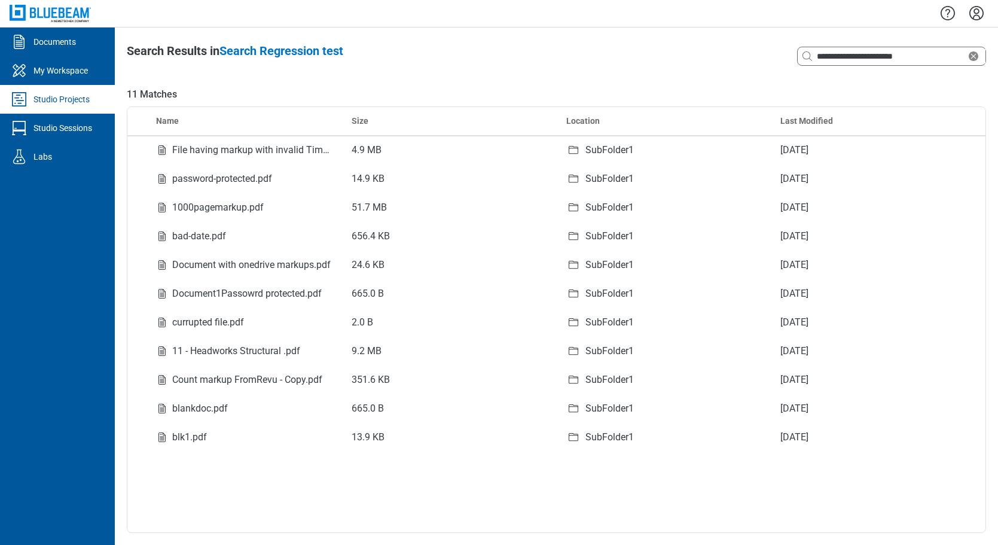
click at [63, 98] on div "Studio Projects" at bounding box center [61, 99] width 56 height 12
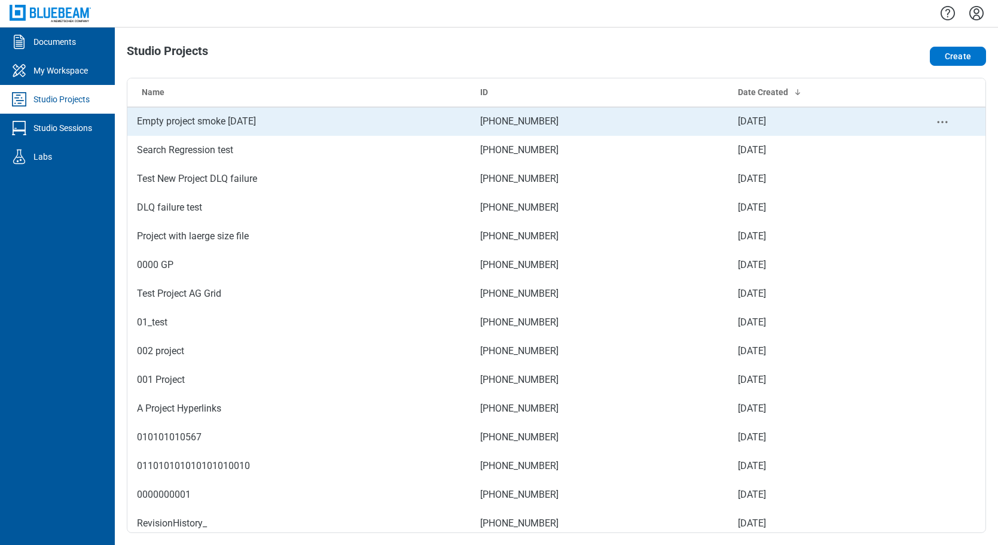
click at [193, 122] on td "Empty project smoke 9.10.25" at bounding box center [298, 121] width 343 height 29
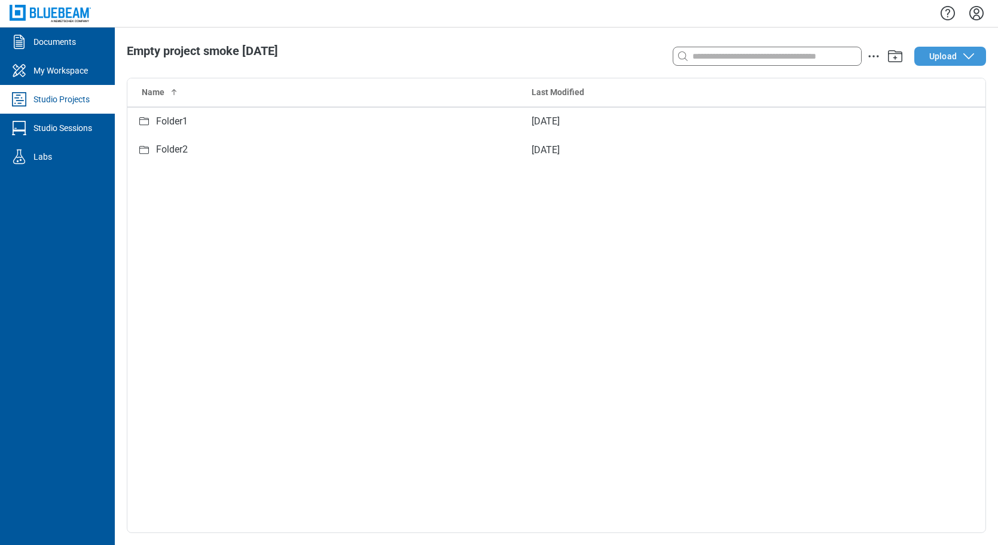
click at [417, 63] on button "Upload" at bounding box center [951, 56] width 72 height 19
click at [417, 289] on div "Name Last Modified Folder1 Sep 10, 2025 Folder2 Sep 10, 2025" at bounding box center [556, 305] width 858 height 454
click at [417, 60] on span "Upload" at bounding box center [944, 56] width 28 height 12
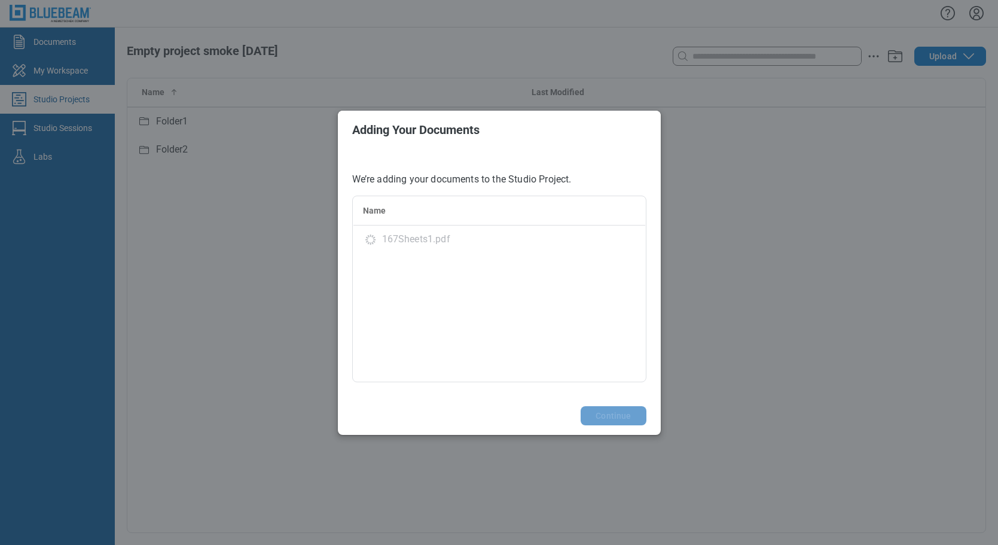
drag, startPoint x: 318, startPoint y: 59, endPoint x: 339, endPoint y: 59, distance: 20.9
click at [318, 59] on div "Adding Your Documents We’re adding your documents to the Studio Project. Name 1…" at bounding box center [499, 272] width 998 height 545
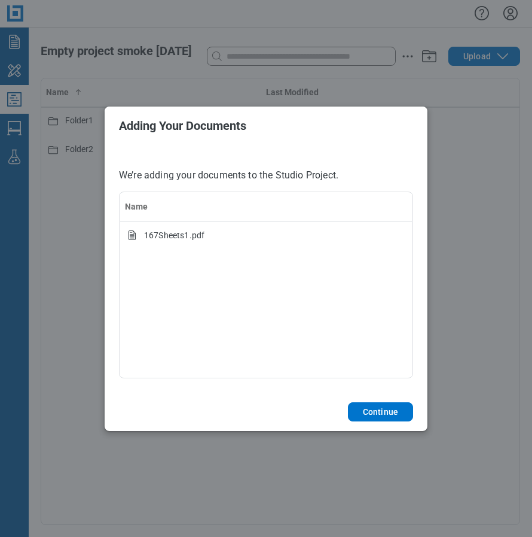
drag, startPoint x: 205, startPoint y: 287, endPoint x: 264, endPoint y: 296, distance: 59.2
click at [205, 287] on div "Name 167Sheets1.pdf" at bounding box center [266, 284] width 294 height 187
click at [379, 408] on button "Continue" at bounding box center [380, 411] width 65 height 19
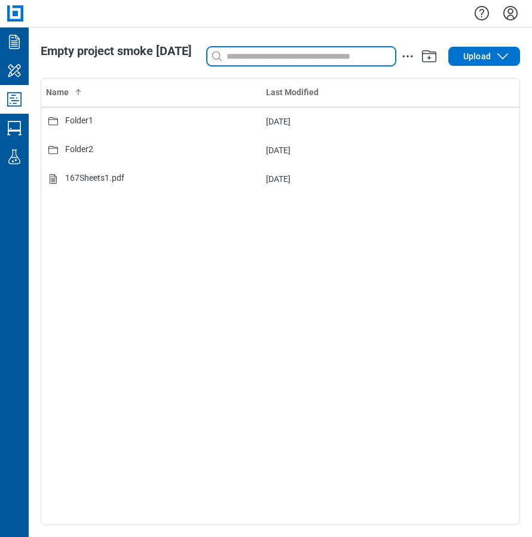
click at [255, 57] on input at bounding box center [309, 56] width 171 height 13
type input "***"
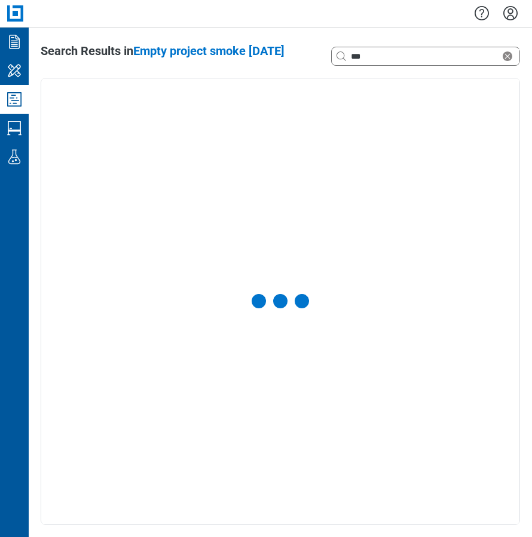
select select "**********"
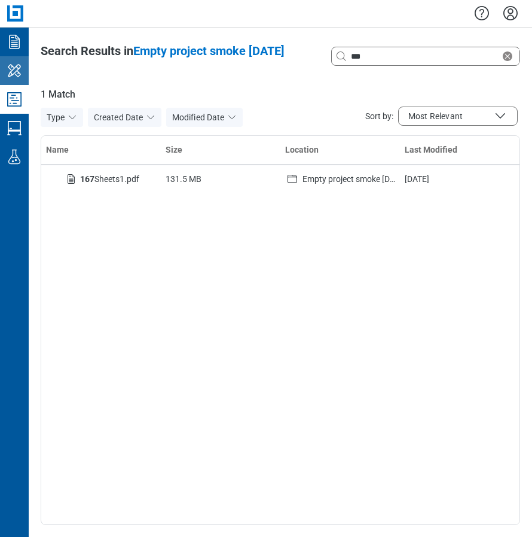
click at [15, 65] on icon "My Workspace" at bounding box center [14, 70] width 19 height 19
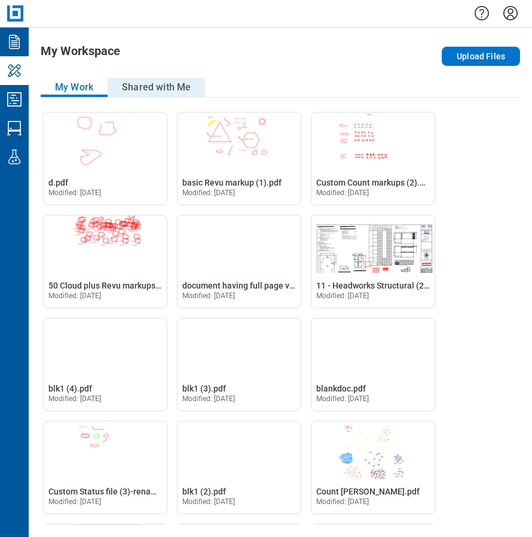
click at [138, 83] on button "Shared with Me" at bounding box center [157, 87] width 98 height 19
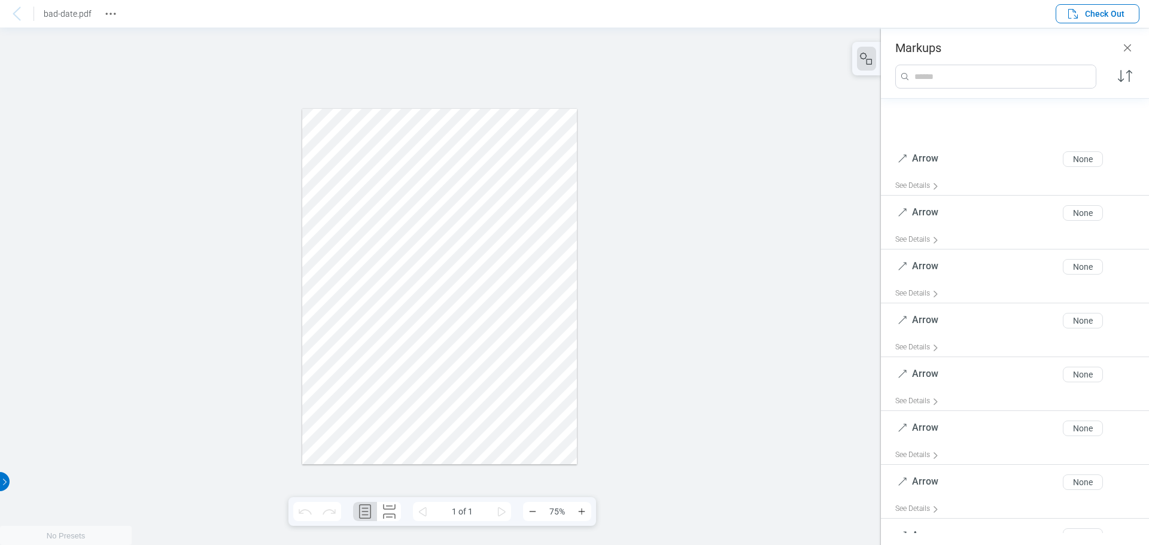
scroll to position [1703, 0]
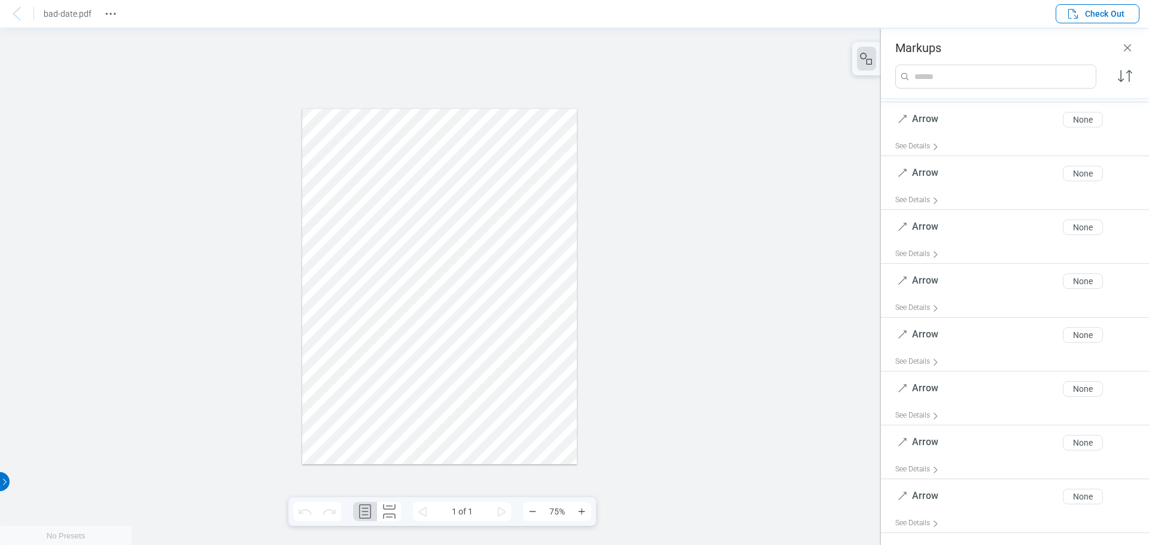
click at [559, 357] on div at bounding box center [439, 285] width 275 height 355
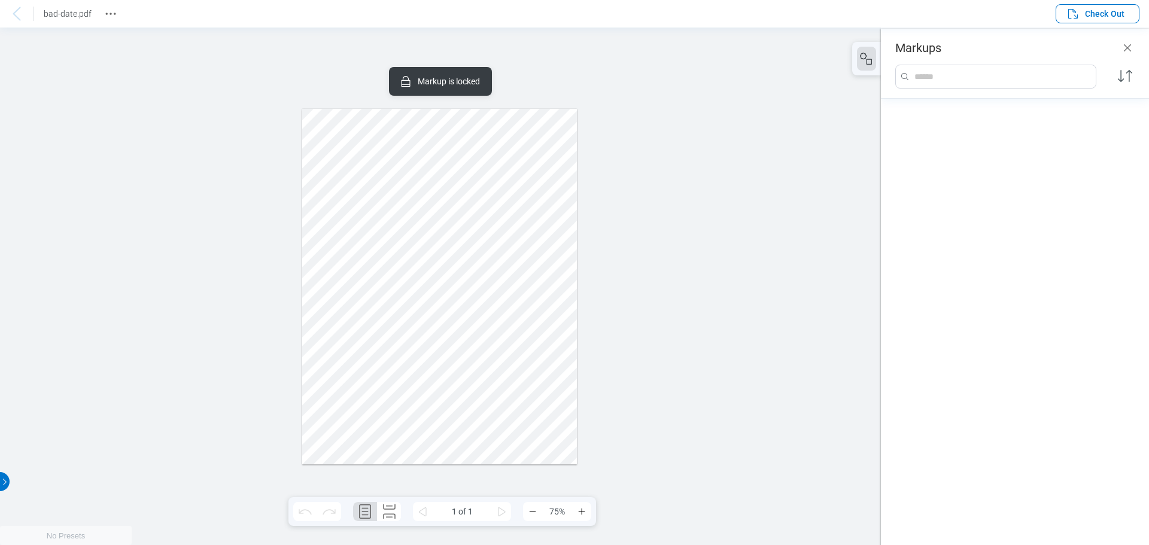
scroll to position [658, 0]
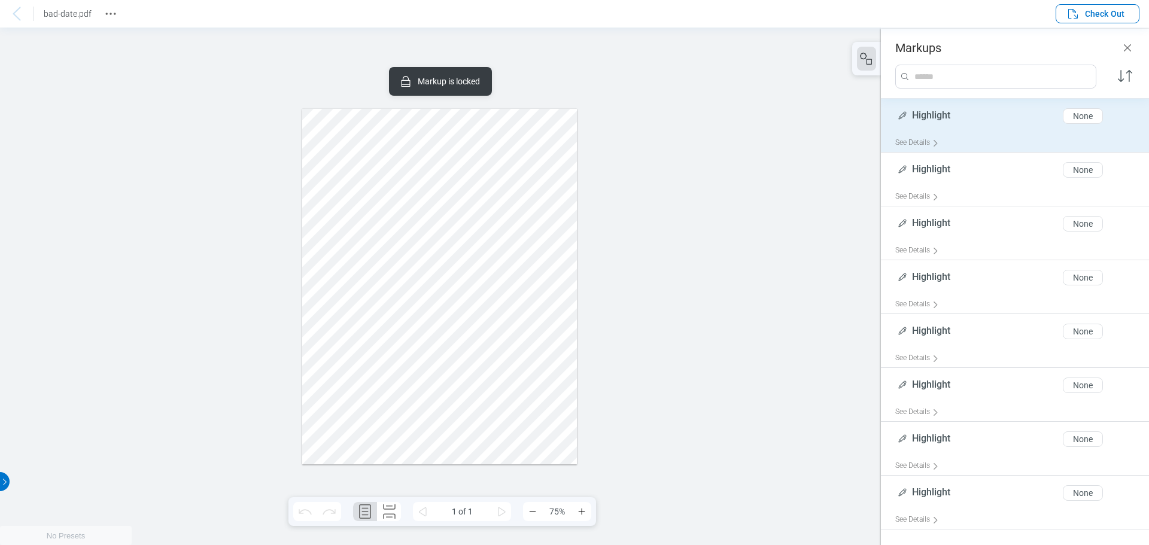
click at [537, 313] on div at bounding box center [439, 285] width 275 height 355
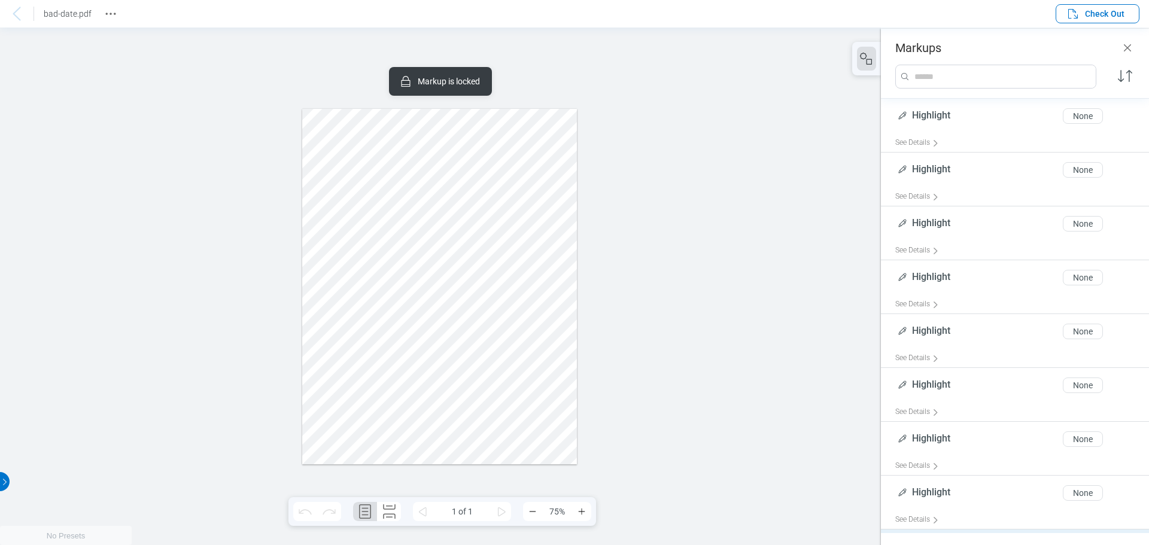
scroll to position [791, 0]
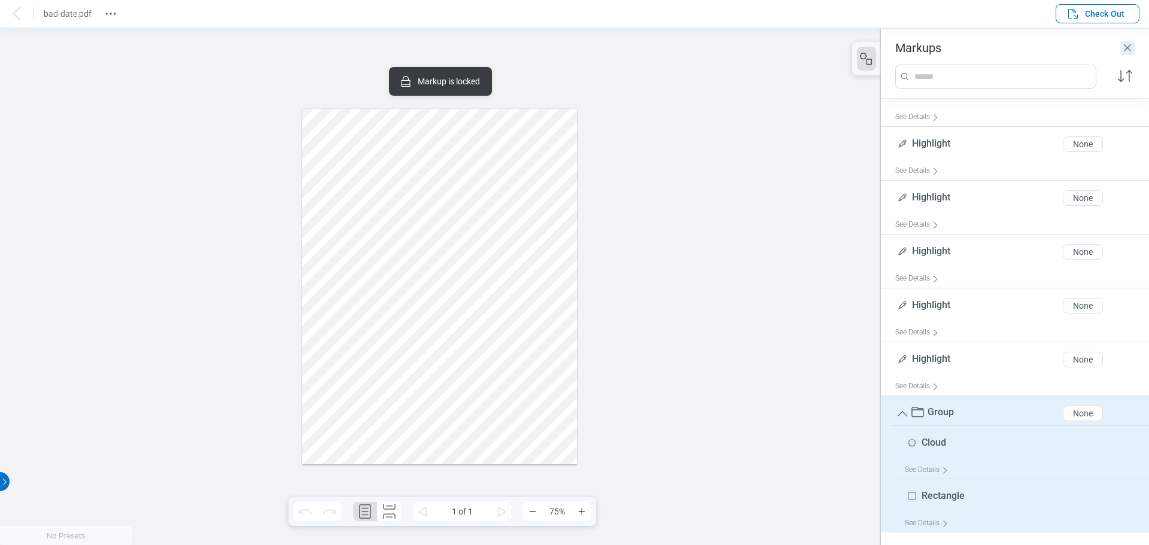
click at [1129, 50] on icon "Close" at bounding box center [1126, 47] width 7 height 7
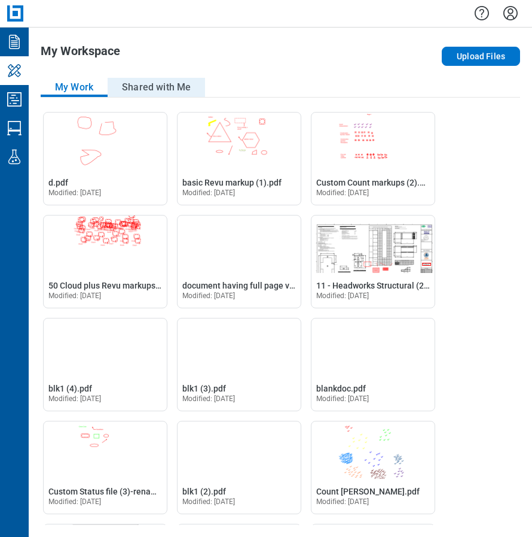
click at [165, 87] on button "Shared with Me" at bounding box center [157, 87] width 98 height 19
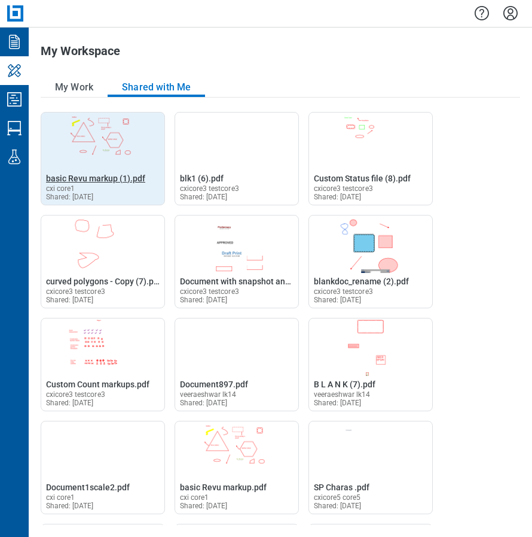
click at [86, 175] on span "basic Revu markup (1).pdf" at bounding box center [95, 178] width 99 height 10
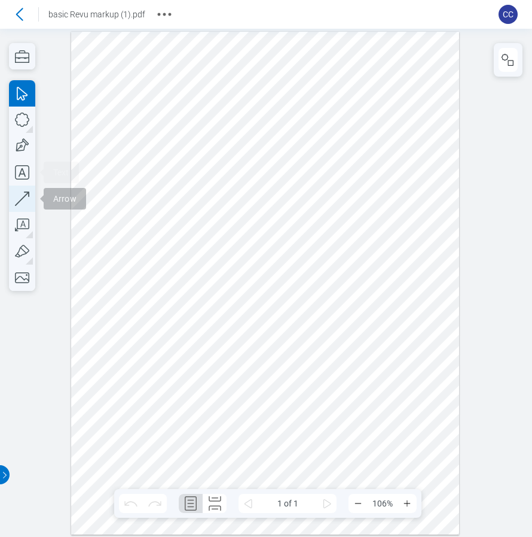
click at [29, 196] on icon "button" at bounding box center [22, 198] width 14 height 14
drag, startPoint x: 271, startPoint y: 368, endPoint x: 292, endPoint y: 352, distance: 26.8
click at [292, 352] on div at bounding box center [265, 283] width 388 height 503
click at [28, 203] on icon "button" at bounding box center [22, 198] width 26 height 26
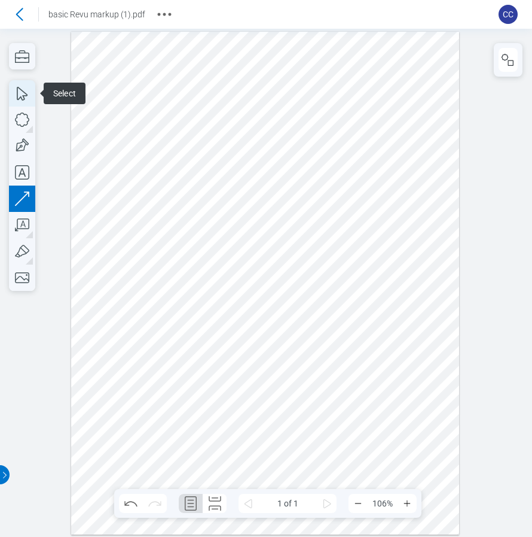
click at [23, 93] on icon "button" at bounding box center [22, 93] width 26 height 26
click at [380, 132] on div at bounding box center [265, 283] width 388 height 503
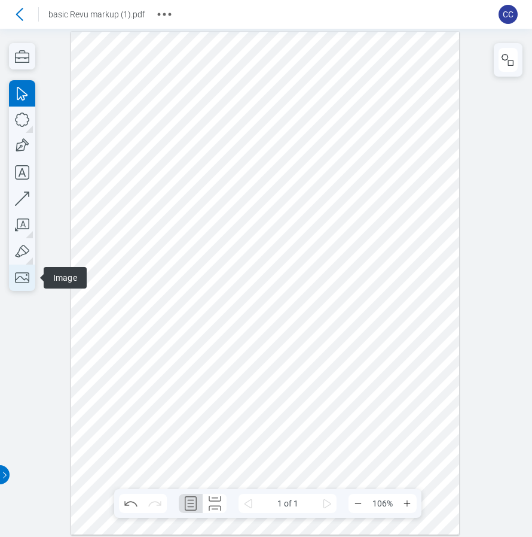
click at [23, 278] on icon "button" at bounding box center [22, 277] width 14 height 11
drag, startPoint x: 221, startPoint y: 281, endPoint x: 322, endPoint y: 376, distance: 138.8
click at [322, 376] on div at bounding box center [265, 283] width 388 height 503
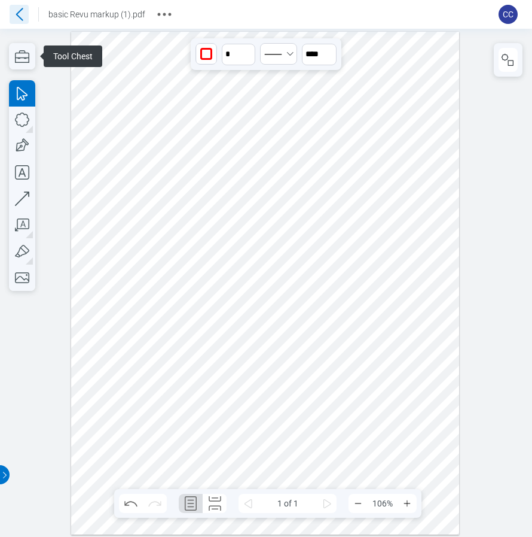
click at [22, 17] on icon at bounding box center [19, 14] width 19 height 19
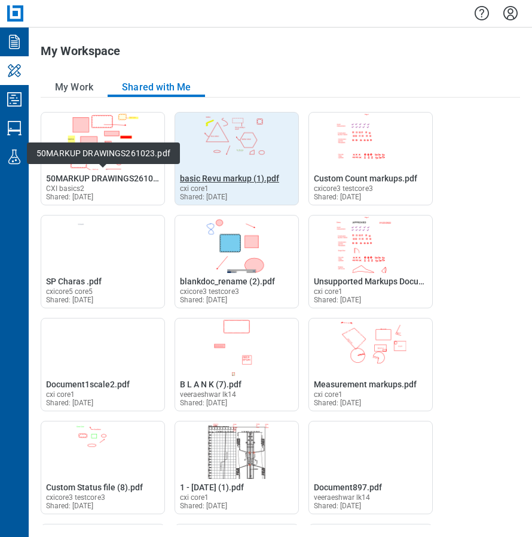
click at [200, 181] on span "basic Revu markup (1).pdf" at bounding box center [229, 178] width 99 height 10
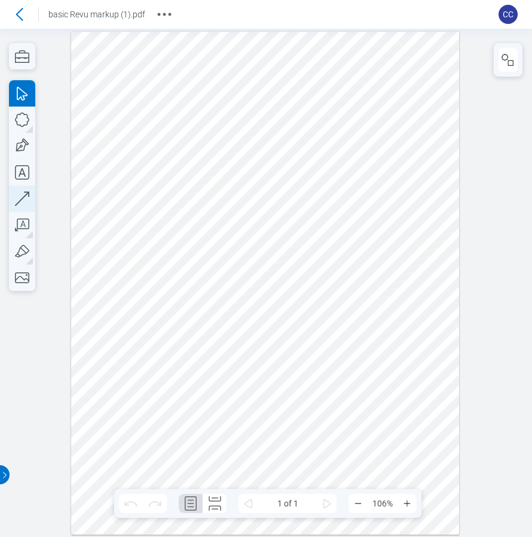
click at [32, 203] on icon "button" at bounding box center [22, 198] width 26 height 26
drag, startPoint x: 169, startPoint y: 237, endPoint x: 189, endPoint y: 243, distance: 20.6
click at [169, 237] on div at bounding box center [265, 283] width 388 height 503
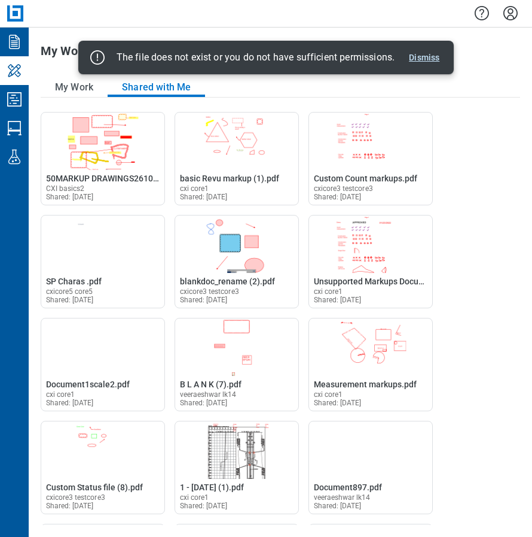
click at [420, 57] on button "Dismiss" at bounding box center [424, 57] width 40 height 14
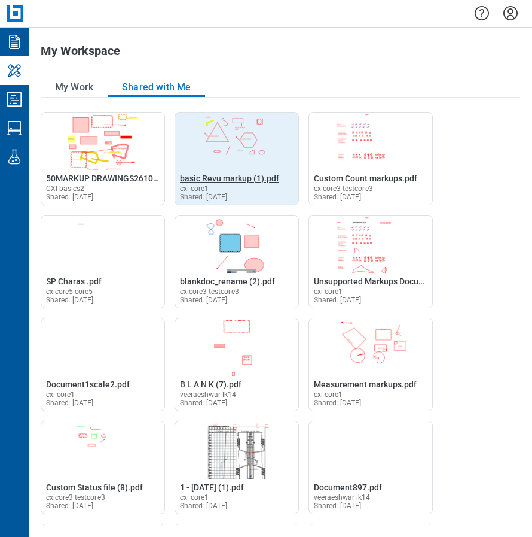
click at [220, 179] on span "basic Revu markup (1).pdf" at bounding box center [229, 178] width 99 height 10
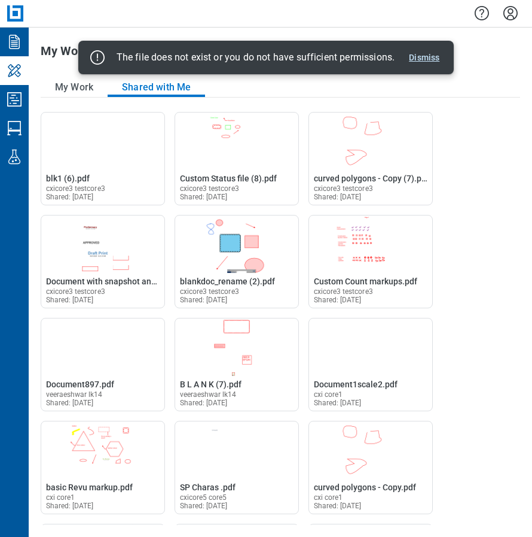
click at [422, 59] on button "Dismiss" at bounding box center [424, 57] width 40 height 14
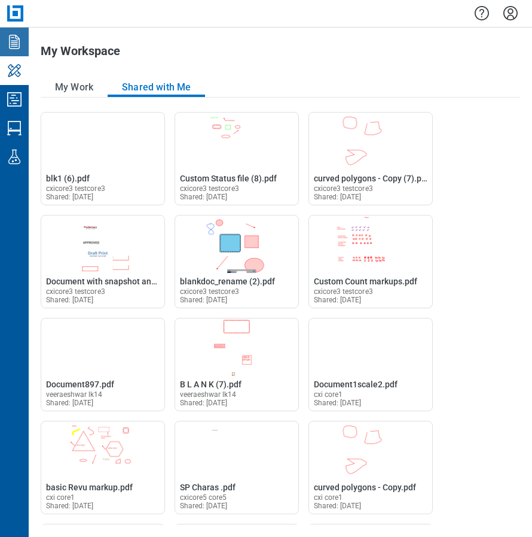
click at [18, 50] on icon "Documents" at bounding box center [14, 41] width 19 height 19
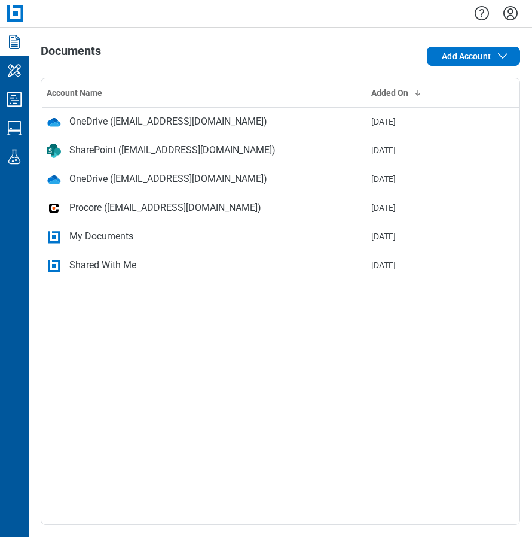
click at [513, 14] on icon "Settings" at bounding box center [510, 13] width 19 height 19
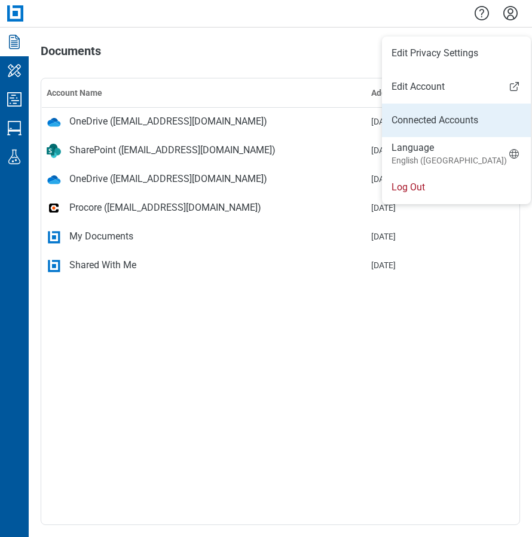
click at [425, 120] on link "Connected Accounts" at bounding box center [457, 120] width 130 height 14
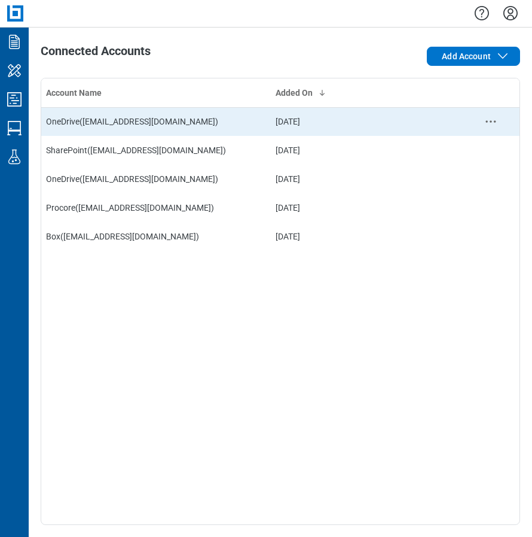
click at [495, 121] on circle "context-menu" at bounding box center [495, 121] width 2 height 2
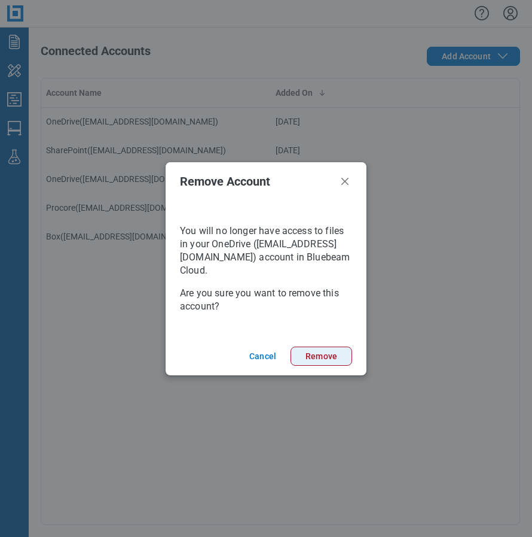
click at [318, 351] on button "Remove" at bounding box center [322, 355] width 62 height 19
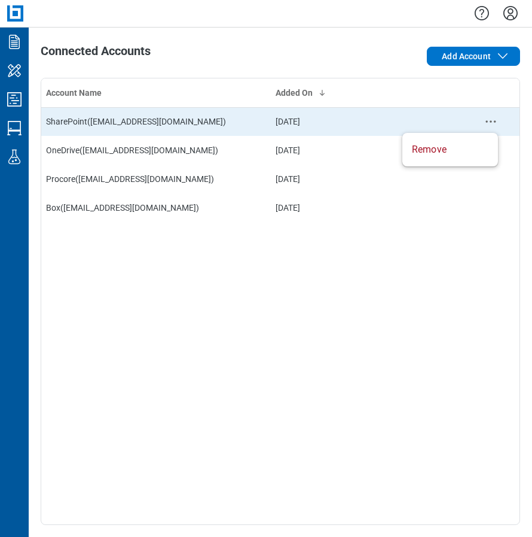
click at [488, 120] on icon "context-menu" at bounding box center [491, 121] width 14 height 14
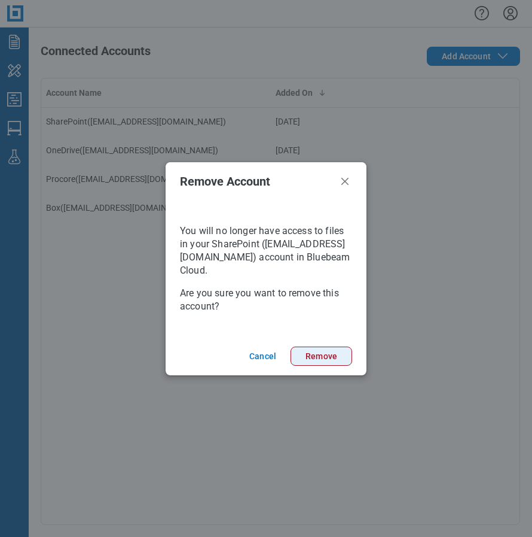
click at [307, 357] on button "Remove" at bounding box center [322, 355] width 62 height 19
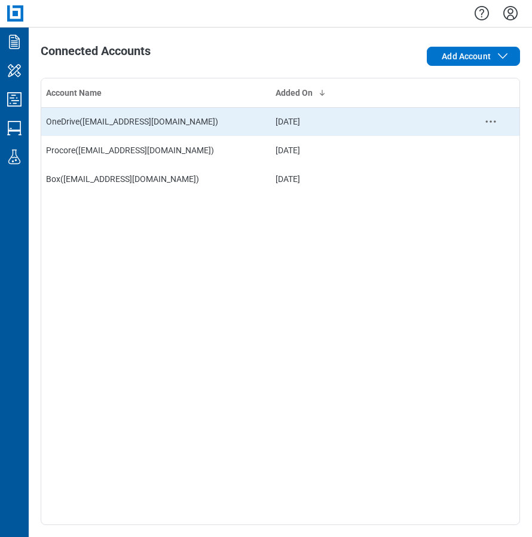
click at [494, 118] on icon "context-menu" at bounding box center [491, 121] width 14 height 14
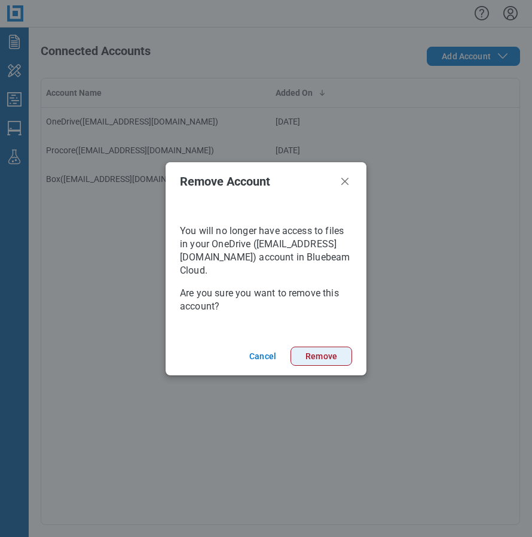
click at [327, 355] on button "Remove" at bounding box center [322, 355] width 62 height 19
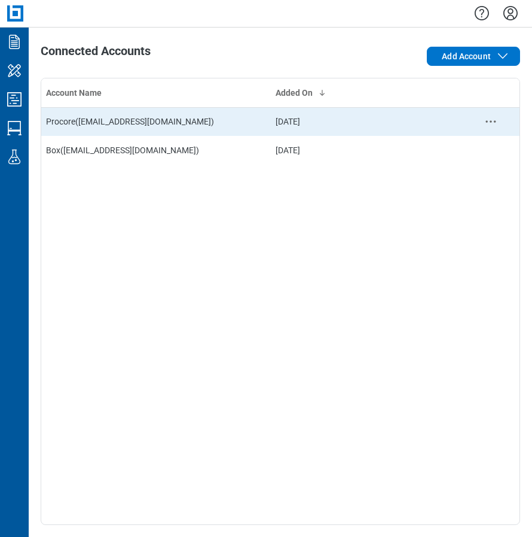
click at [491, 123] on icon "context-menu" at bounding box center [491, 121] width 14 height 14
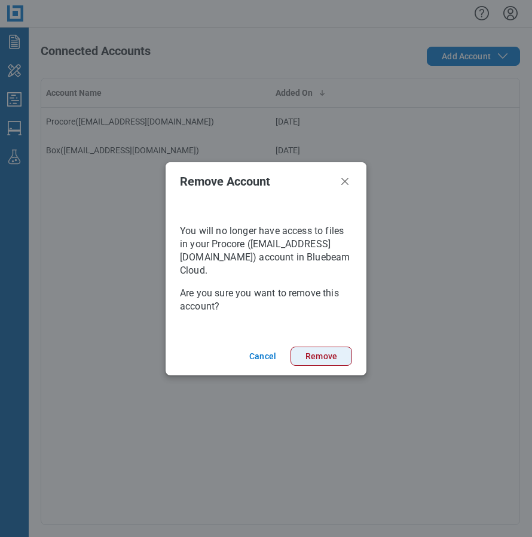
click at [315, 352] on button "Remove" at bounding box center [322, 355] width 62 height 19
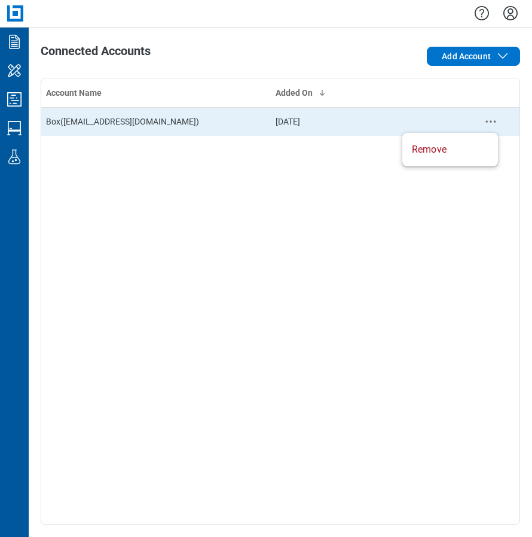
click at [491, 120] on icon "context-menu" at bounding box center [491, 121] width 14 height 14
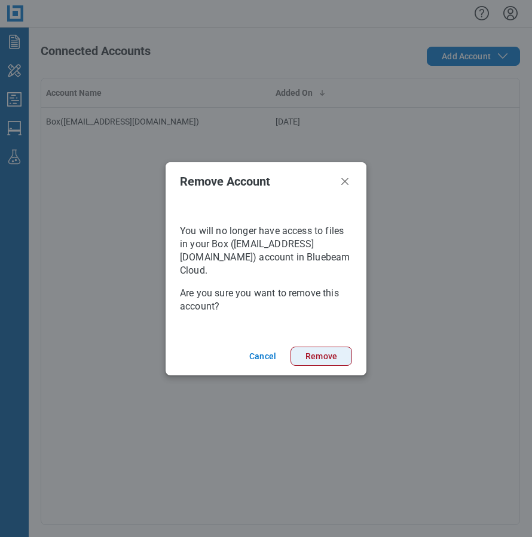
click at [322, 363] on button "Remove" at bounding box center [322, 355] width 62 height 19
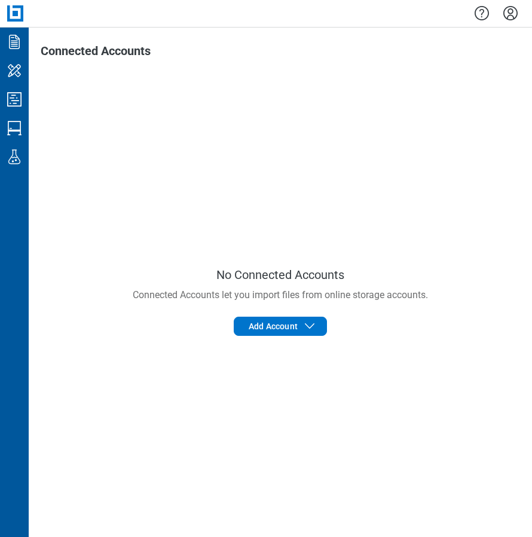
click at [442, 351] on div "No Connected Accounts Connected Accounts let you import files from online stora…" at bounding box center [281, 301] width 480 height 447
click at [16, 40] on icon "Documents" at bounding box center [14, 41] width 19 height 19
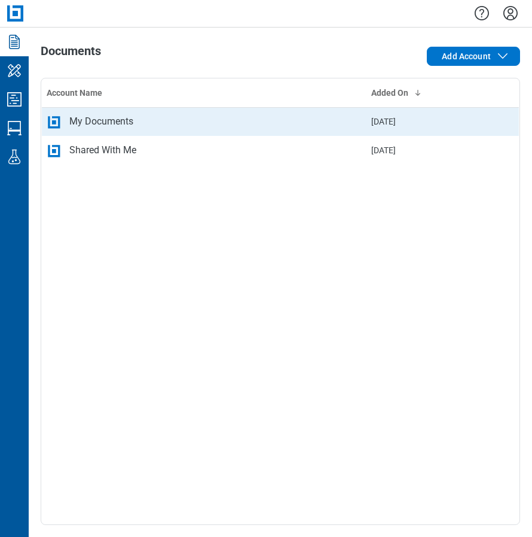
click at [120, 123] on div "My Documents" at bounding box center [101, 121] width 64 height 14
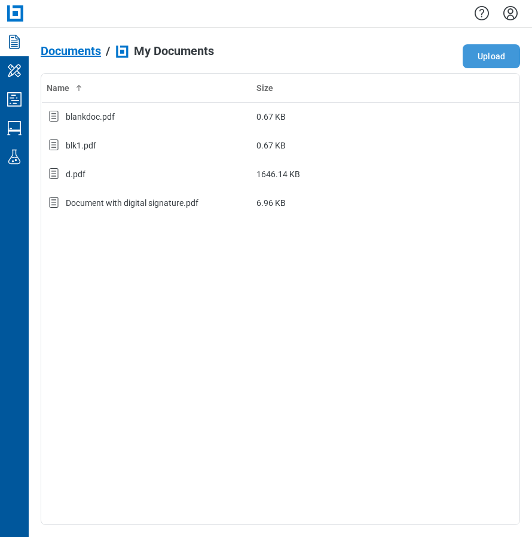
click at [490, 59] on button "Upload" at bounding box center [491, 56] width 57 height 24
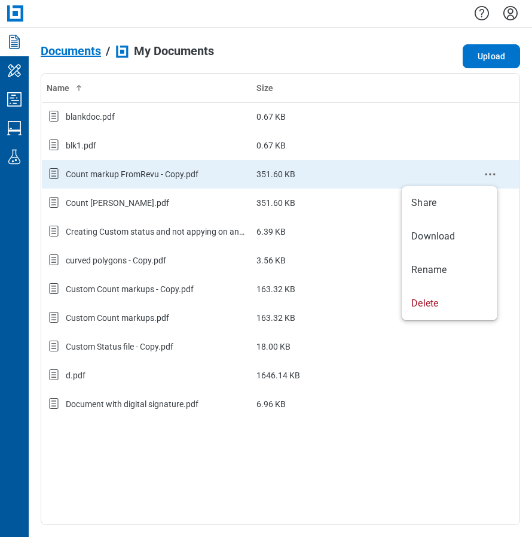
click at [488, 173] on icon "context-menu" at bounding box center [490, 174] width 14 height 14
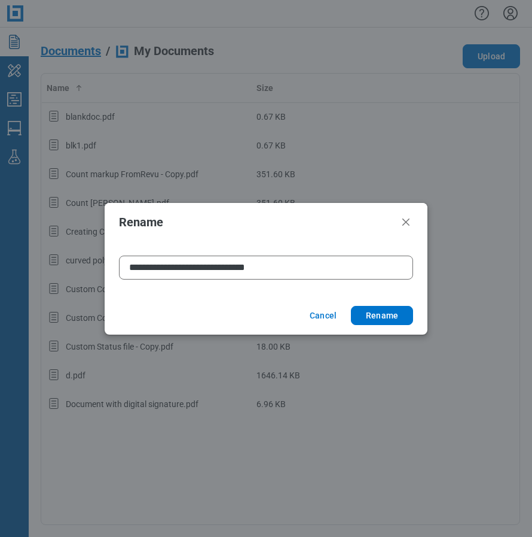
click at [266, 266] on input "**********" at bounding box center [266, 267] width 294 height 24
type input "**********"
click at [378, 320] on button "Rename" at bounding box center [382, 315] width 62 height 19
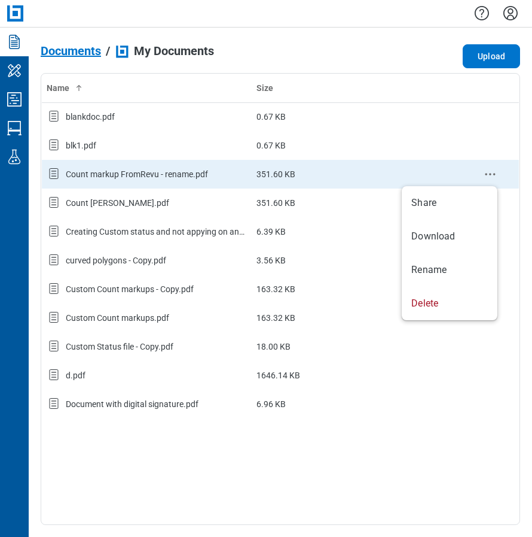
click at [486, 176] on icon "context-menu" at bounding box center [490, 174] width 14 height 14
click at [489, 174] on icon "context-menu" at bounding box center [490, 174] width 14 height 14
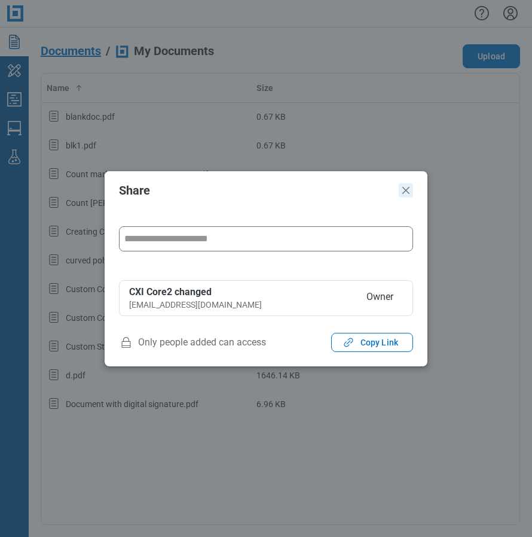
click at [404, 188] on icon "Close" at bounding box center [406, 190] width 7 height 7
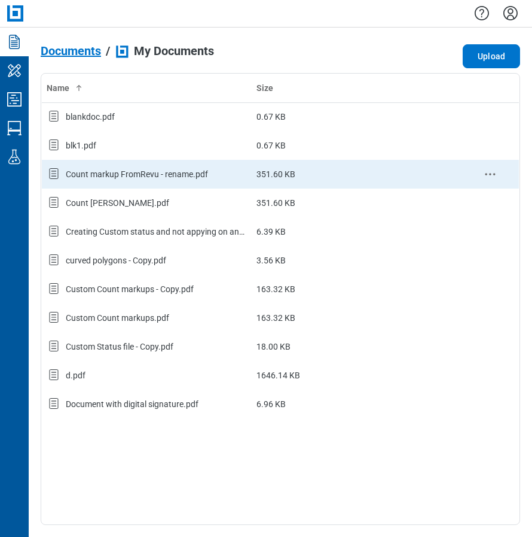
click at [495, 173] on circle "context-menu" at bounding box center [495, 174] width 2 height 2
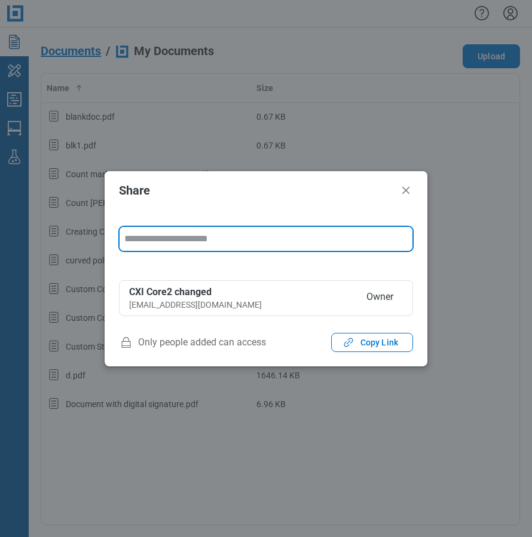
click at [179, 236] on input "form" at bounding box center [266, 239] width 293 height 24
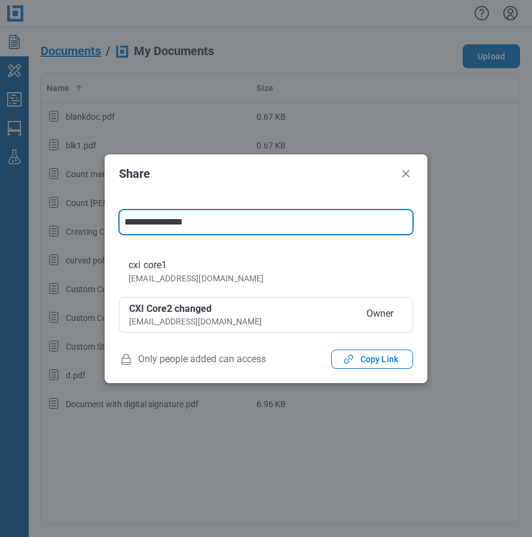
type input "**********"
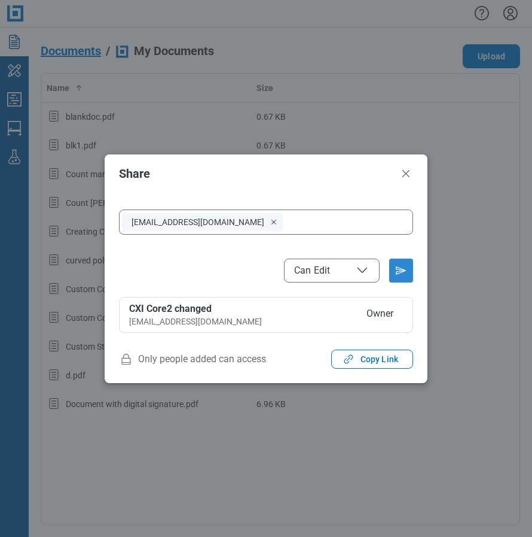
click at [395, 273] on icon "Send email invitation" at bounding box center [401, 270] width 19 height 19
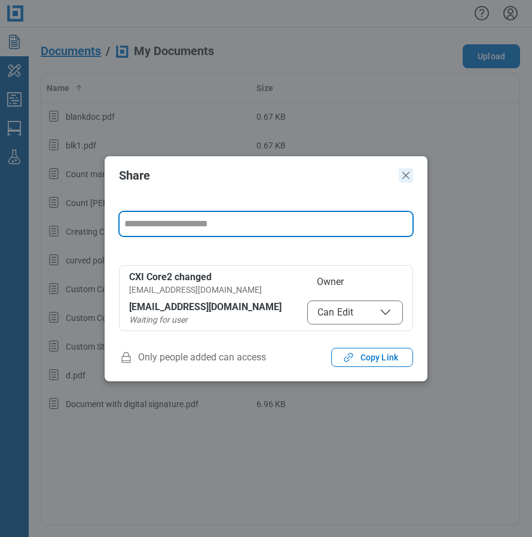
click at [404, 172] on icon "Close" at bounding box center [406, 175] width 7 height 7
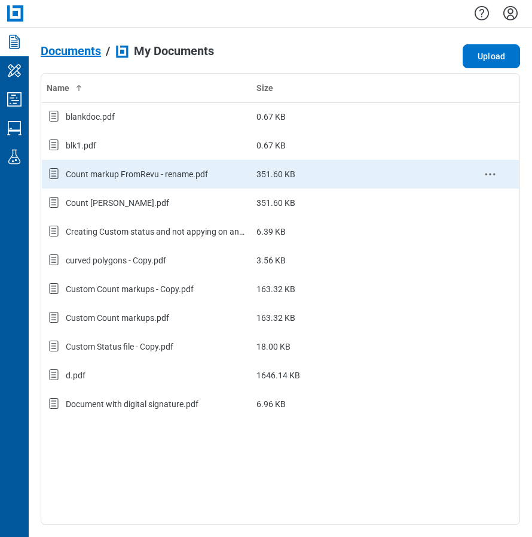
click at [161, 176] on div "Count markup FromRevu - rename.pdf" at bounding box center [137, 174] width 142 height 12
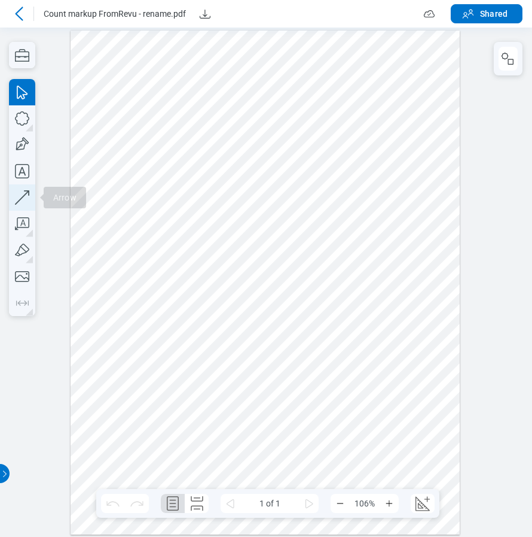
click at [23, 199] on icon "button" at bounding box center [22, 197] width 26 height 26
drag, startPoint x: 190, startPoint y: 431, endPoint x: 281, endPoint y: 380, distance: 104.5
click at [281, 380] on div at bounding box center [265, 282] width 389 height 504
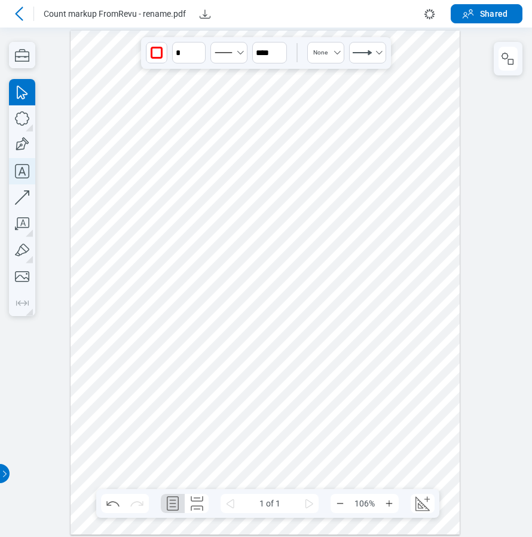
click at [25, 168] on icon "button" at bounding box center [22, 171] width 26 height 26
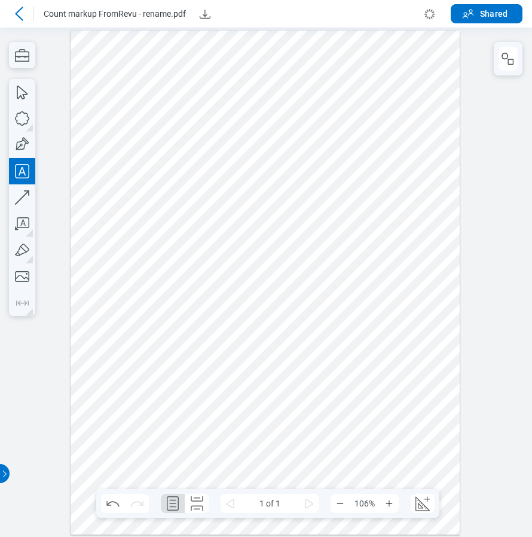
click at [318, 383] on div at bounding box center [265, 282] width 389 height 504
click at [377, 406] on div at bounding box center [265, 282] width 389 height 504
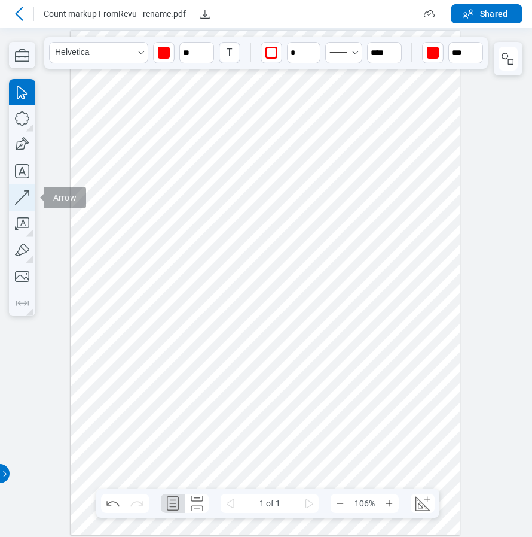
click at [25, 202] on icon "button" at bounding box center [22, 197] width 26 height 26
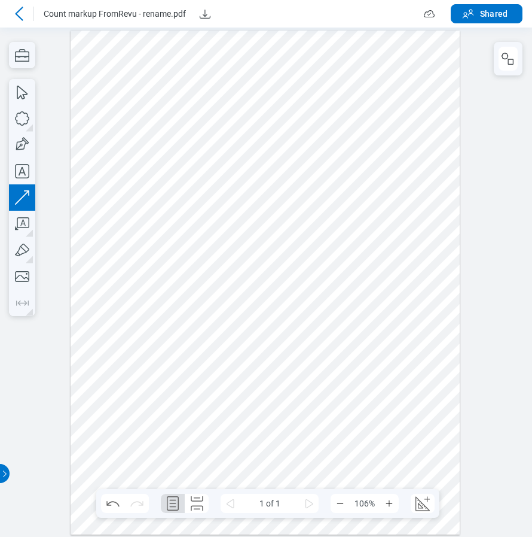
drag, startPoint x: 359, startPoint y: 163, endPoint x: 349, endPoint y: 170, distance: 12.8
click at [349, 170] on div at bounding box center [265, 282] width 389 height 504
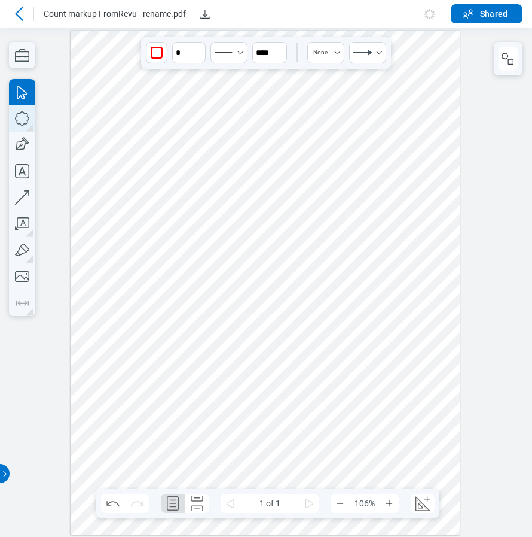
click at [26, 121] on icon "button" at bounding box center [22, 118] width 26 height 26
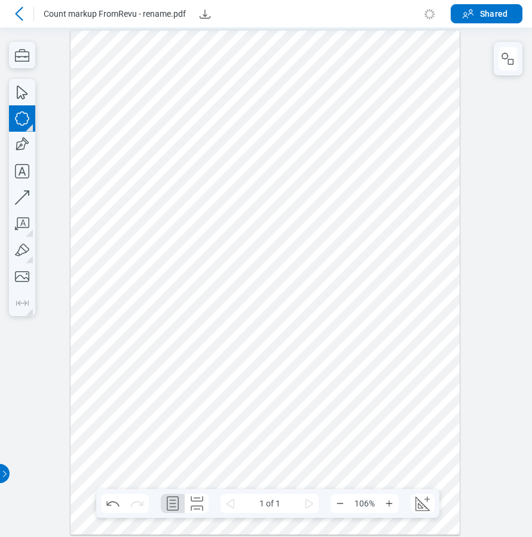
drag, startPoint x: 266, startPoint y: 154, endPoint x: 333, endPoint y: 193, distance: 77.7
click at [333, 193] on div at bounding box center [265, 282] width 389 height 504
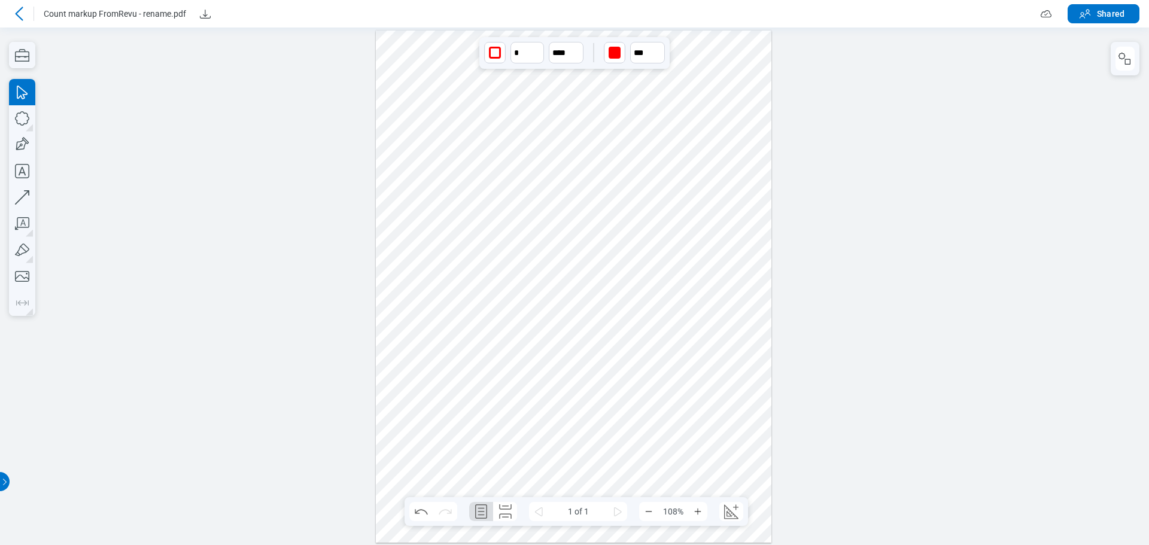
click at [17, 15] on icon at bounding box center [19, 14] width 8 height 14
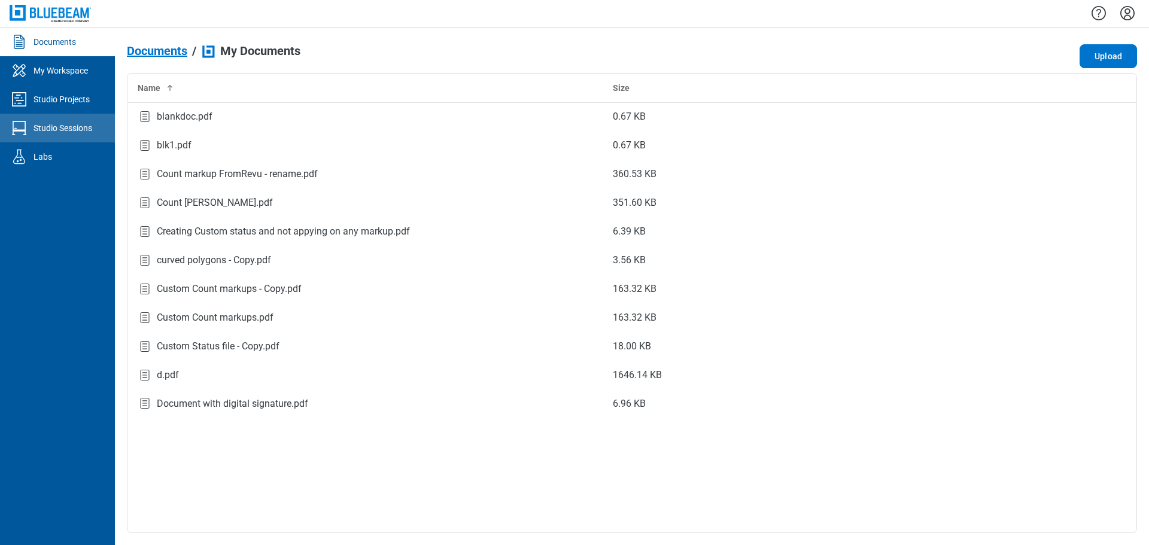
click at [50, 126] on div "Studio Sessions" at bounding box center [62, 128] width 59 height 12
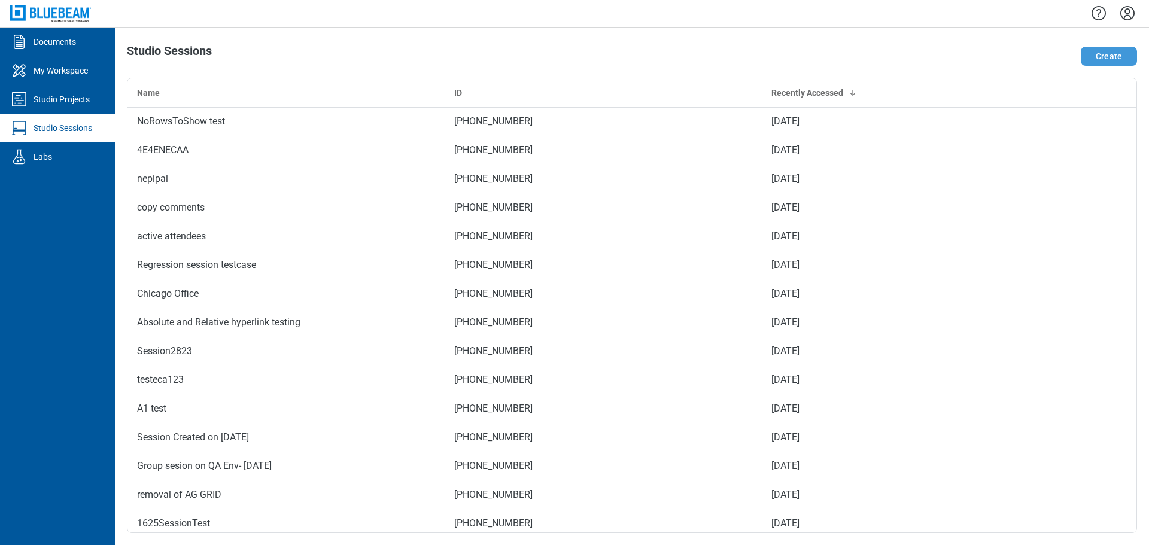
click at [532, 57] on button "Create" at bounding box center [1108, 56] width 56 height 19
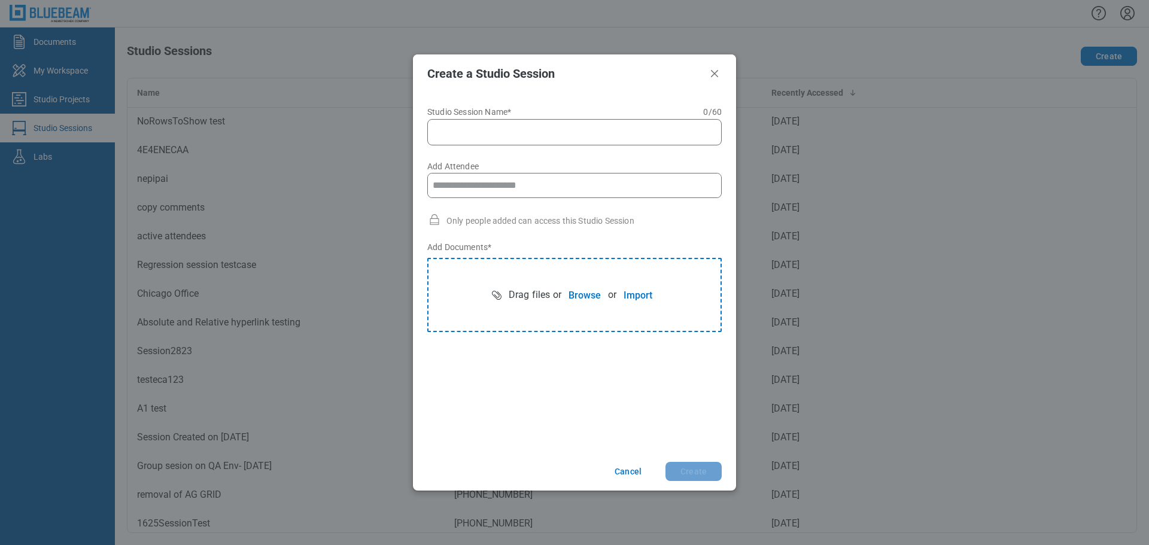
click at [516, 132] on input "Studio Session Name* 0 of 60 characters 0 / 60" at bounding box center [576, 132] width 279 height 14
type input "********"
click at [532, 294] on button "Browse" at bounding box center [584, 295] width 47 height 24
click at [532, 472] on button "Create" at bounding box center [693, 471] width 56 height 19
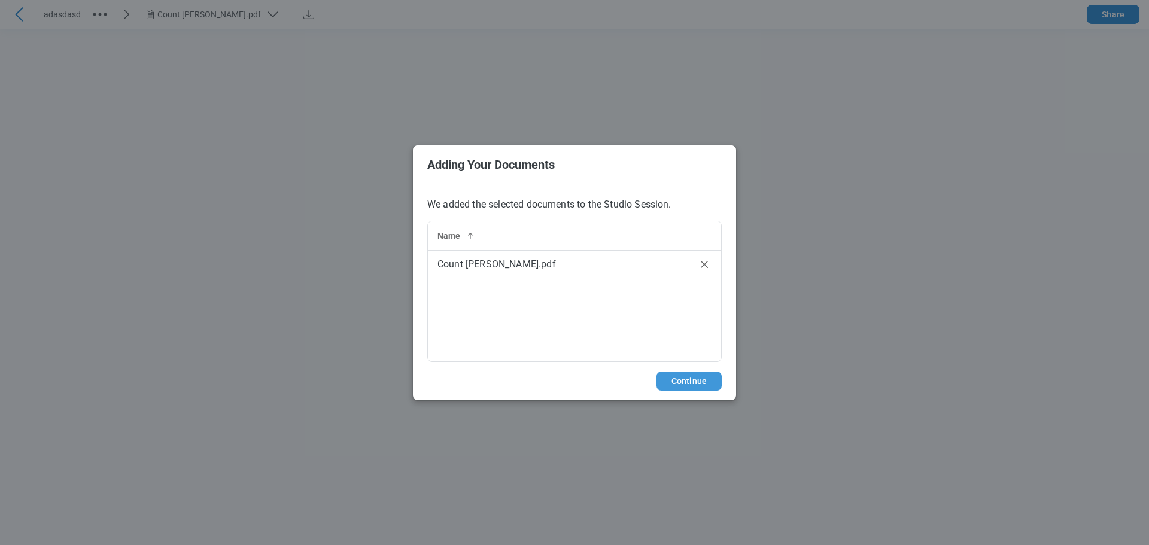
click at [532, 386] on button "Continue" at bounding box center [688, 380] width 65 height 19
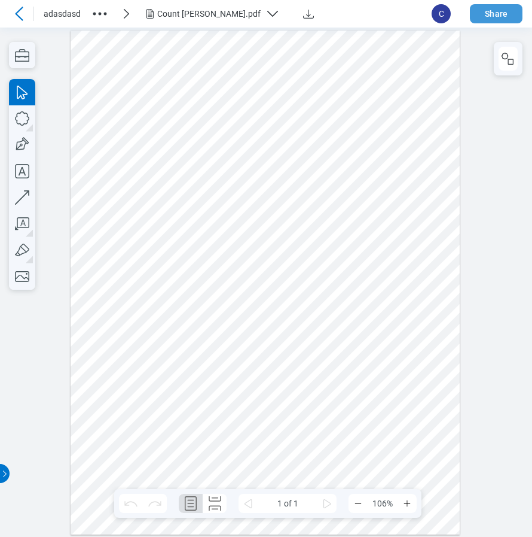
click at [507, 15] on button "Share" at bounding box center [496, 13] width 53 height 19
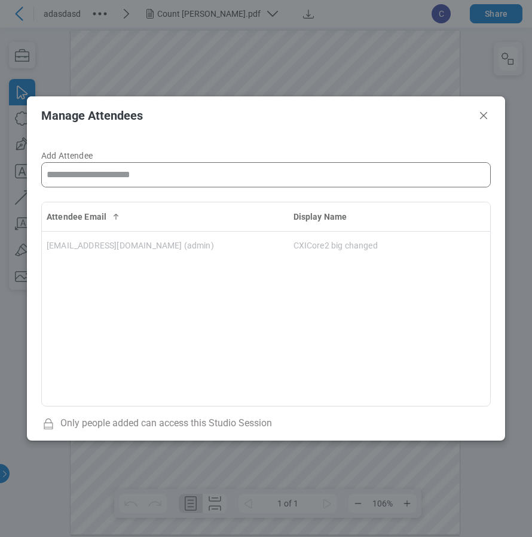
click at [117, 179] on input "Add Attendee" at bounding box center [266, 175] width 449 height 24
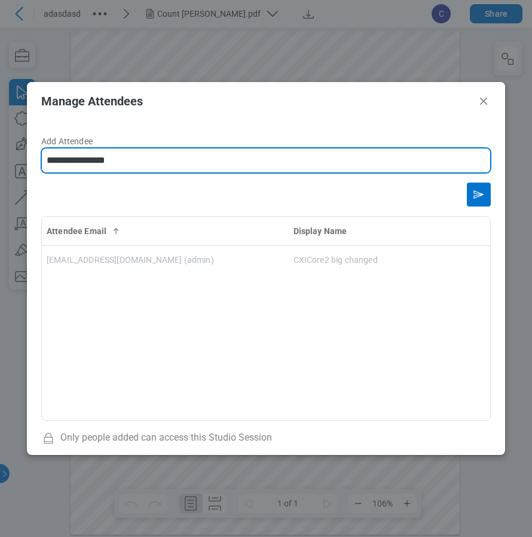
type input "**********"
click at [480, 198] on icon "Send email invitation" at bounding box center [479, 194] width 19 height 19
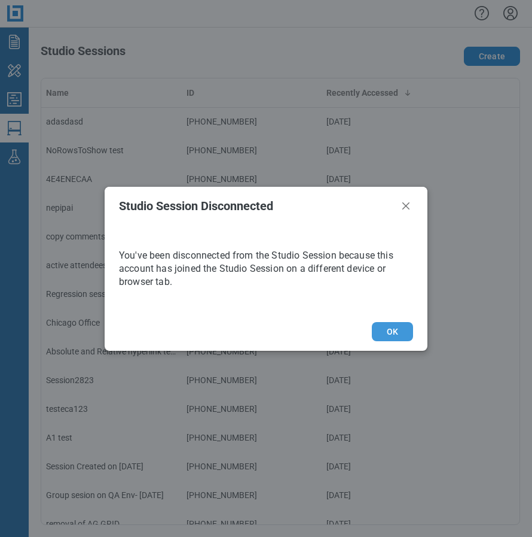
click at [396, 333] on button "OK" at bounding box center [392, 331] width 41 height 19
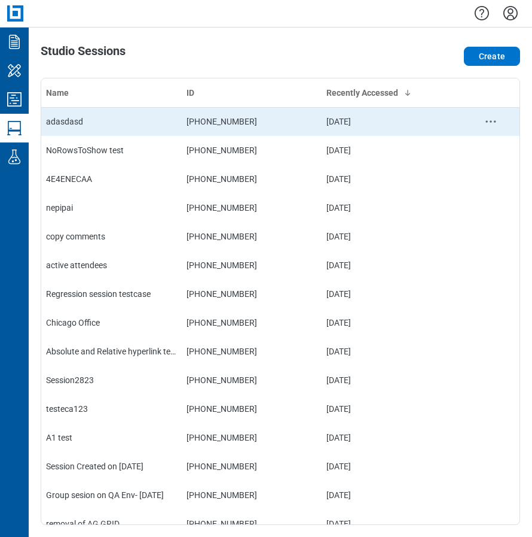
click at [60, 123] on div "adasdasd" at bounding box center [111, 121] width 131 height 12
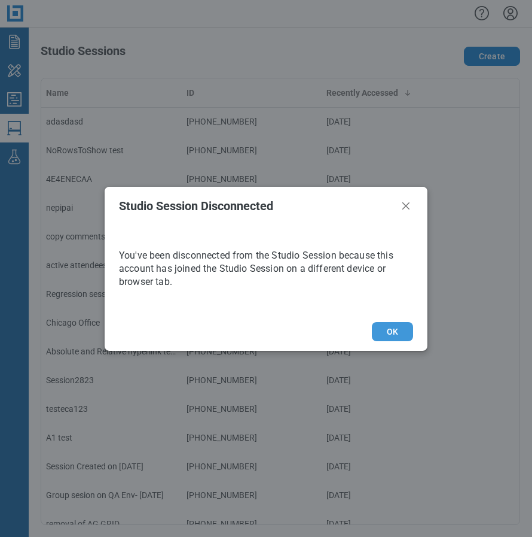
click at [398, 331] on button "OK" at bounding box center [392, 331] width 41 height 19
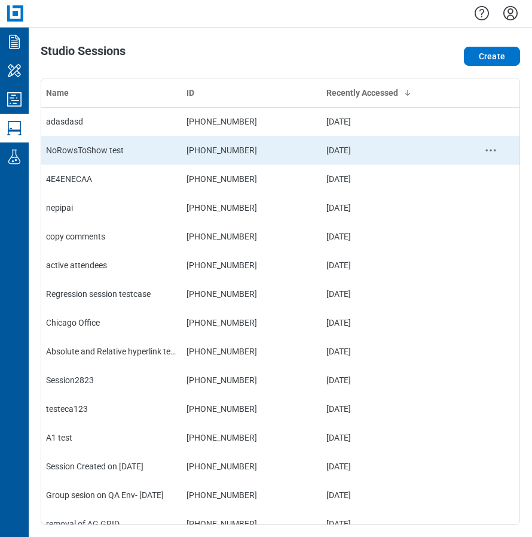
click at [195, 143] on td "089-769-761" at bounding box center [252, 150] width 141 height 29
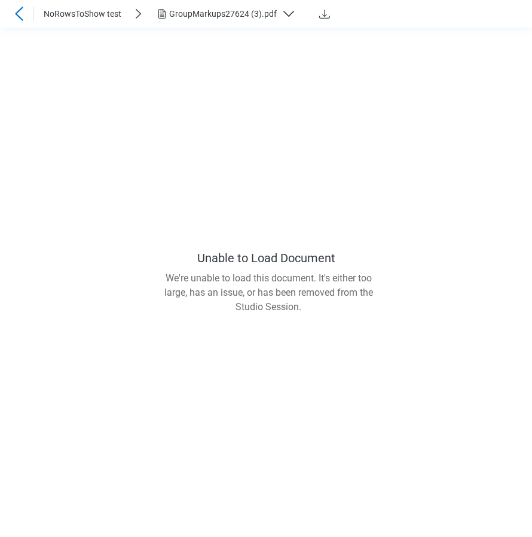
click at [20, 12] on icon at bounding box center [19, 14] width 14 height 14
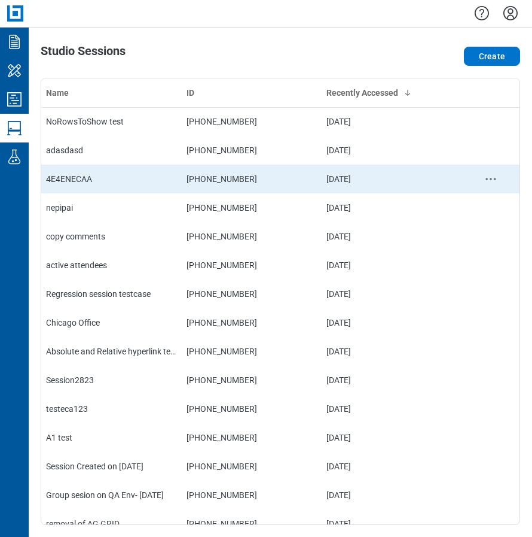
click at [170, 183] on div "4E4ENECAA" at bounding box center [111, 179] width 131 height 12
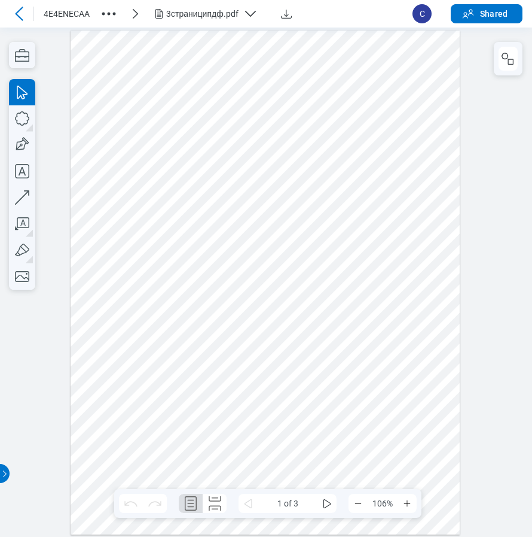
click at [22, 14] on icon at bounding box center [19, 14] width 14 height 14
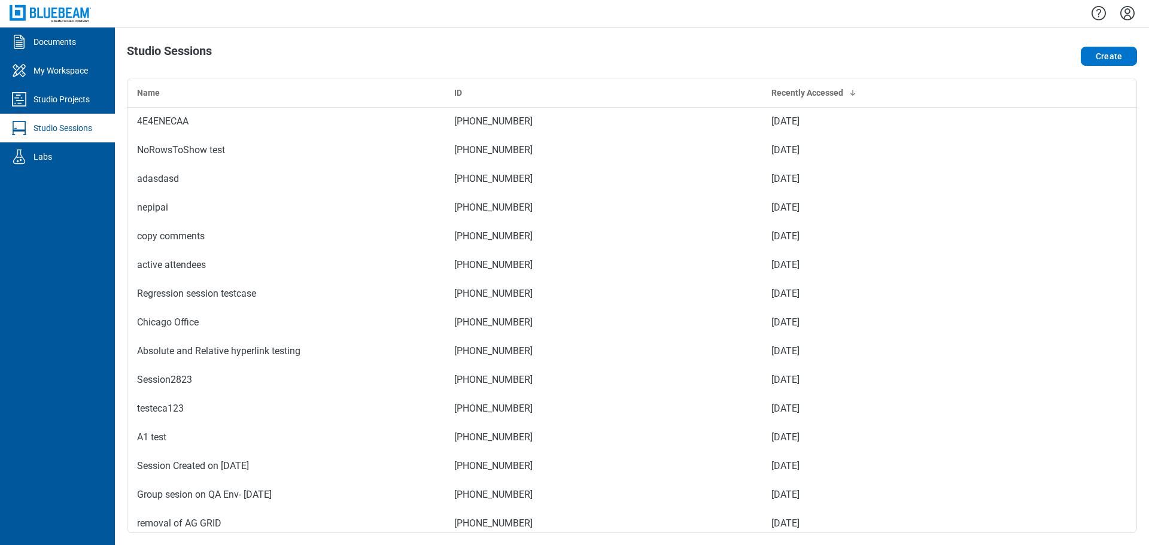
click at [390, 20] on div at bounding box center [632, 13] width 1034 height 27
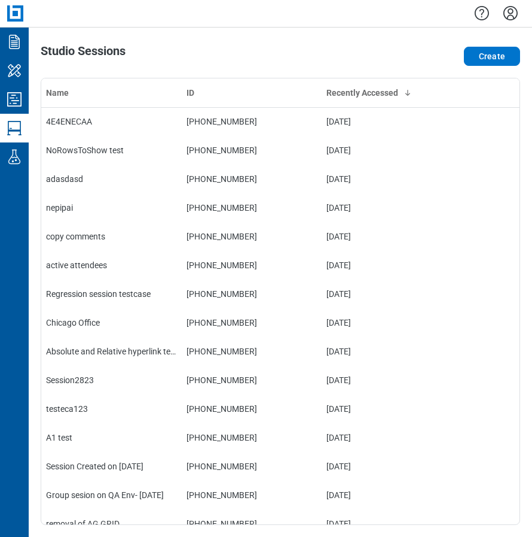
click at [514, 16] on icon "Settings" at bounding box center [510, 13] width 19 height 19
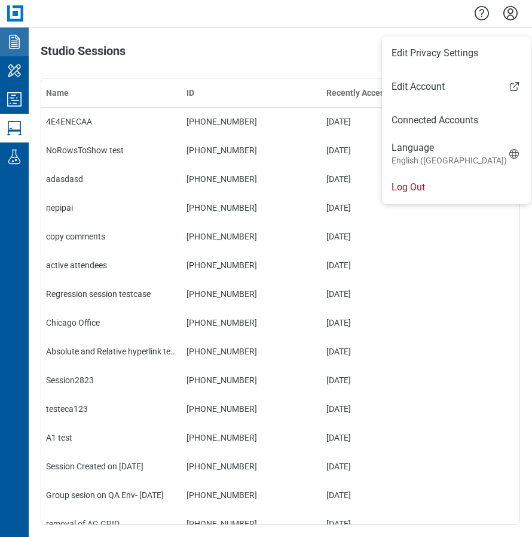
click at [16, 47] on icon "Documents" at bounding box center [14, 41] width 19 height 19
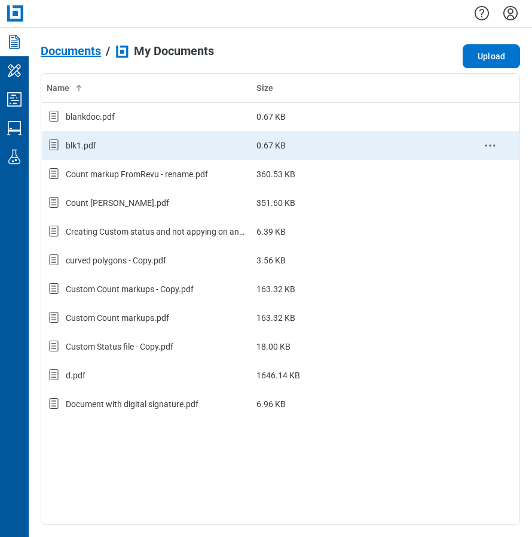
click at [77, 141] on div "blk1.pdf" at bounding box center [81, 145] width 31 height 12
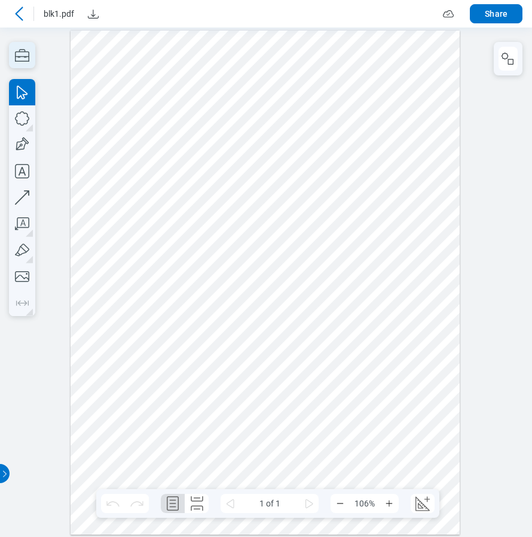
click at [26, 60] on icon "button" at bounding box center [22, 55] width 26 height 26
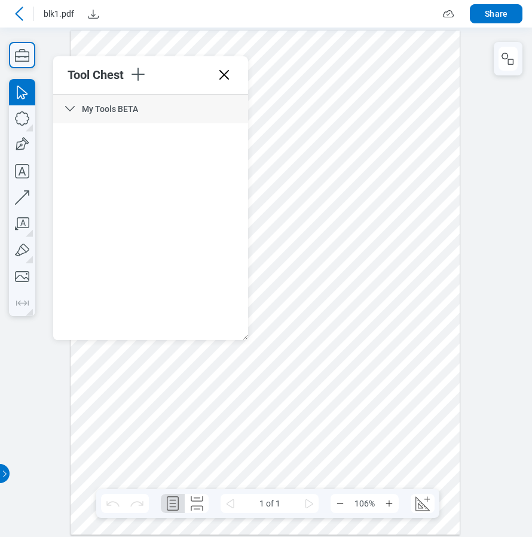
scroll to position [1114, 0]
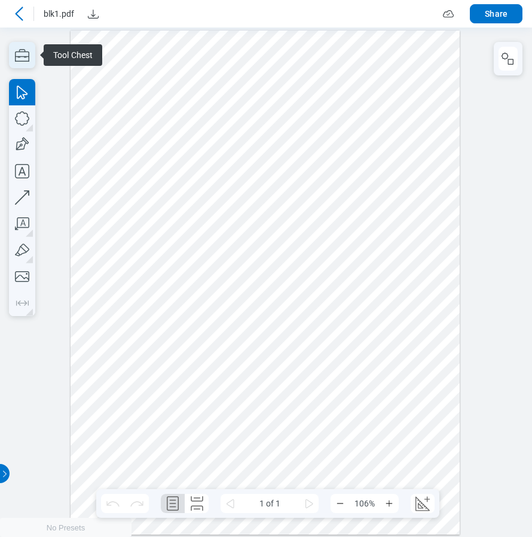
click at [20, 58] on icon "button" at bounding box center [22, 55] width 26 height 26
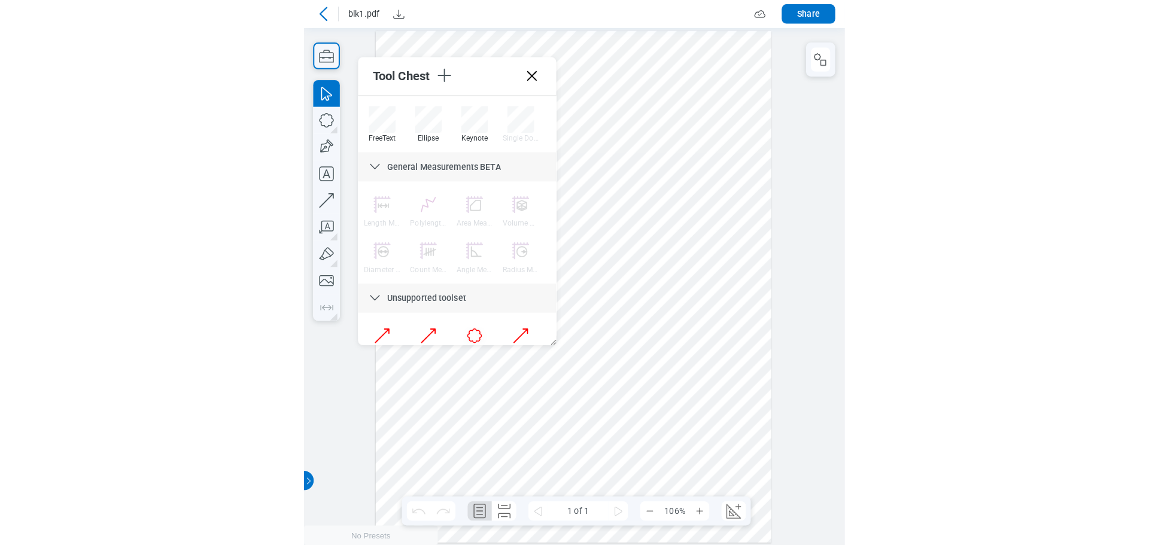
scroll to position [1114, 0]
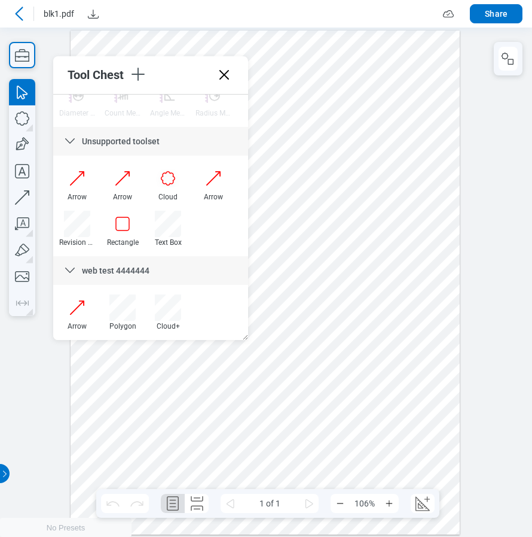
drag, startPoint x: 241, startPoint y: 131, endPoint x: 242, endPoint y: 319, distance: 187.8
click at [172, 307] on div at bounding box center [168, 307] width 26 height 26
drag, startPoint x: 329, startPoint y: 299, endPoint x: 379, endPoint y: 347, distance: 69.4
click at [379, 347] on div at bounding box center [265, 282] width 389 height 504
click at [377, 360] on div at bounding box center [265, 282] width 389 height 504
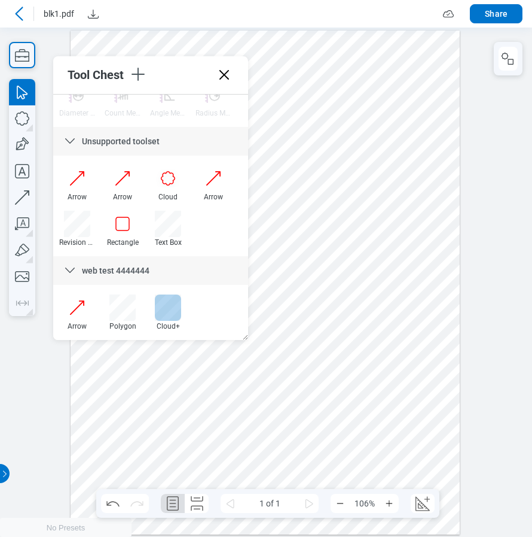
click at [170, 306] on div at bounding box center [168, 307] width 26 height 26
drag, startPoint x: 292, startPoint y: 351, endPoint x: 348, endPoint y: 402, distance: 75.8
click at [347, 392] on div at bounding box center [265, 282] width 389 height 504
click at [366, 413] on div at bounding box center [265, 282] width 389 height 504
click at [369, 197] on div at bounding box center [265, 282] width 389 height 504
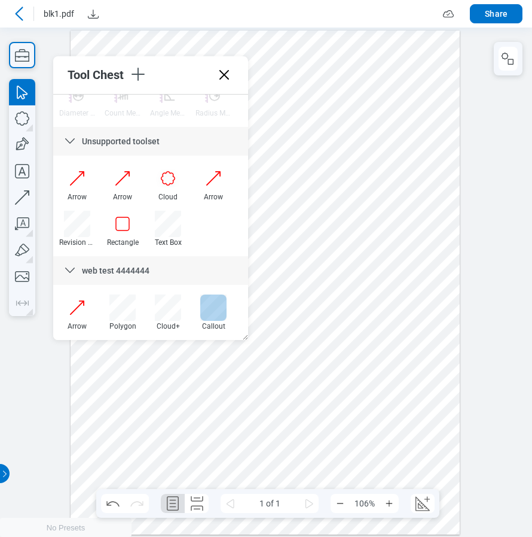
click at [210, 307] on div at bounding box center [213, 307] width 26 height 26
drag, startPoint x: 281, startPoint y: 408, endPoint x: 303, endPoint y: 419, distance: 25.2
click at [303, 419] on div at bounding box center [265, 282] width 389 height 504
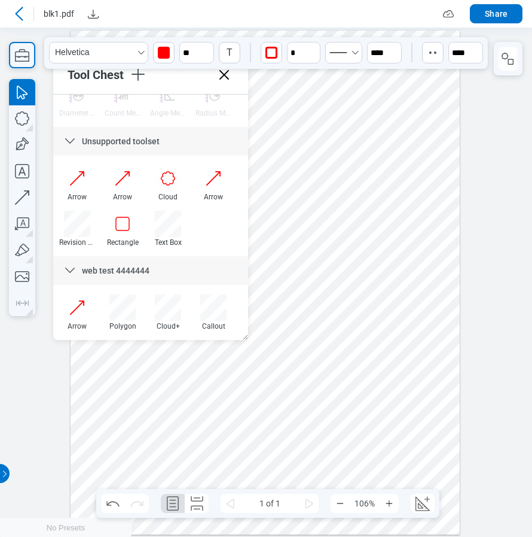
click at [356, 422] on div at bounding box center [265, 282] width 389 height 504
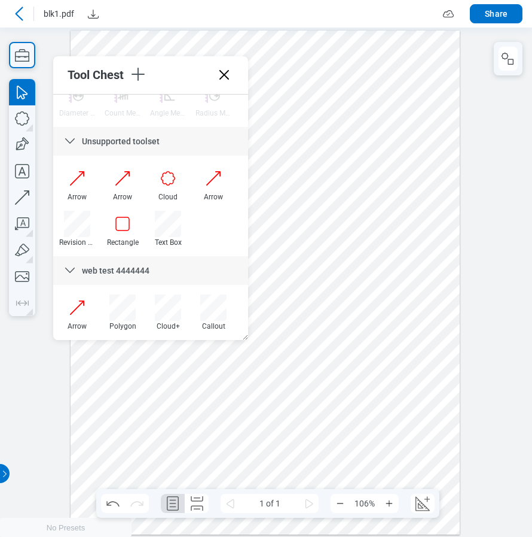
click at [338, 348] on div at bounding box center [265, 282] width 389 height 504
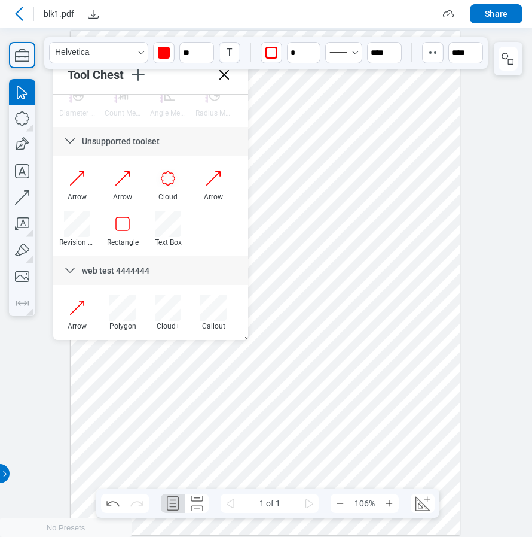
drag, startPoint x: 337, startPoint y: 348, endPoint x: 245, endPoint y: 427, distance: 120.5
click at [237, 415] on div at bounding box center [265, 282] width 389 height 504
click at [339, 424] on div at bounding box center [265, 282] width 389 height 504
click at [258, 412] on div at bounding box center [265, 282] width 389 height 504
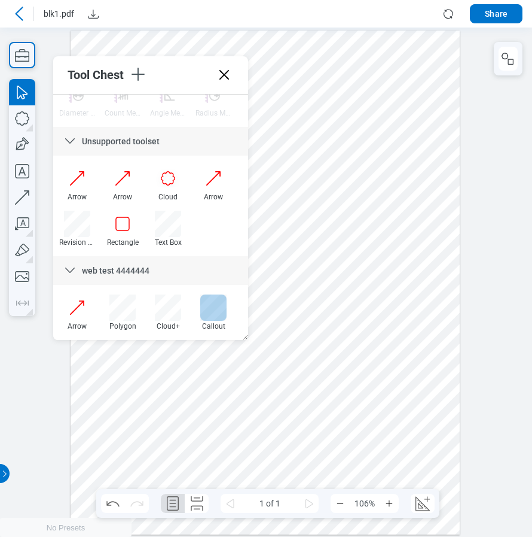
click at [220, 303] on div at bounding box center [213, 307] width 26 height 26
drag, startPoint x: 202, startPoint y: 401, endPoint x: 246, endPoint y: 430, distance: 52.9
click at [245, 429] on div at bounding box center [265, 282] width 389 height 504
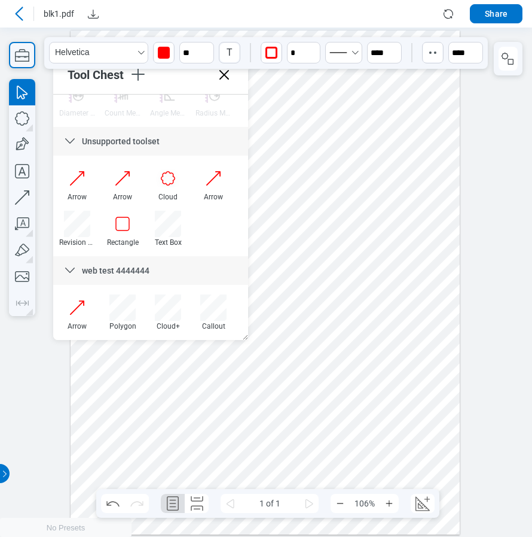
click at [293, 437] on div at bounding box center [265, 282] width 389 height 504
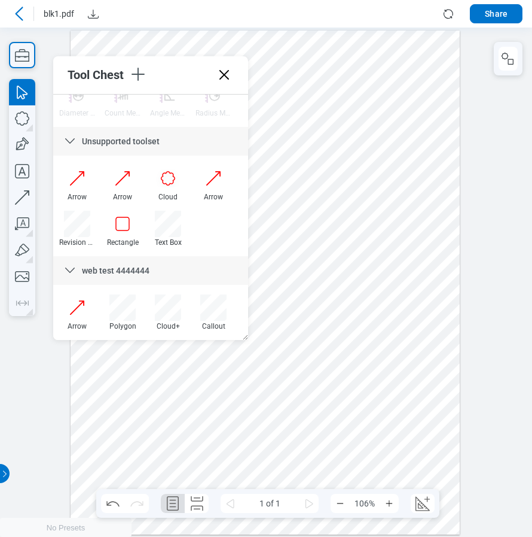
click at [288, 359] on div at bounding box center [265, 282] width 389 height 504
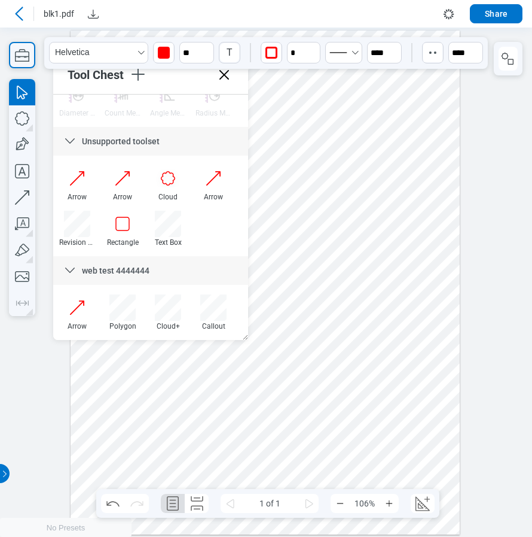
drag, startPoint x: 291, startPoint y: 358, endPoint x: 260, endPoint y: 413, distance: 63.2
click at [260, 413] on div at bounding box center [265, 282] width 389 height 504
click at [361, 413] on div at bounding box center [265, 282] width 389 height 504
drag, startPoint x: 269, startPoint y: 412, endPoint x: 303, endPoint y: 412, distance: 33.5
click at [303, 412] on div at bounding box center [265, 282] width 389 height 504
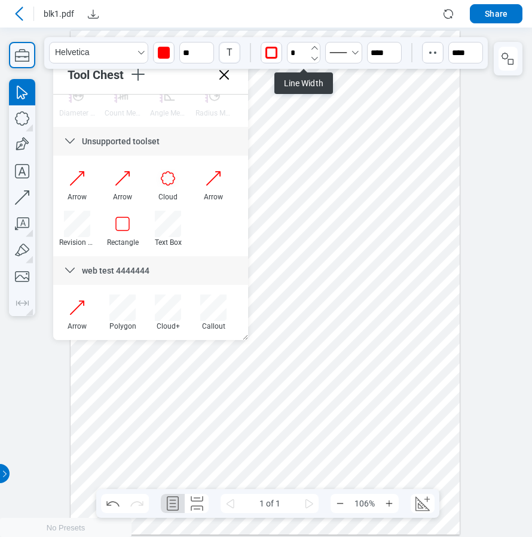
click at [315, 46] on icon "undefined_increment" at bounding box center [315, 48] width 10 height 10
type input "*"
click at [388, 405] on div at bounding box center [265, 282] width 389 height 504
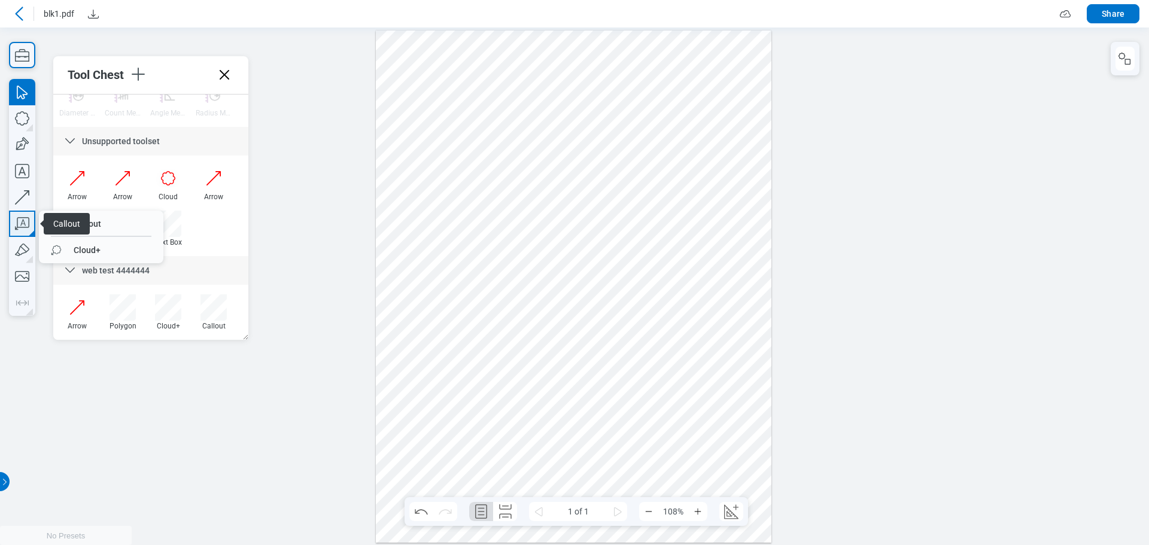
click at [23, 221] on icon "button" at bounding box center [22, 224] width 26 height 26
drag, startPoint x: 491, startPoint y: 136, endPoint x: 520, endPoint y: 168, distance: 42.8
click at [517, 168] on div at bounding box center [574, 286] width 396 height 512
click at [531, 188] on div at bounding box center [574, 286] width 396 height 512
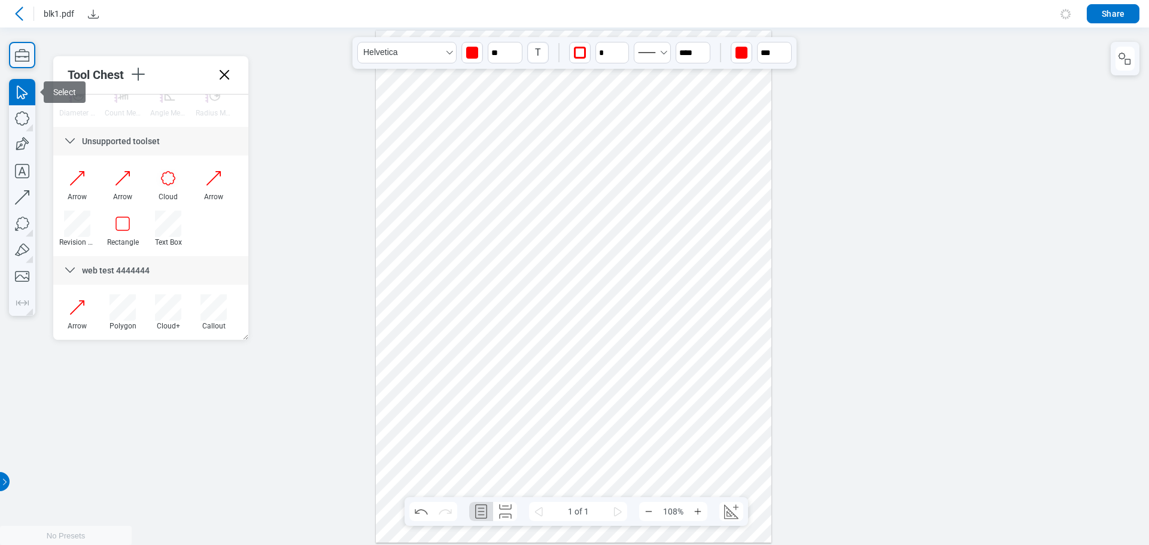
drag, startPoint x: 608, startPoint y: 228, endPoint x: 581, endPoint y: 197, distance: 41.1
click at [532, 227] on div at bounding box center [574, 286] width 396 height 512
click at [532, 246] on div at bounding box center [574, 286] width 396 height 512
click at [532, 191] on div at bounding box center [574, 286] width 396 height 512
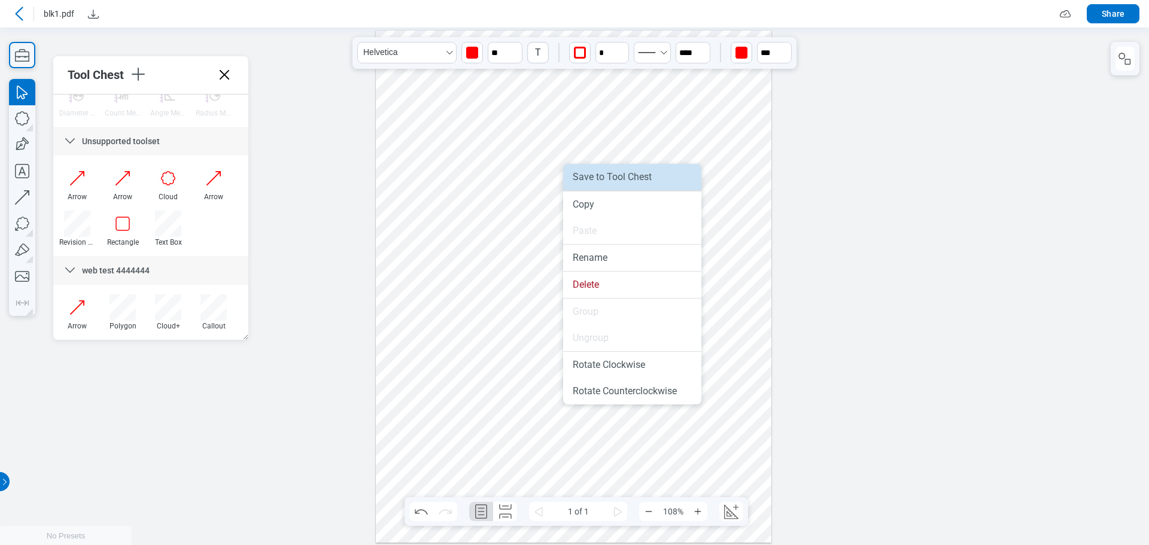
click at [532, 176] on li "Save to Tool Chest" at bounding box center [632, 177] width 138 height 26
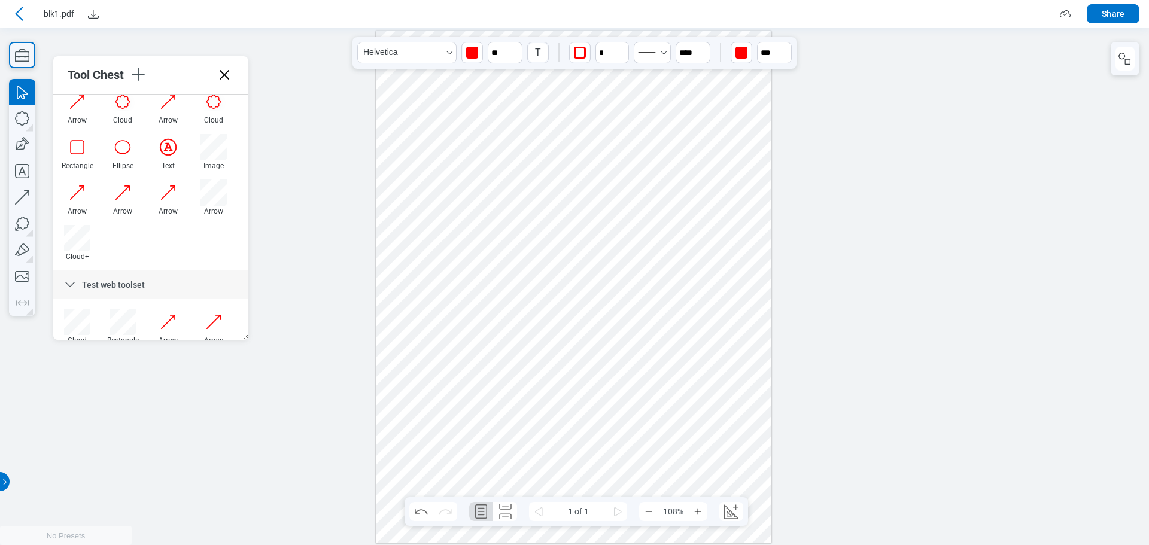
scroll to position [522, 0]
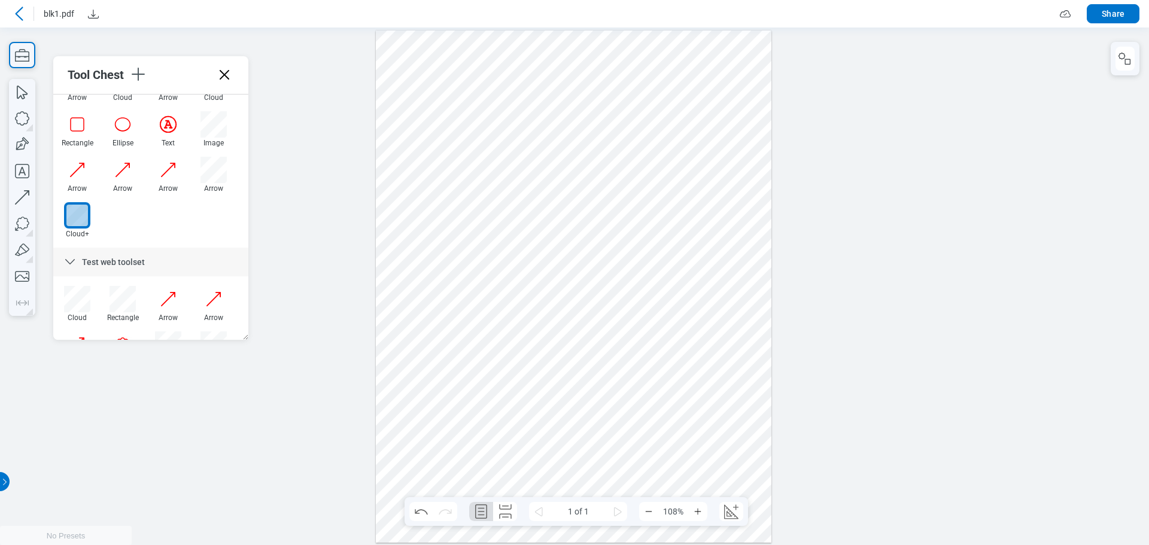
drag, startPoint x: 444, startPoint y: 267, endPoint x: 462, endPoint y: 282, distance: 23.8
click at [462, 282] on div at bounding box center [574, 286] width 396 height 512
click at [528, 312] on div at bounding box center [574, 286] width 396 height 512
click at [532, 272] on div at bounding box center [574, 286] width 396 height 512
click at [532, 314] on div at bounding box center [574, 286] width 396 height 512
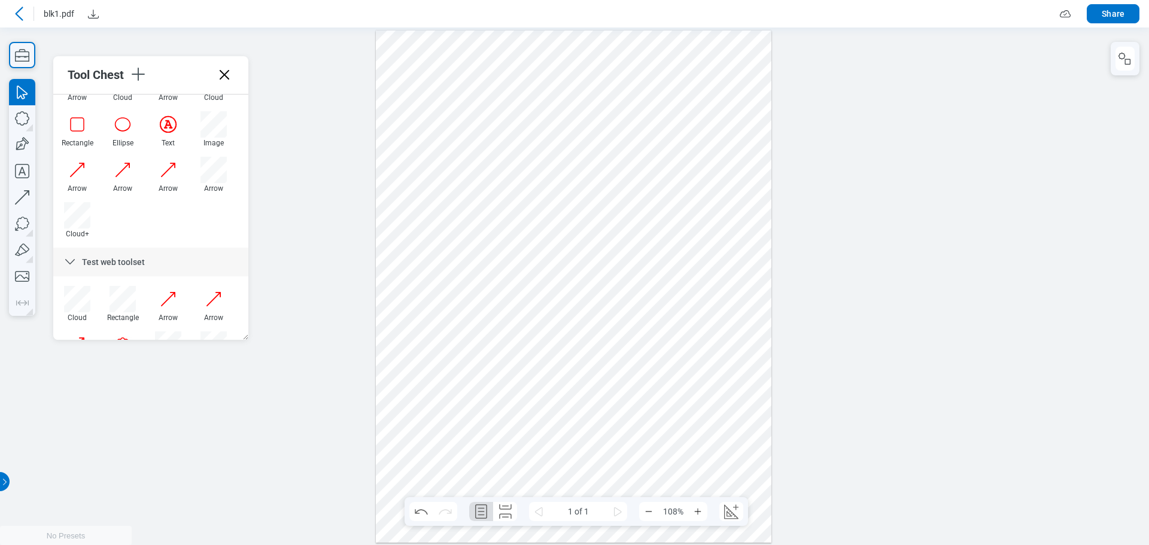
click at [532, 266] on div at bounding box center [574, 286] width 396 height 512
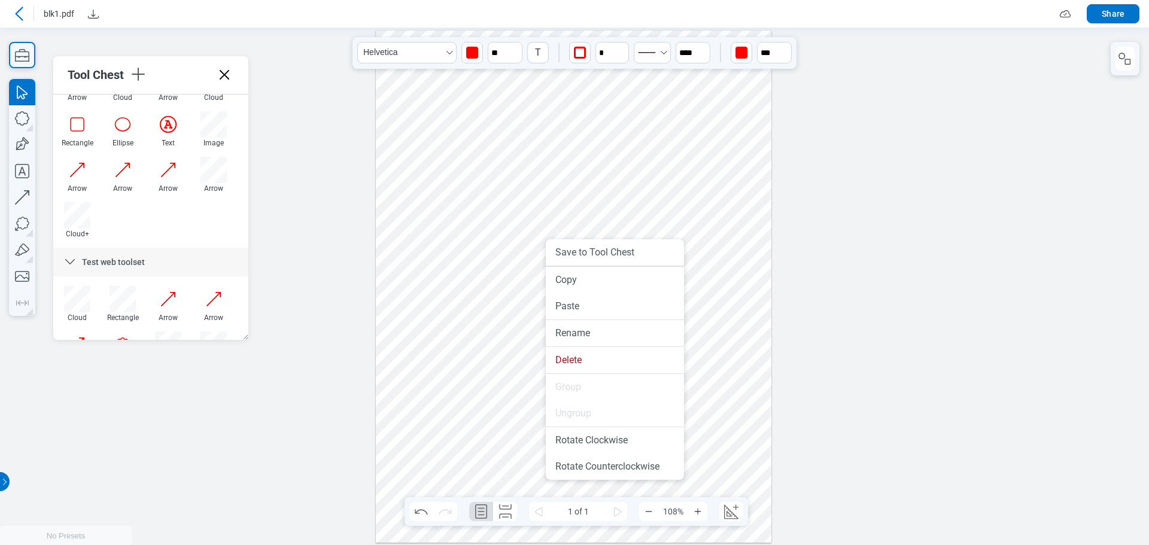
click at [485, 234] on div at bounding box center [574, 286] width 396 height 512
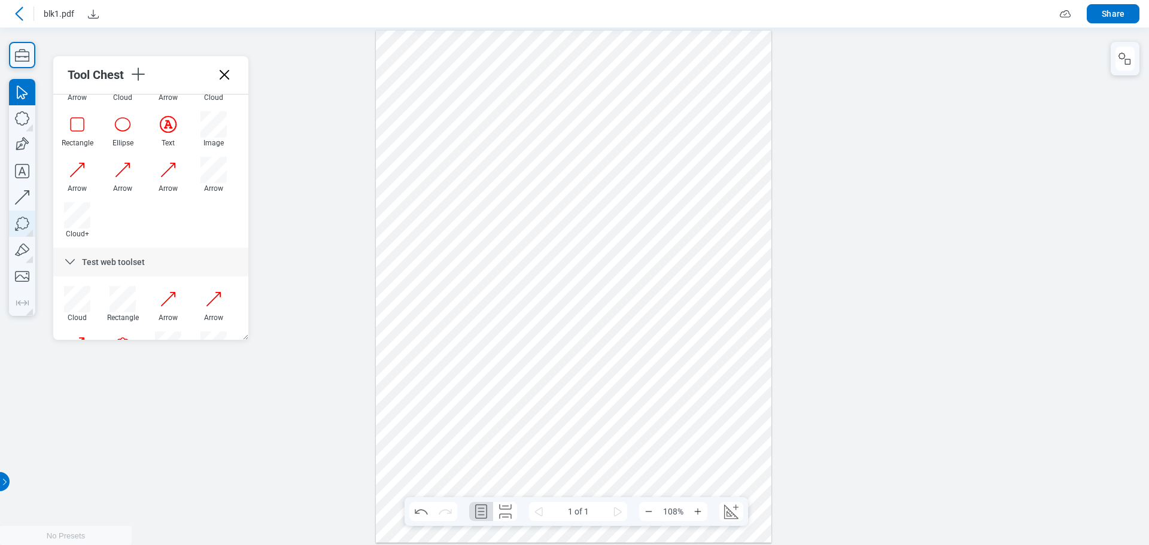
click at [21, 221] on icon "button" at bounding box center [22, 224] width 26 height 26
drag, startPoint x: 619, startPoint y: 109, endPoint x: 650, endPoint y: 157, distance: 56.6
click at [532, 157] on div at bounding box center [574, 286] width 396 height 512
click at [532, 179] on div at bounding box center [574, 286] width 396 height 512
click at [532, 242] on div at bounding box center [574, 286] width 396 height 512
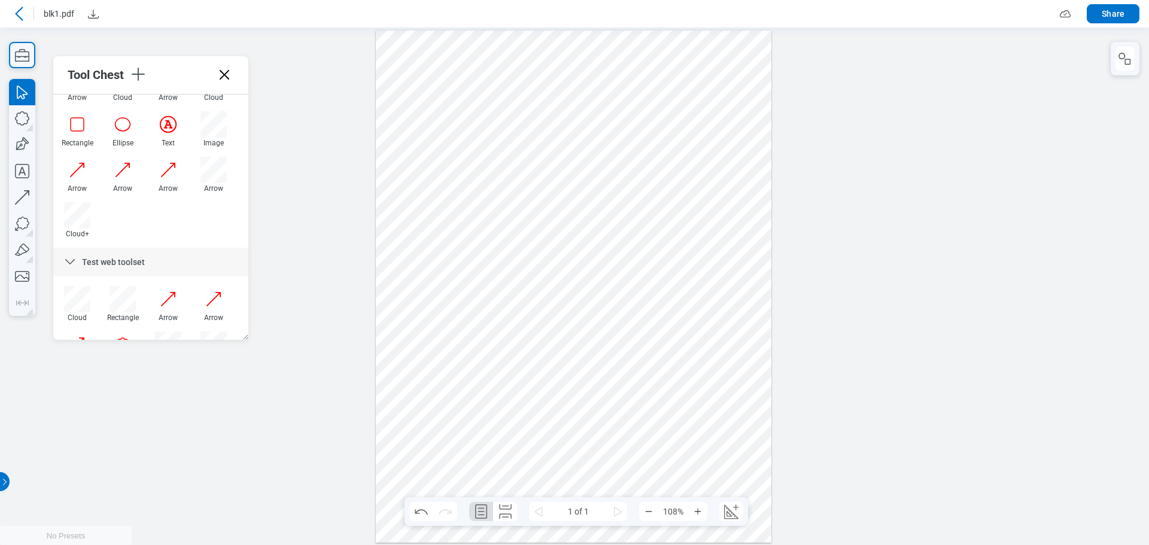
click at [532, 176] on div at bounding box center [574, 286] width 396 height 512
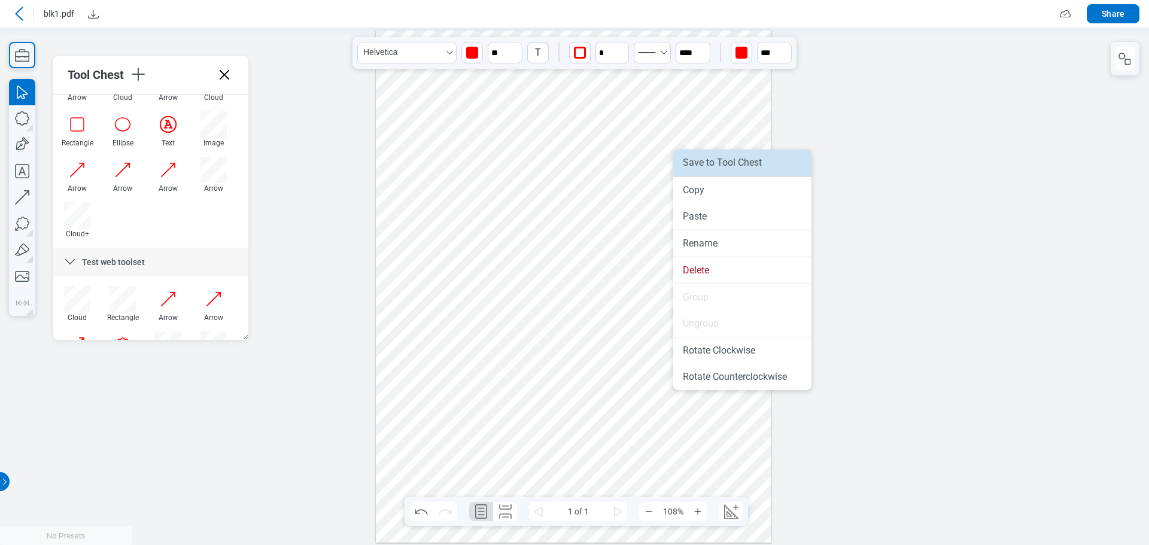
drag, startPoint x: 711, startPoint y: 162, endPoint x: 698, endPoint y: 156, distance: 14.2
click at [532, 162] on li "Save to Tool Chest" at bounding box center [742, 163] width 138 height 26
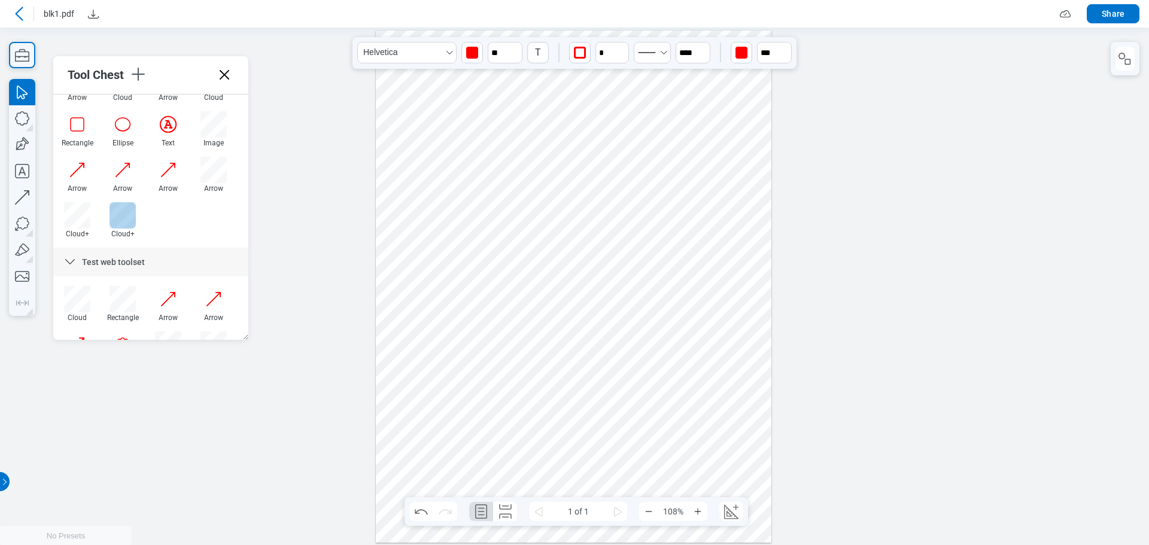
click at [120, 218] on div at bounding box center [122, 215] width 26 height 26
drag, startPoint x: 458, startPoint y: 327, endPoint x: 513, endPoint y: 374, distance: 72.2
click at [513, 374] on div at bounding box center [574, 286] width 396 height 512
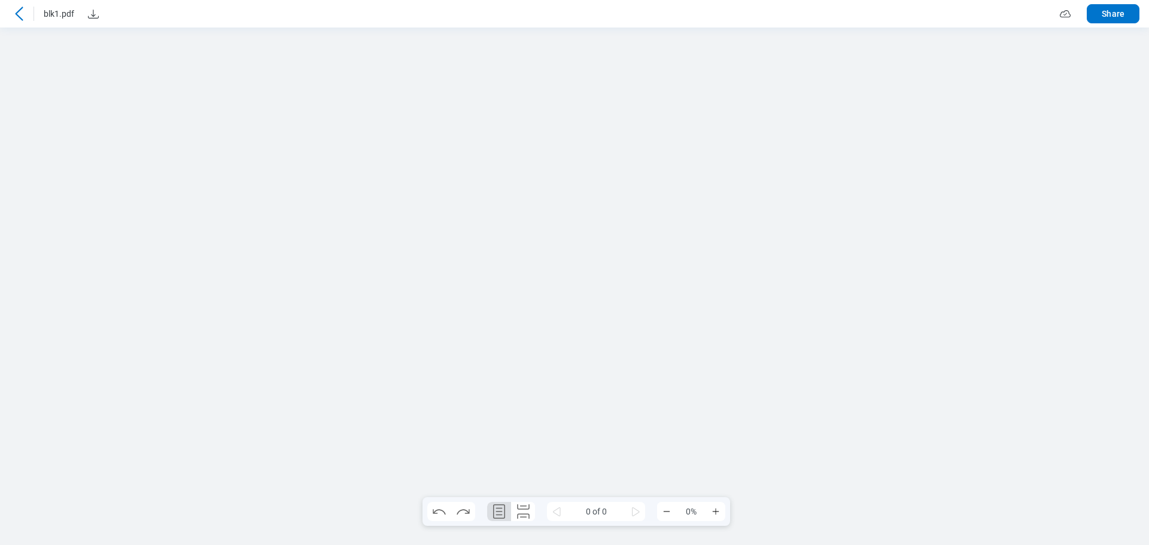
scroll to position [0, 0]
click at [529, 331] on div at bounding box center [574, 286] width 396 height 512
click at [21, 50] on icon "button" at bounding box center [22, 55] width 26 height 26
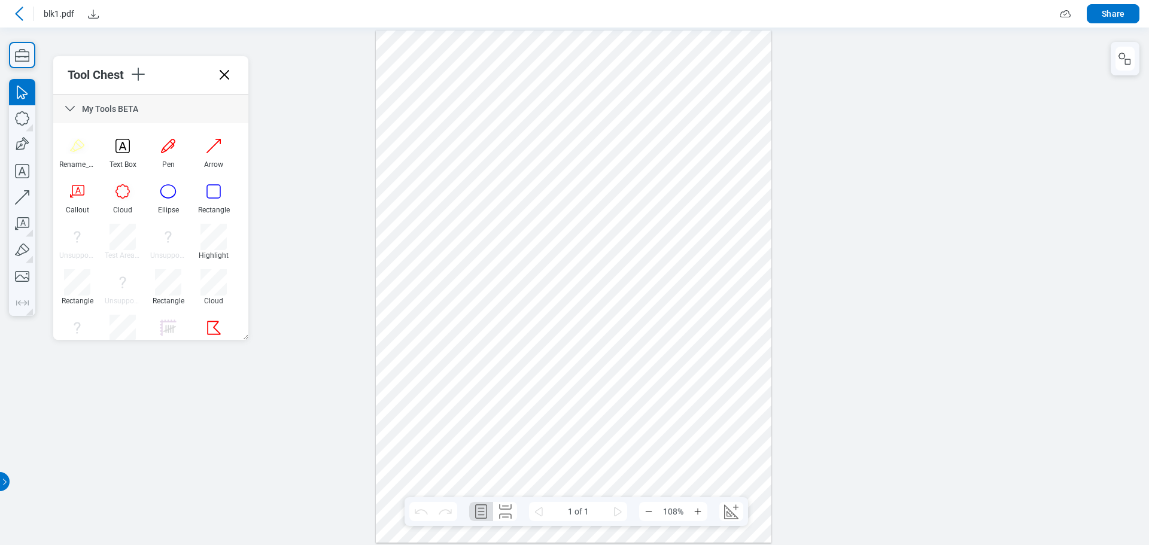
drag, startPoint x: 249, startPoint y: 130, endPoint x: 257, endPoint y: 182, distance: 51.9
click at [256, 235] on div at bounding box center [574, 285] width 1149 height 517
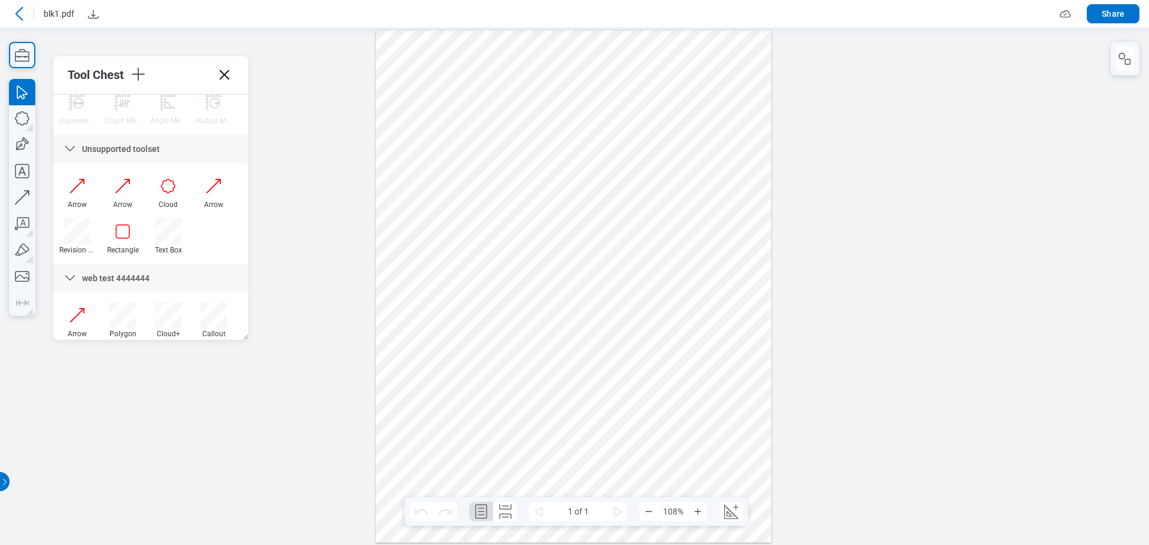
scroll to position [1159, 0]
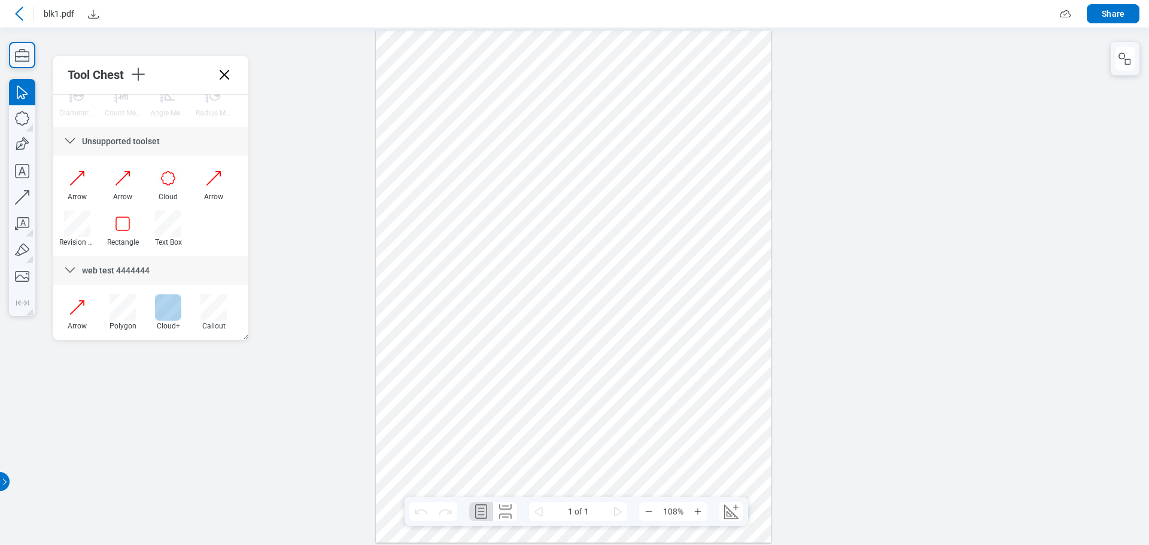
click at [171, 310] on div at bounding box center [168, 307] width 26 height 26
drag, startPoint x: 425, startPoint y: 330, endPoint x: 473, endPoint y: 367, distance: 60.2
click at [461, 363] on div at bounding box center [574, 286] width 396 height 512
drag, startPoint x: 477, startPoint y: 370, endPoint x: 426, endPoint y: 365, distance: 51.7
click at [479, 370] on div at bounding box center [574, 286] width 396 height 512
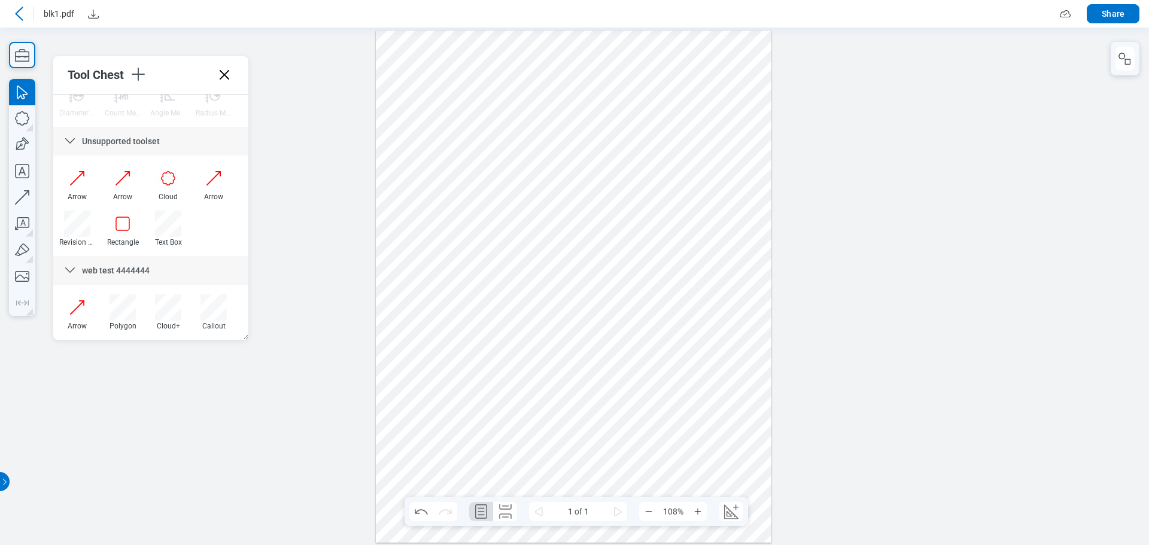
drag, startPoint x: 499, startPoint y: 318, endPoint x: 510, endPoint y: 322, distance: 11.6
click at [499, 319] on div at bounding box center [574, 286] width 396 height 512
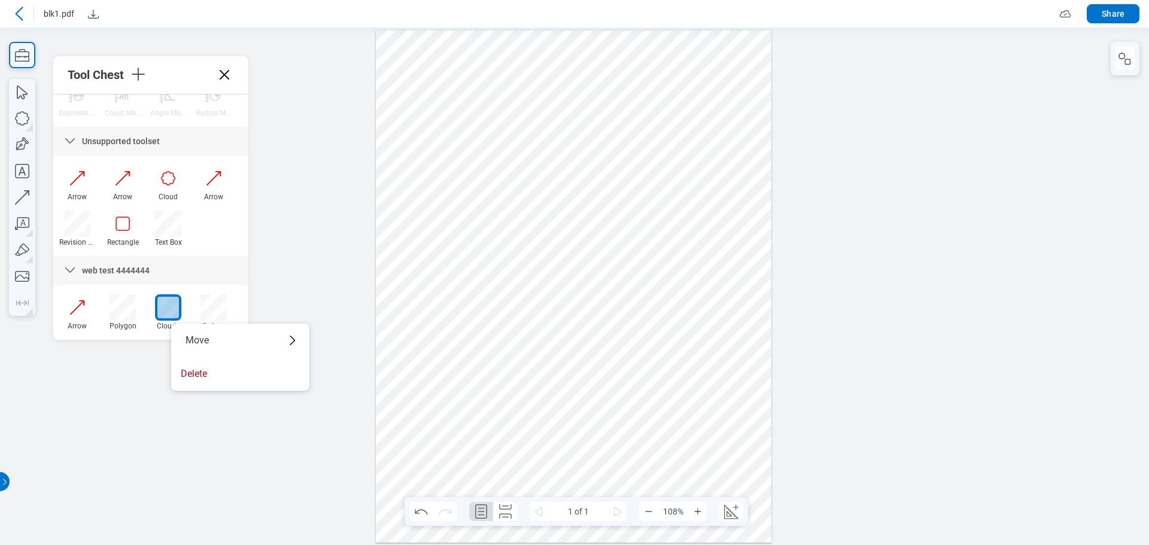
click at [469, 373] on div at bounding box center [574, 286] width 396 height 512
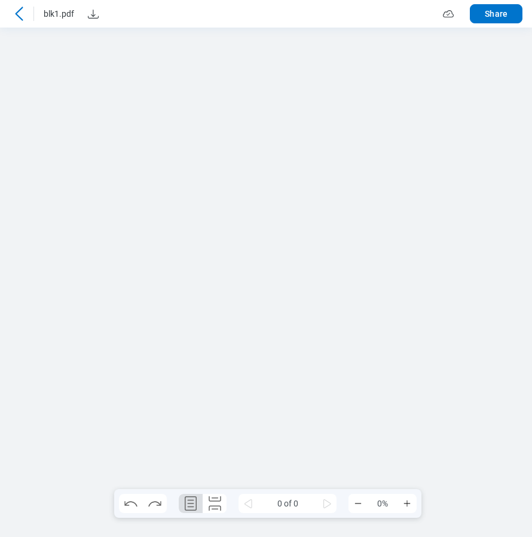
scroll to position [0, 0]
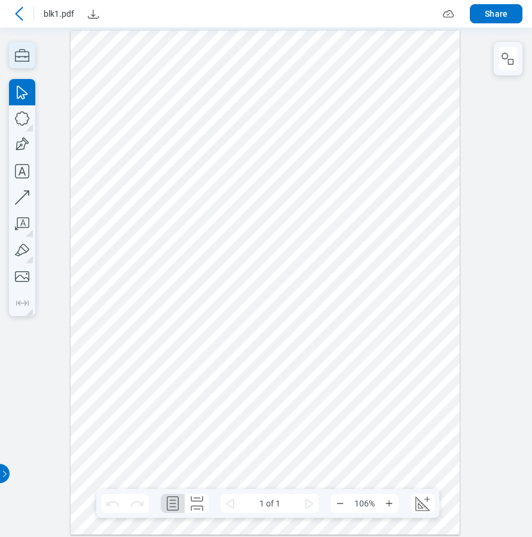
click at [26, 61] on icon "button" at bounding box center [22, 55] width 14 height 13
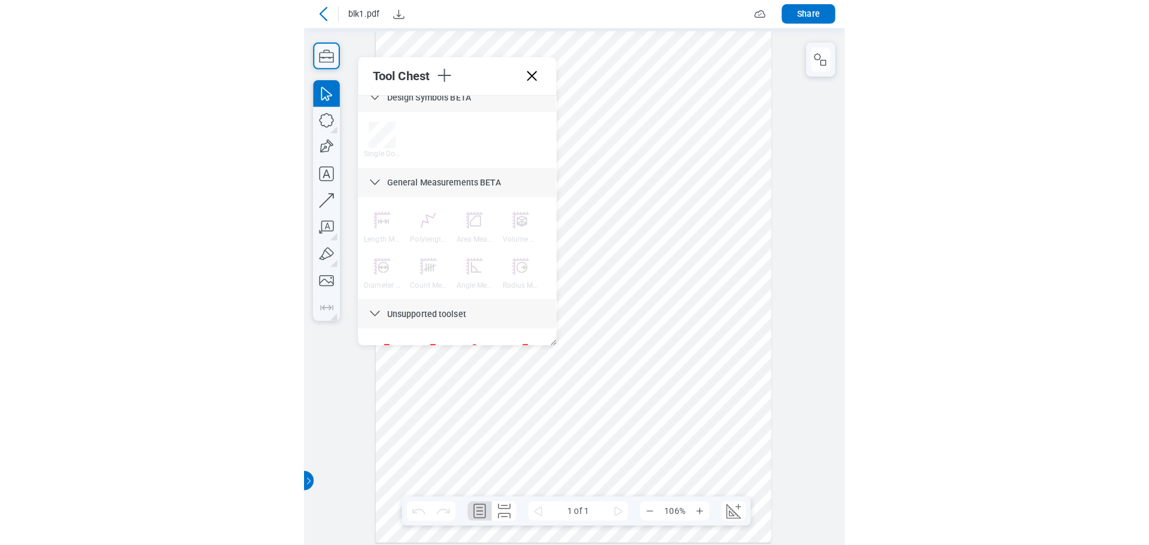
scroll to position [1205, 0]
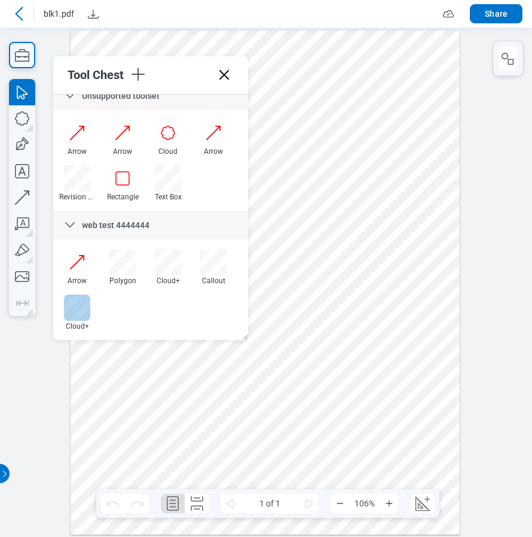
click at [78, 313] on div at bounding box center [77, 307] width 26 height 26
drag, startPoint x: 129, startPoint y: 379, endPoint x: 175, endPoint y: 416, distance: 58.3
click at [175, 416] on div at bounding box center [265, 282] width 389 height 504
drag, startPoint x: 258, startPoint y: 343, endPoint x: 274, endPoint y: 368, distance: 29.0
click at [270, 371] on div at bounding box center [265, 282] width 389 height 504
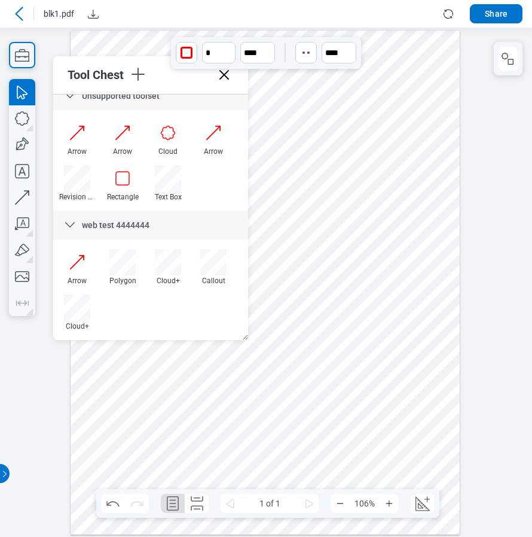
click at [304, 352] on div at bounding box center [265, 282] width 389 height 504
click at [83, 312] on div at bounding box center [77, 307] width 26 height 26
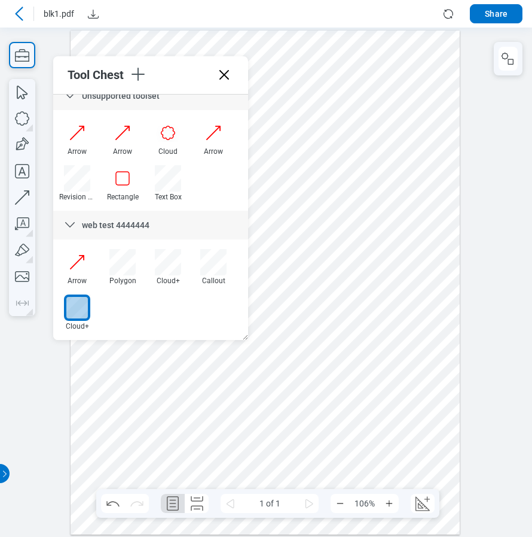
drag, startPoint x: 121, startPoint y: 425, endPoint x: 202, endPoint y: 464, distance: 89.4
click at [202, 464] on div at bounding box center [265, 282] width 389 height 504
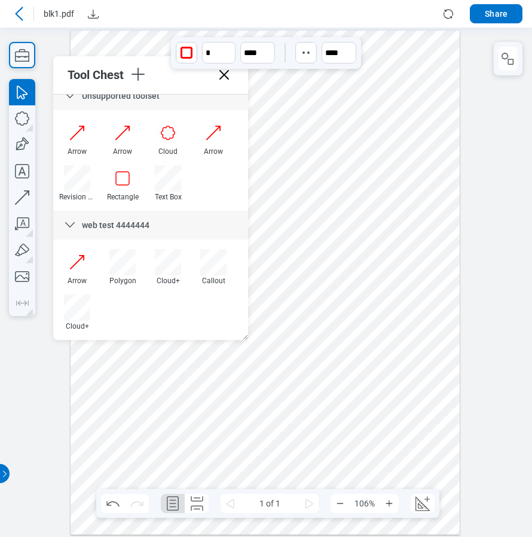
click at [197, 450] on div at bounding box center [265, 282] width 389 height 504
click at [205, 391] on div at bounding box center [265, 282] width 389 height 504
drag, startPoint x: 75, startPoint y: 321, endPoint x: 138, endPoint y: 364, distance: 76.5
click at [75, 321] on div "Cloud+" at bounding box center [77, 312] width 36 height 36
click at [87, 310] on div at bounding box center [77, 307] width 26 height 26
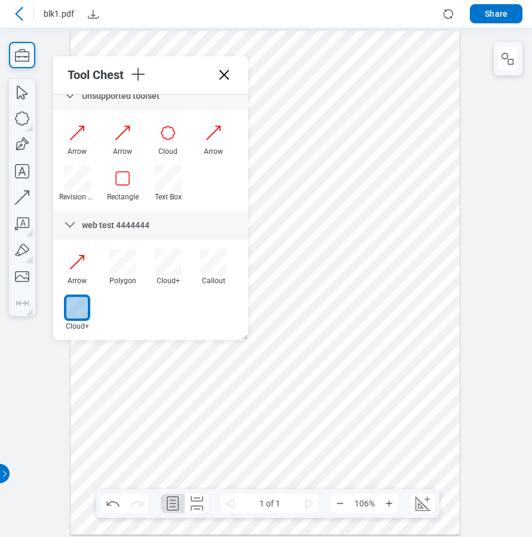
drag, startPoint x: 121, startPoint y: 434, endPoint x: 185, endPoint y: 463, distance: 70.2
click at [185, 463] on div at bounding box center [265, 282] width 389 height 504
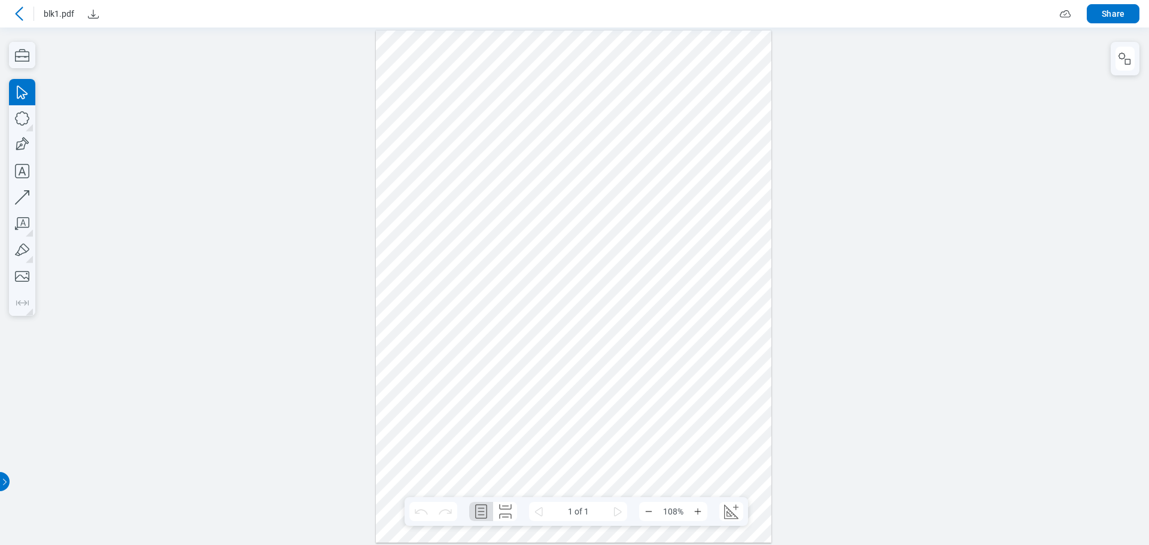
scroll to position [0, 0]
click at [20, 54] on icon "button" at bounding box center [22, 55] width 26 height 26
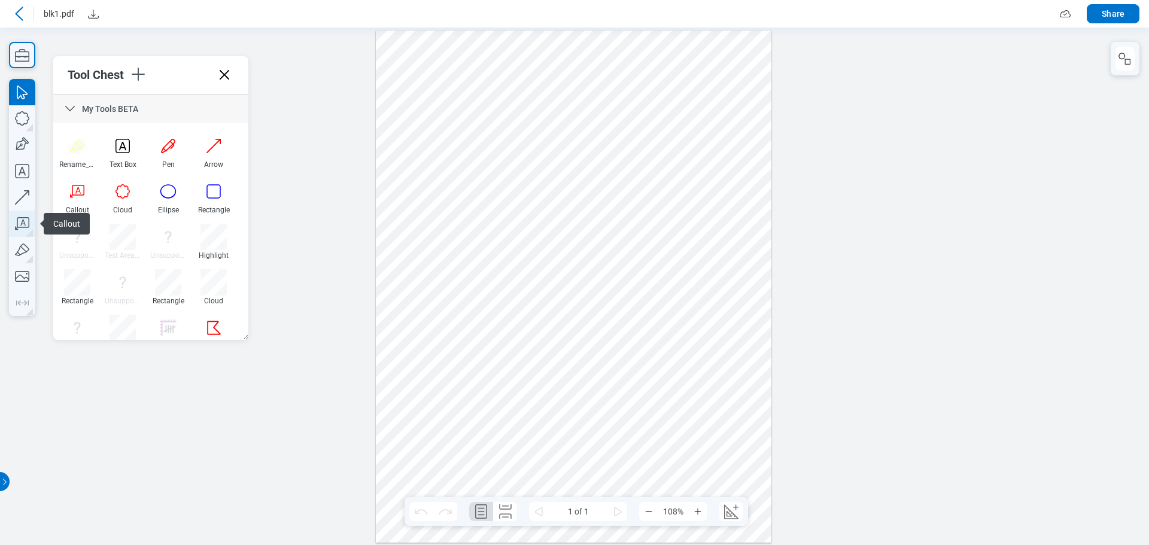
click at [26, 230] on icon "button" at bounding box center [22, 224] width 26 height 26
drag, startPoint x: 419, startPoint y: 75, endPoint x: 454, endPoint y: 103, distance: 45.1
click at [454, 103] on div at bounding box center [574, 286] width 396 height 512
click at [447, 126] on div at bounding box center [574, 286] width 396 height 512
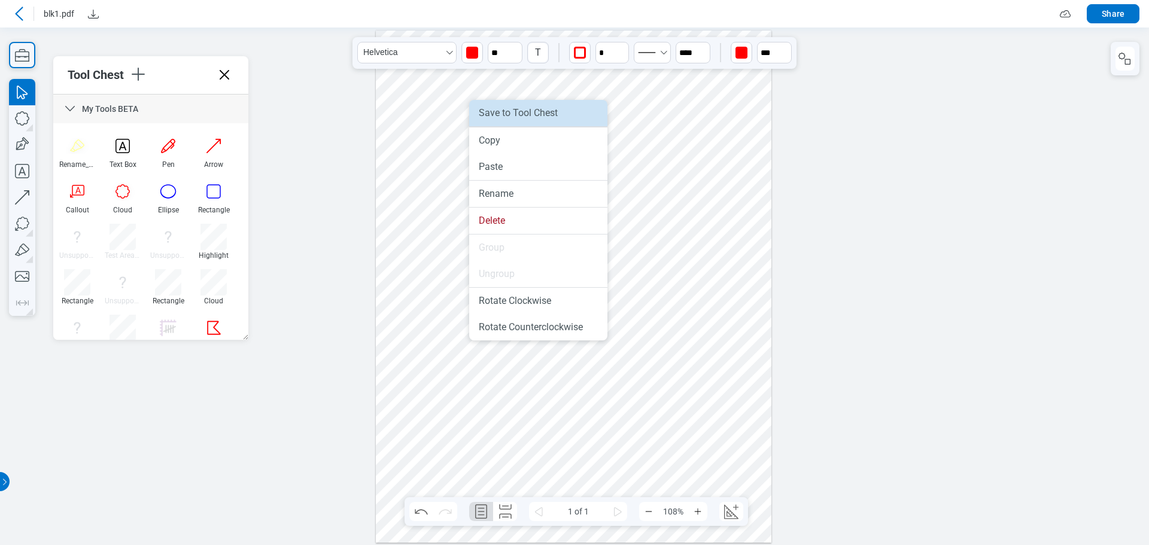
click at [500, 116] on li "Save to Tool Chest" at bounding box center [538, 113] width 138 height 26
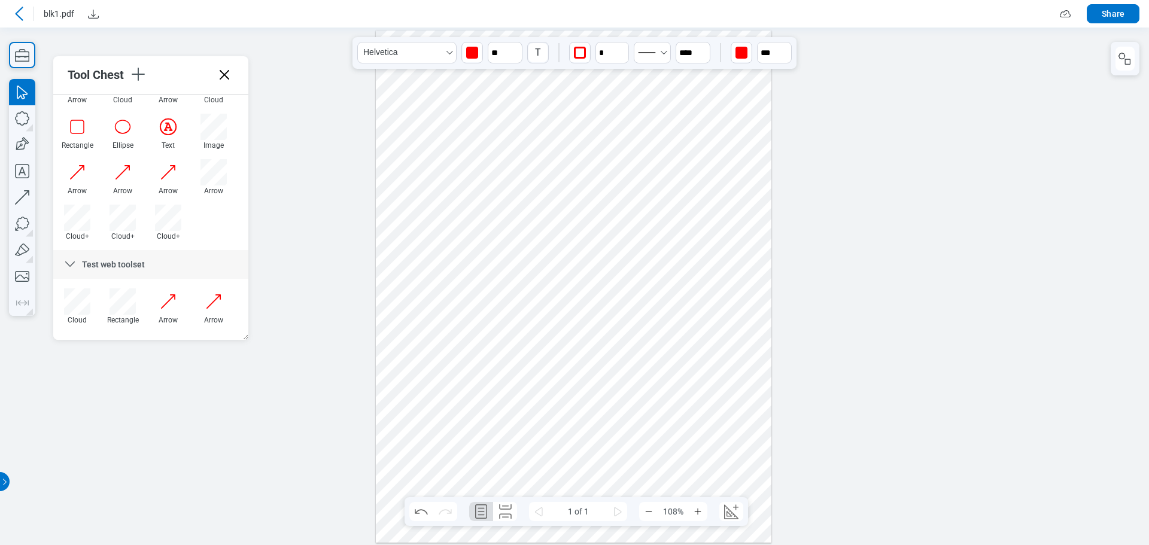
scroll to position [523, 0]
click at [172, 210] on div at bounding box center [168, 214] width 26 height 26
drag, startPoint x: 421, startPoint y: 409, endPoint x: 465, endPoint y: 456, distance: 64.3
click at [465, 456] on div at bounding box center [574, 286] width 396 height 512
click at [532, 372] on div at bounding box center [574, 286] width 396 height 512
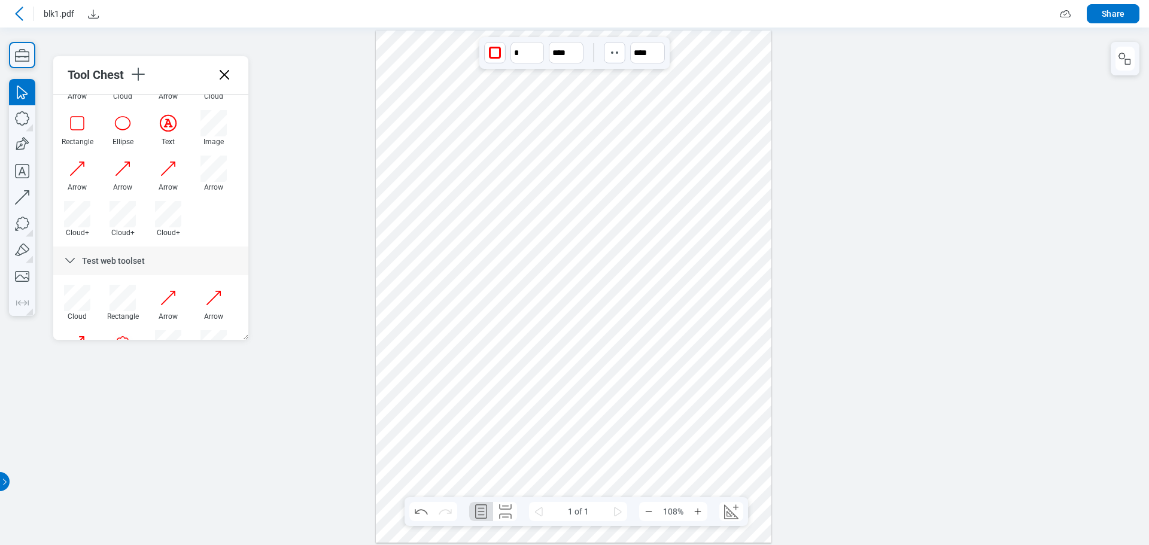
click at [532, 288] on div at bounding box center [574, 286] width 396 height 512
click at [532, 328] on div at bounding box center [574, 286] width 396 height 512
click at [532, 333] on div at bounding box center [574, 286] width 396 height 512
click at [532, 320] on div at bounding box center [574, 286] width 396 height 512
click at [532, 315] on div at bounding box center [574, 286] width 396 height 512
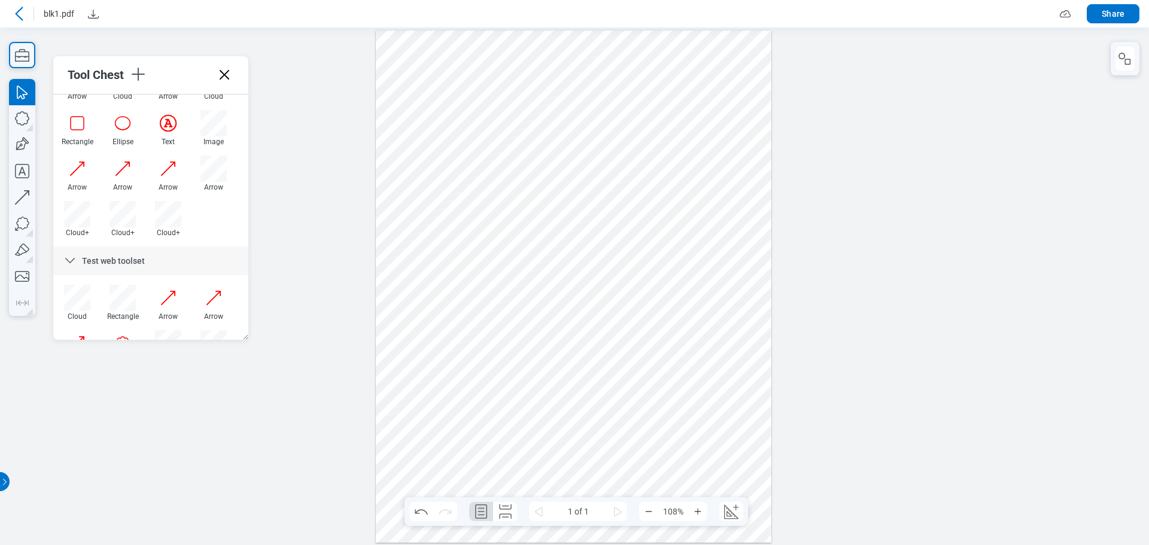
click at [532, 305] on div at bounding box center [574, 286] width 396 height 512
click at [532, 446] on div at bounding box center [574, 286] width 396 height 512
click at [531, 303] on div at bounding box center [574, 286] width 396 height 512
click at [512, 303] on div at bounding box center [574, 286] width 396 height 512
click at [517, 303] on div at bounding box center [574, 286] width 396 height 512
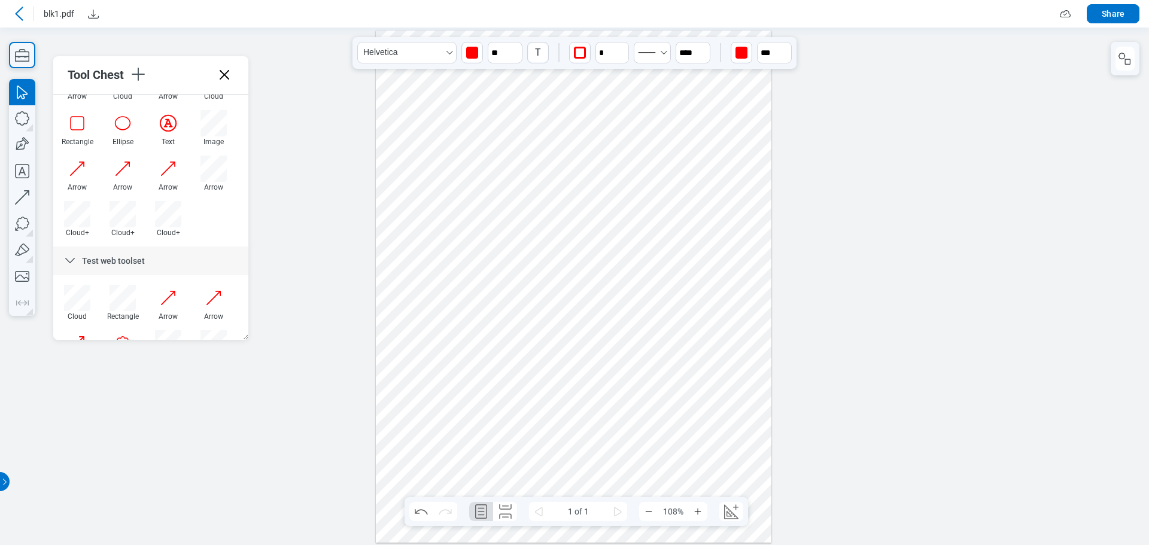
click at [532, 272] on div at bounding box center [574, 286] width 396 height 512
click at [532, 420] on div at bounding box center [574, 286] width 396 height 512
click at [532, 440] on div at bounding box center [574, 286] width 396 height 512
click at [532, 130] on div at bounding box center [574, 286] width 396 height 512
click at [532, 184] on div at bounding box center [574, 286] width 396 height 512
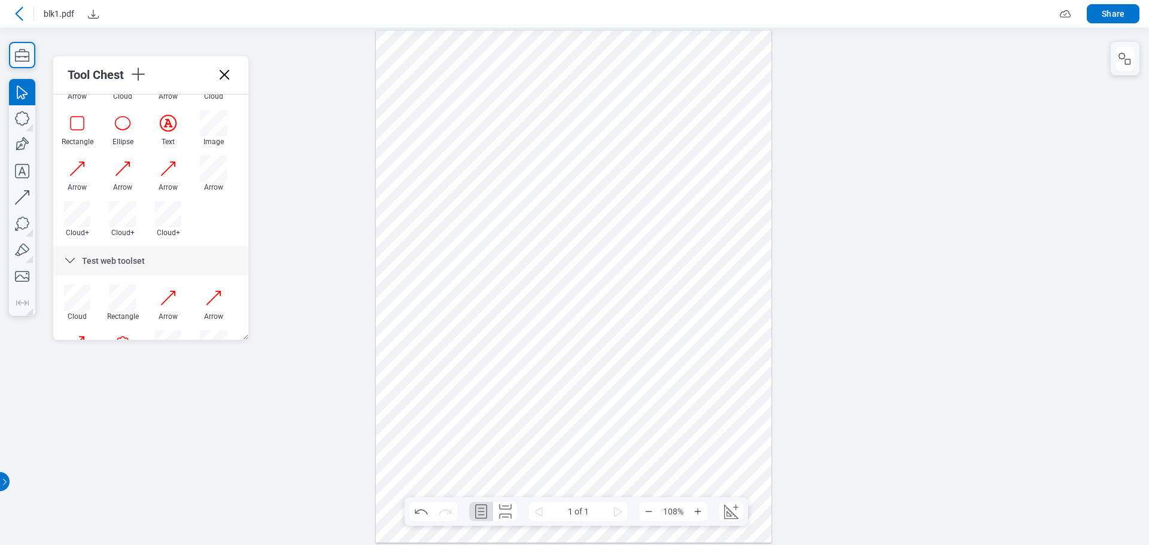
click at [482, 126] on div at bounding box center [574, 286] width 396 height 512
click at [532, 172] on div at bounding box center [574, 286] width 396 height 512
click at [532, 51] on icon "button" at bounding box center [1124, 58] width 14 height 14
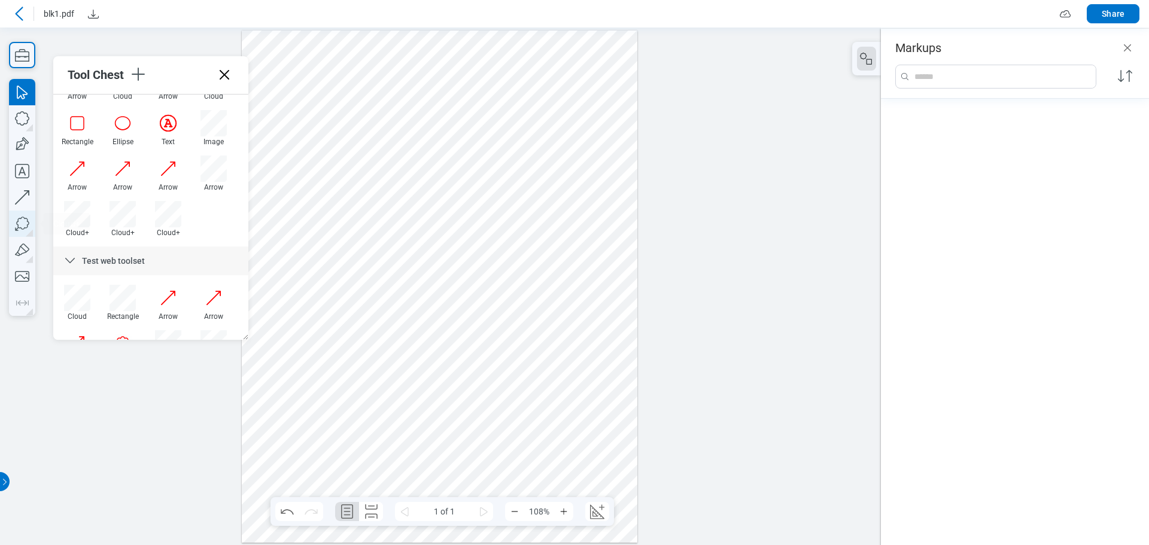
click at [20, 221] on icon "button" at bounding box center [22, 224] width 26 height 26
drag, startPoint x: 375, startPoint y: 130, endPoint x: 438, endPoint y: 201, distance: 94.9
click at [438, 201] on div at bounding box center [440, 286] width 396 height 512
click at [443, 239] on div at bounding box center [440, 286] width 396 height 512
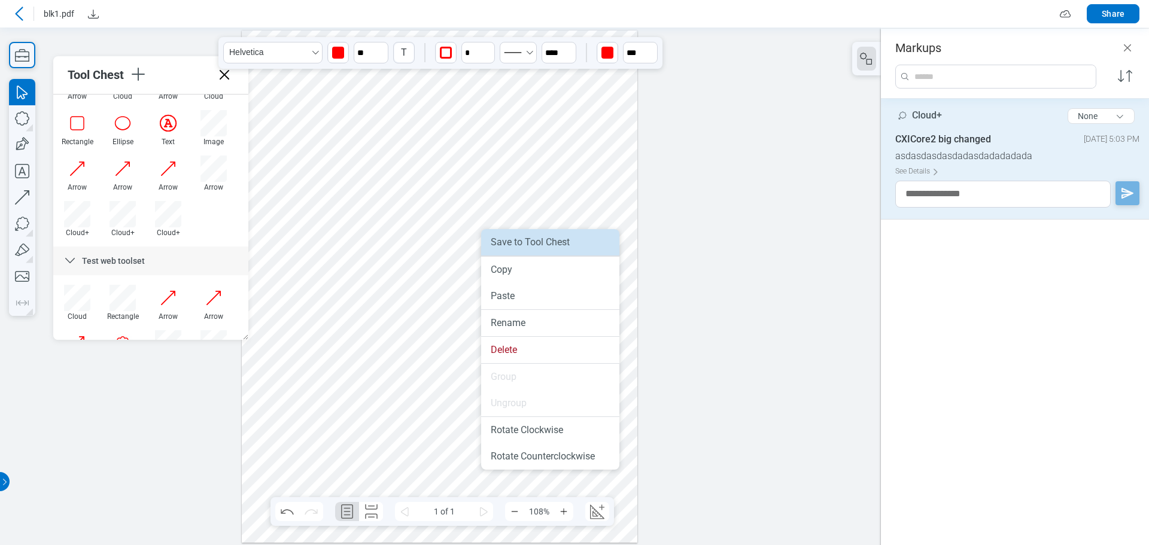
click at [517, 248] on li "Save to Tool Chest" at bounding box center [550, 242] width 138 height 26
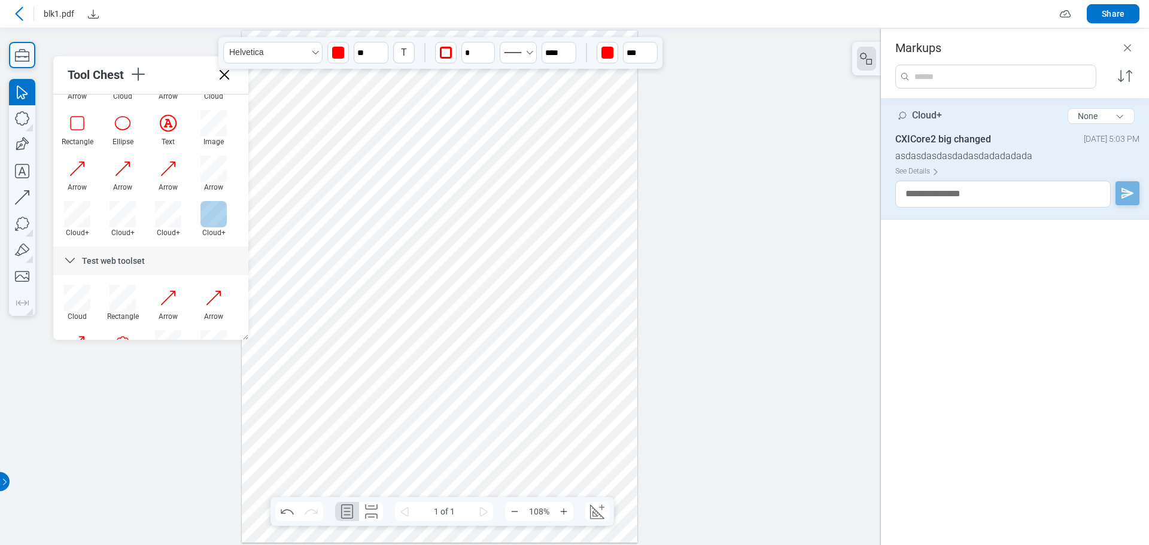
click at [211, 217] on div at bounding box center [213, 214] width 26 height 26
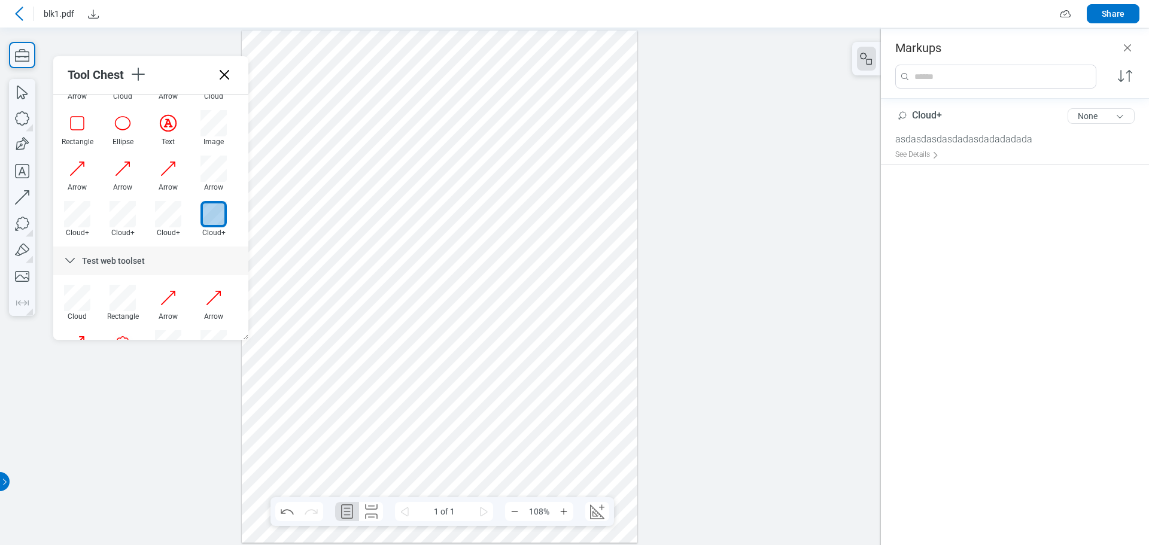
drag, startPoint x: 349, startPoint y: 325, endPoint x: 416, endPoint y: 380, distance: 87.2
click at [416, 380] on div at bounding box center [440, 286] width 396 height 512
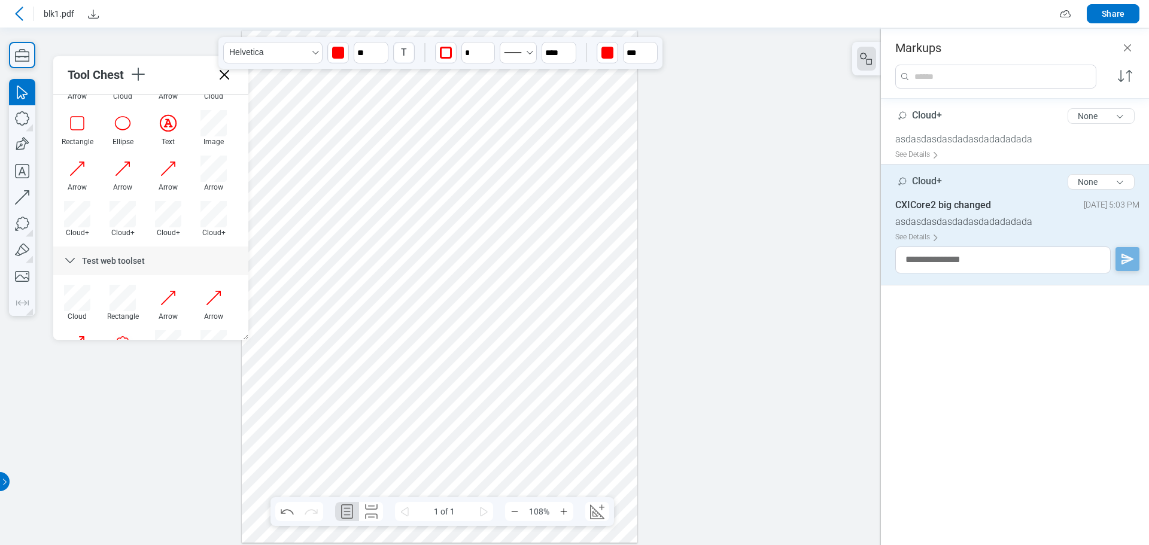
click at [467, 397] on div at bounding box center [440, 286] width 396 height 512
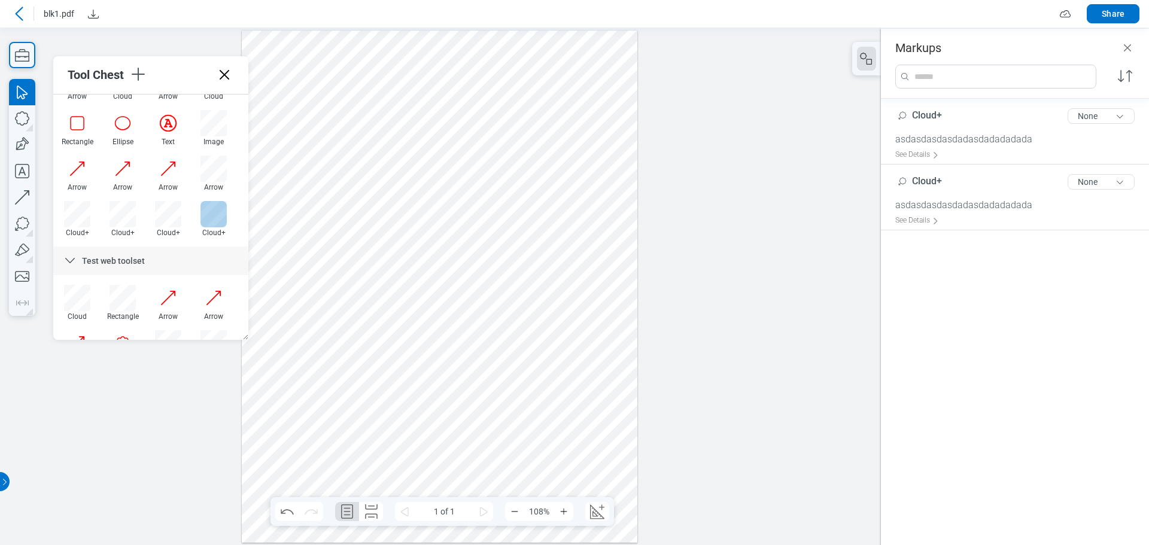
click at [209, 213] on div at bounding box center [213, 214] width 26 height 26
drag, startPoint x: 307, startPoint y: 340, endPoint x: 367, endPoint y: 398, distance: 83.8
click at [367, 398] on div at bounding box center [440, 286] width 396 height 512
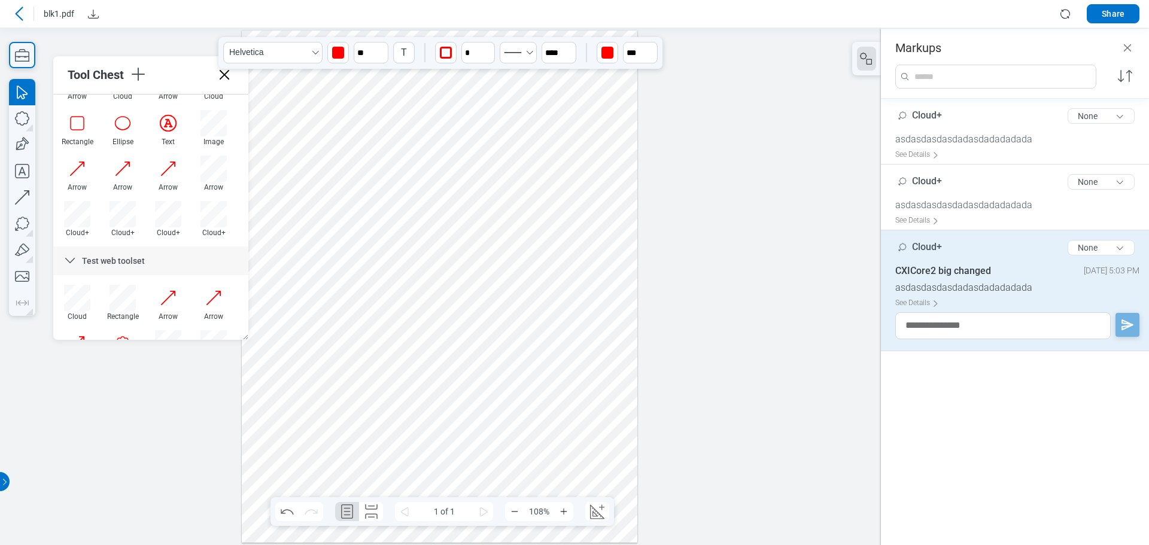
drag, startPoint x: 468, startPoint y: 371, endPoint x: 379, endPoint y: 394, distance: 92.6
click at [379, 394] on div at bounding box center [440, 286] width 396 height 512
click at [467, 395] on div at bounding box center [440, 286] width 396 height 512
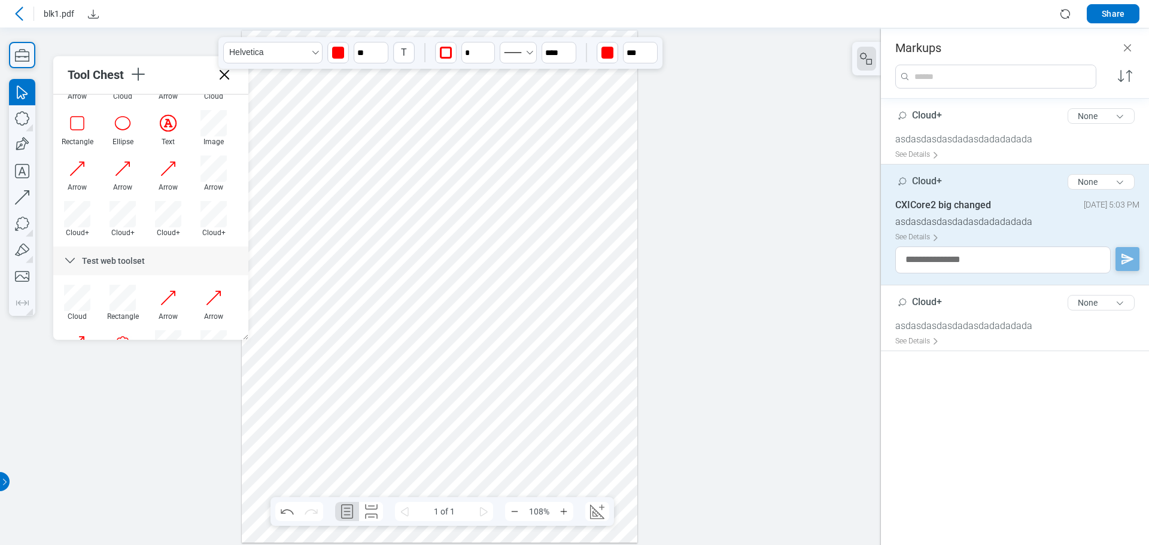
drag, startPoint x: 539, startPoint y: 370, endPoint x: 553, endPoint y: 388, distance: 22.1
click at [532, 388] on div at bounding box center [440, 286] width 396 height 512
click at [488, 48] on icon "undefined_increment" at bounding box center [489, 48] width 7 height 4
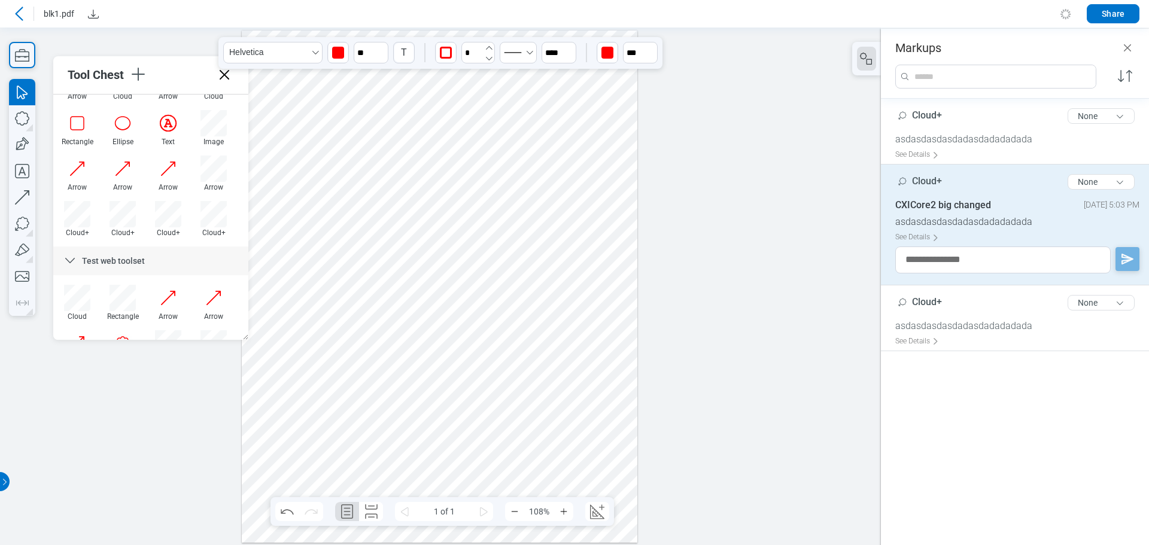
type input "*"
